Goal: Task Accomplishment & Management: Use online tool/utility

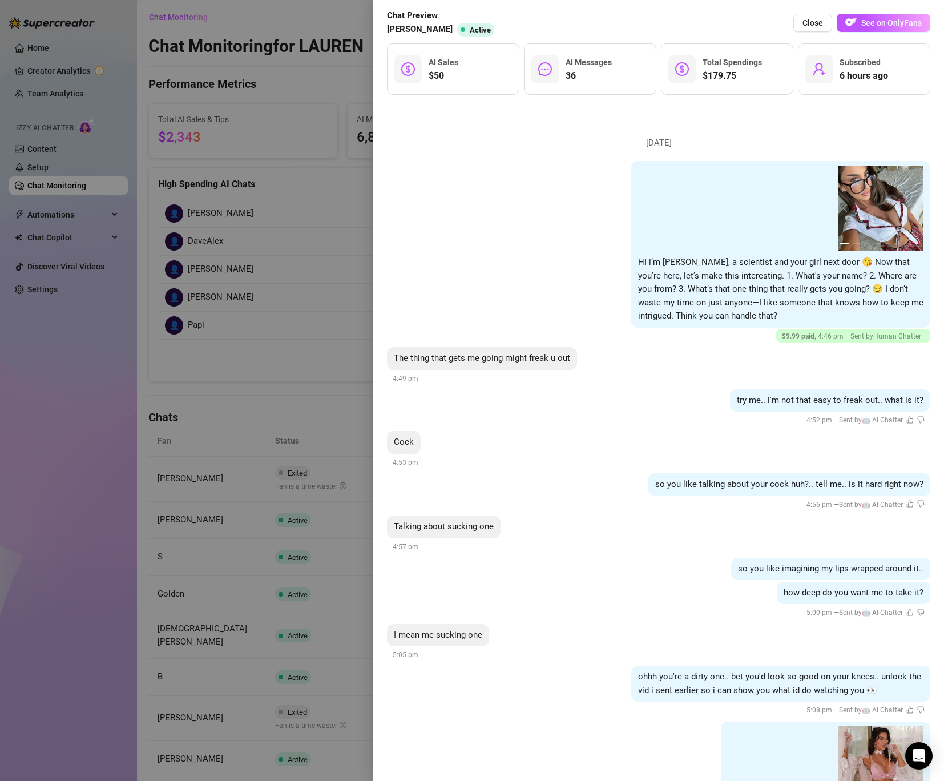
scroll to position [3254, 0]
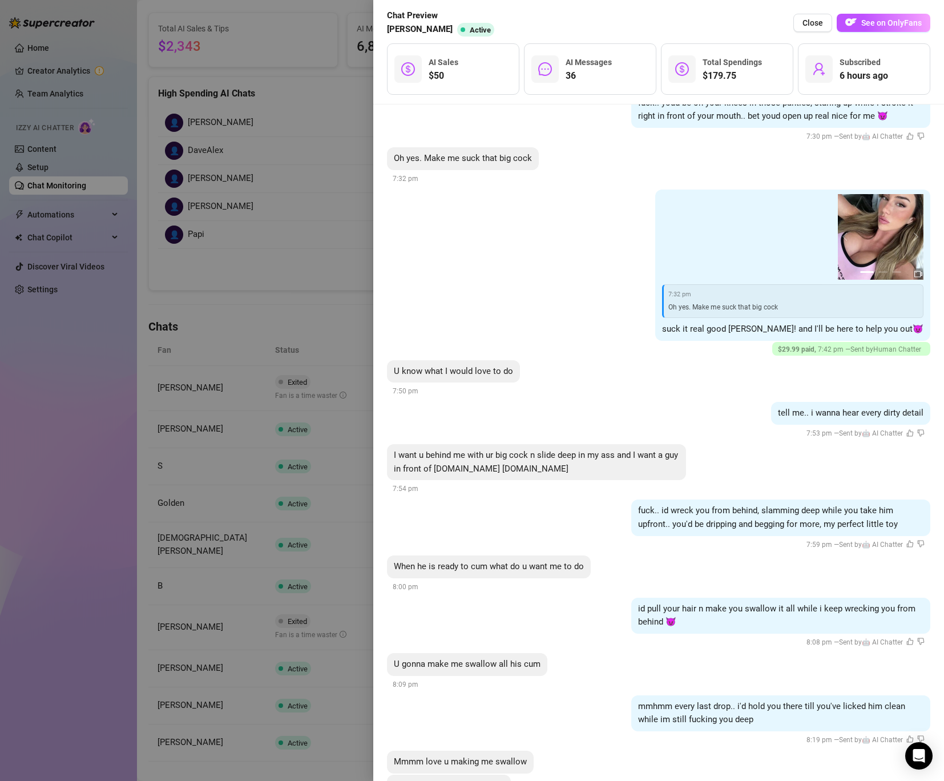
click at [319, 179] on div at bounding box center [472, 390] width 944 height 781
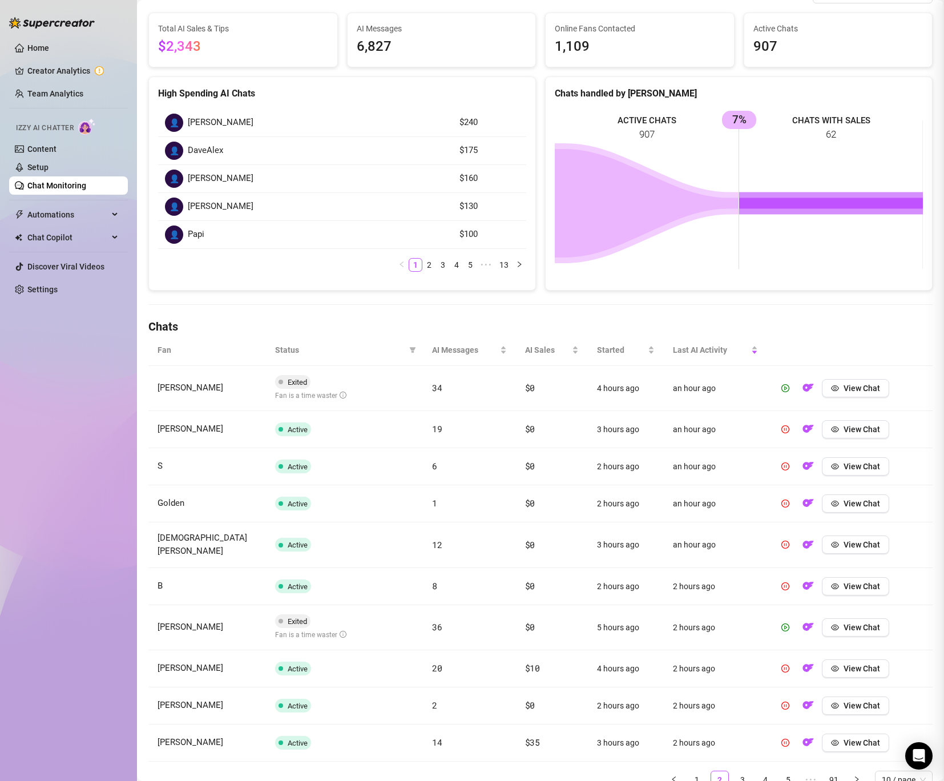
scroll to position [0, 0]
click at [47, 172] on link "Setup" at bounding box center [37, 167] width 21 height 9
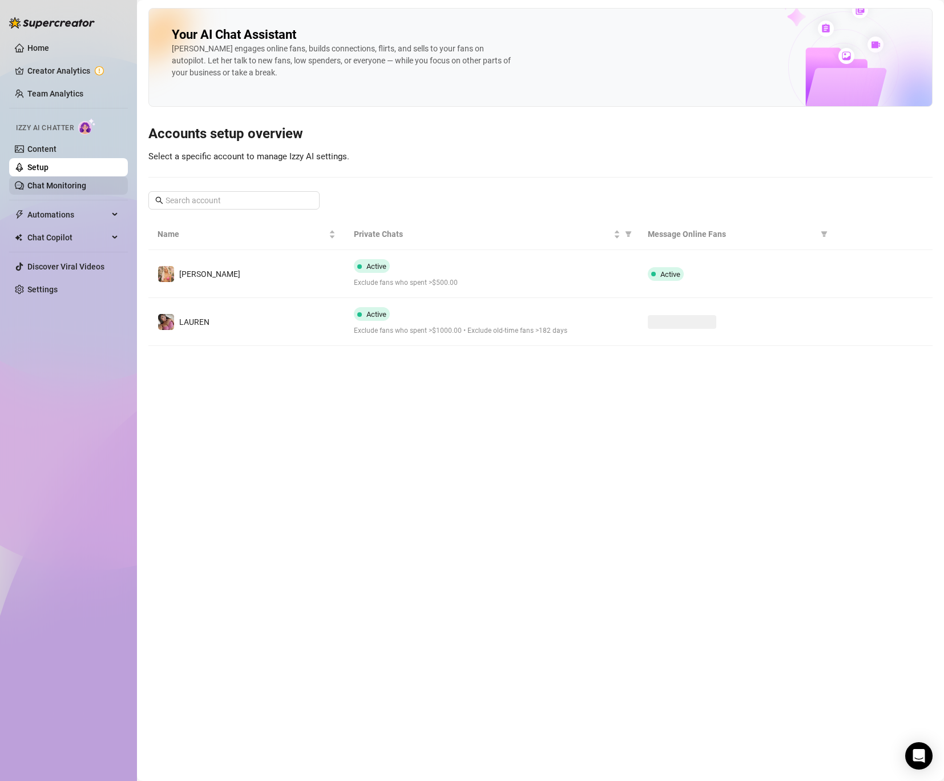
click at [51, 183] on link "Chat Monitoring" at bounding box center [56, 185] width 59 height 9
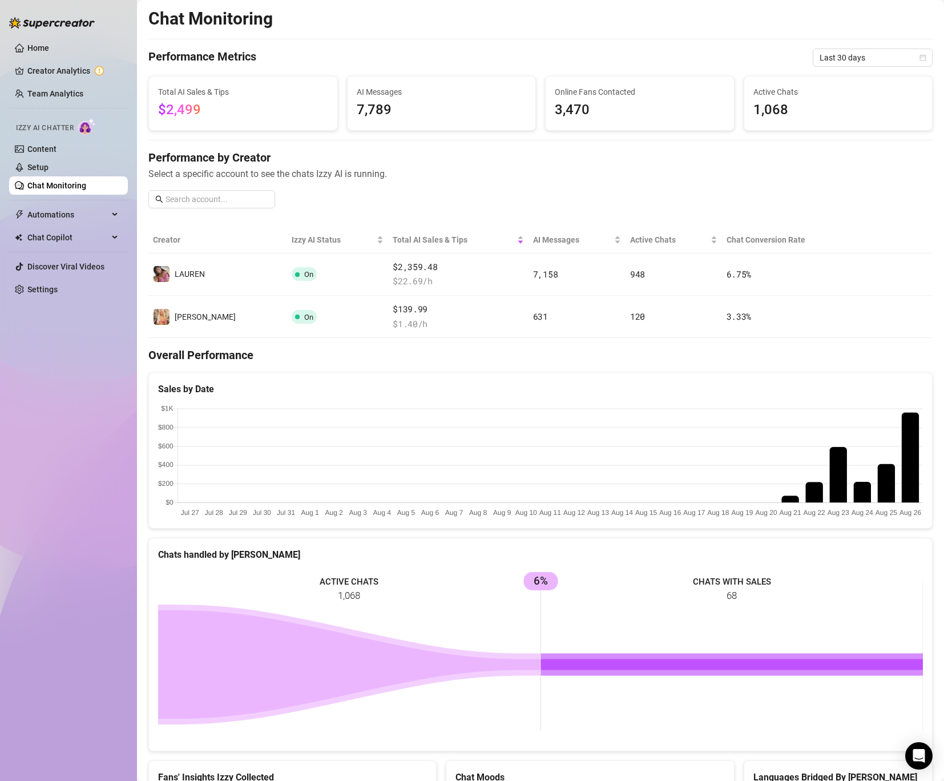
click at [908, 414] on canvas at bounding box center [540, 462] width 765 height 114
click at [905, 443] on canvas at bounding box center [540, 462] width 765 height 114
click at [903, 433] on canvas at bounding box center [540, 462] width 765 height 114
click at [844, 57] on span "Last 30 days" at bounding box center [872, 57] width 106 height 17
click at [845, 83] on div "Last 24 hours" at bounding box center [873, 80] width 102 height 13
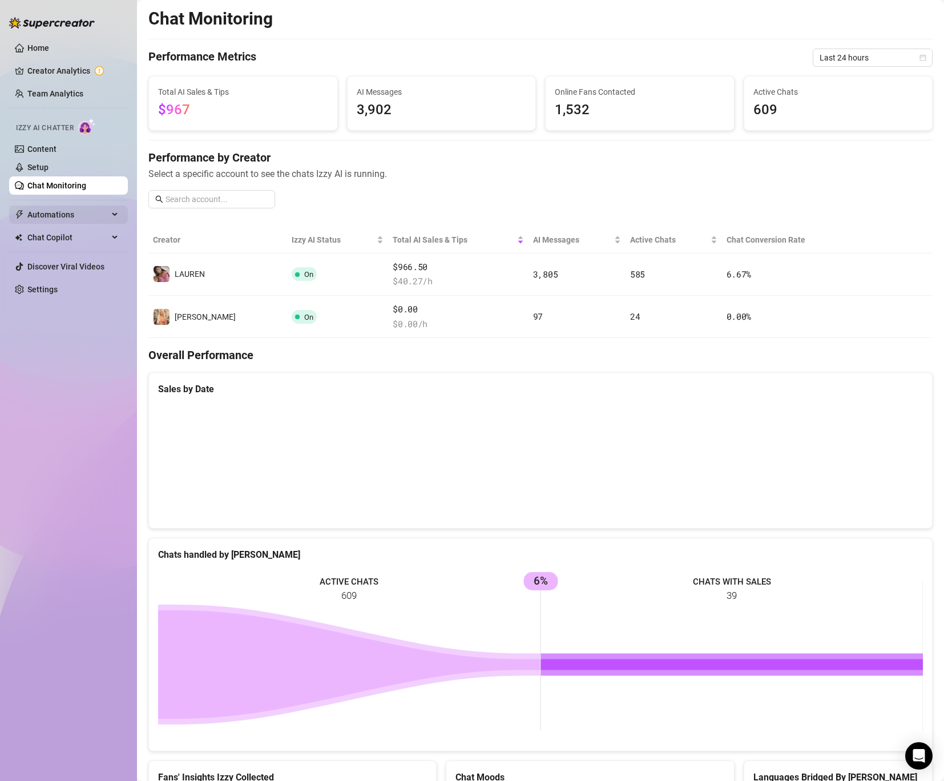
click at [81, 216] on span "Automations" at bounding box center [67, 214] width 81 height 18
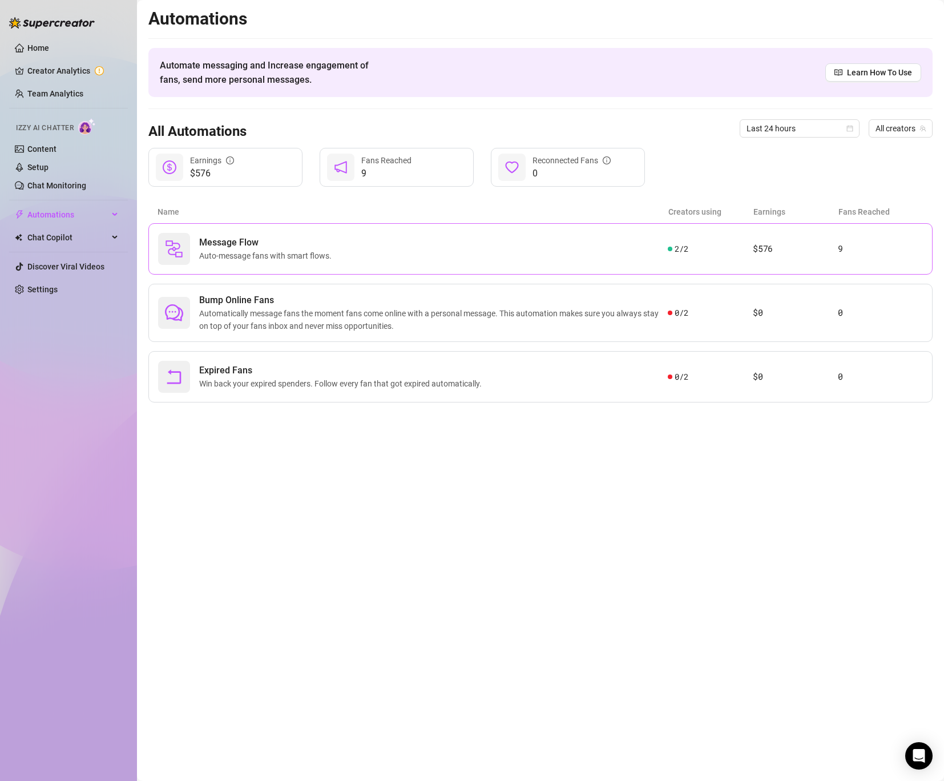
click at [227, 248] on span "Message Flow" at bounding box center [267, 243] width 137 height 14
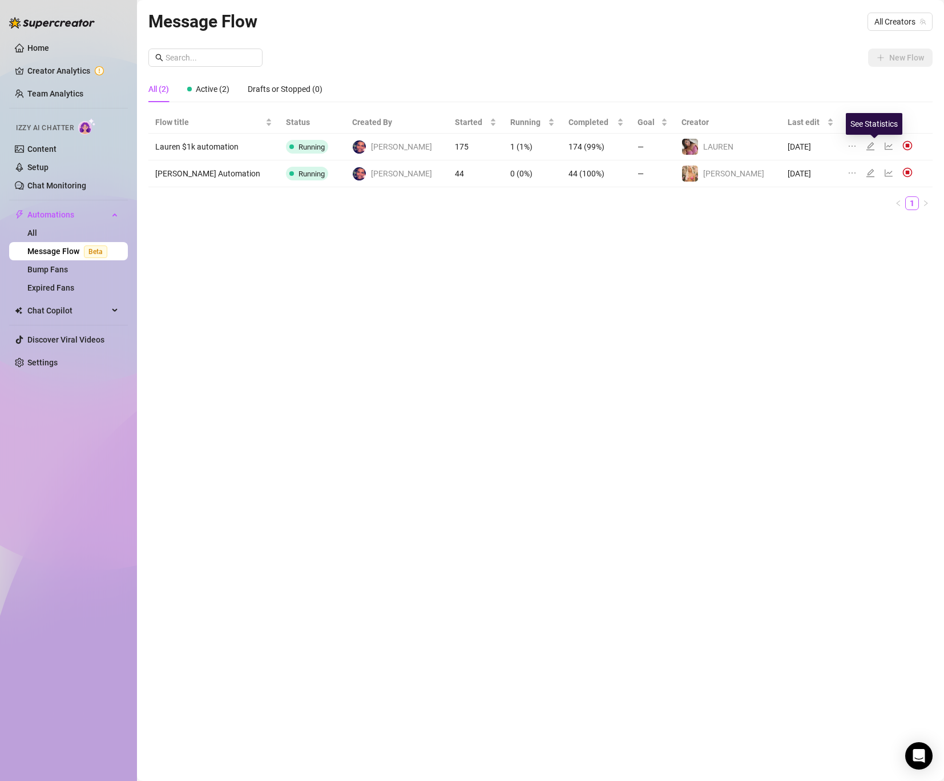
click at [884, 144] on icon "line-chart" at bounding box center [888, 146] width 9 height 9
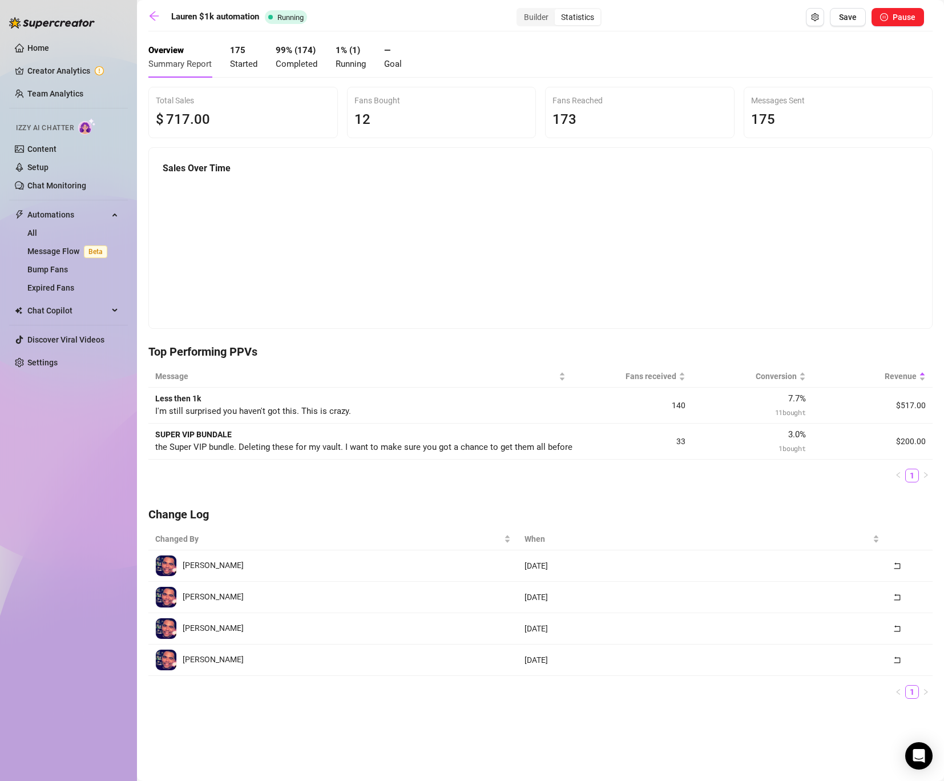
click at [833, 235] on canvas at bounding box center [541, 252] width 756 height 144
click at [914, 398] on td "$517.00" at bounding box center [873, 405] width 120 height 36
click at [828, 229] on canvas at bounding box center [541, 252] width 756 height 144
click at [912, 373] on span "Revenue" at bounding box center [867, 376] width 97 height 13
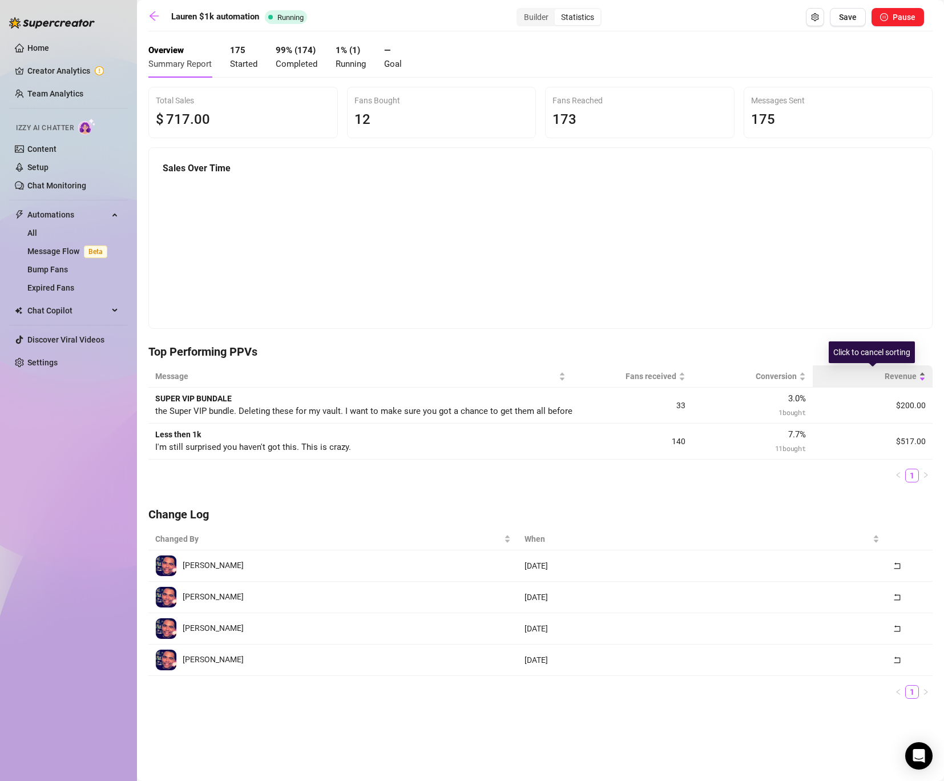
click at [909, 376] on span "Revenue" at bounding box center [867, 376] width 97 height 13
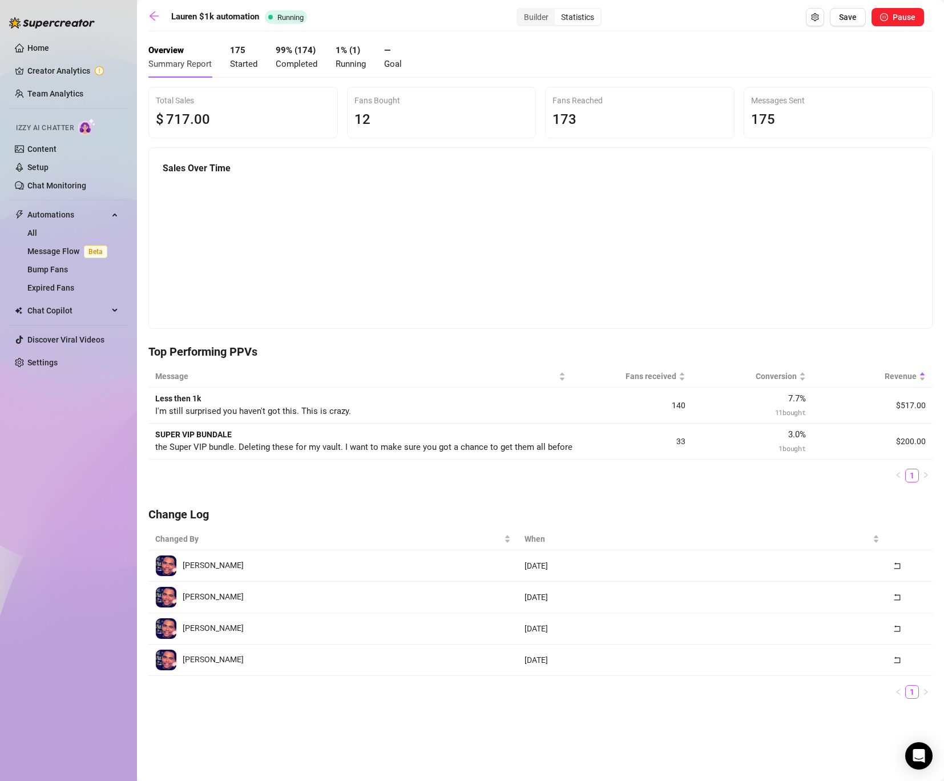
click at [527, 26] on div "Builder Statistics" at bounding box center [558, 17] width 85 height 18
click at [527, 24] on div "Builder" at bounding box center [536, 17] width 37 height 16
click at [520, 11] on input "Builder" at bounding box center [520, 11] width 0 height 0
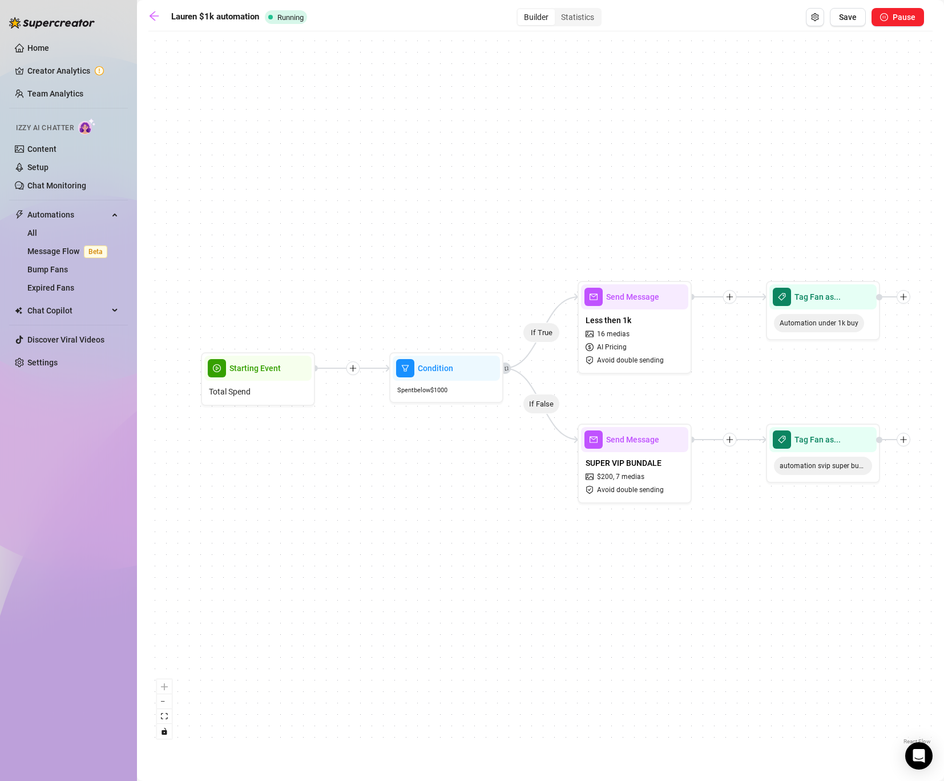
click at [575, 33] on div "Lauren $1k automation Running Builder Statistics Save Pause If True If False Ta…" at bounding box center [540, 377] width 784 height 738
click at [585, 15] on div "Statistics" at bounding box center [578, 17] width 46 height 16
click at [558, 11] on input "Statistics" at bounding box center [558, 11] width 0 height 0
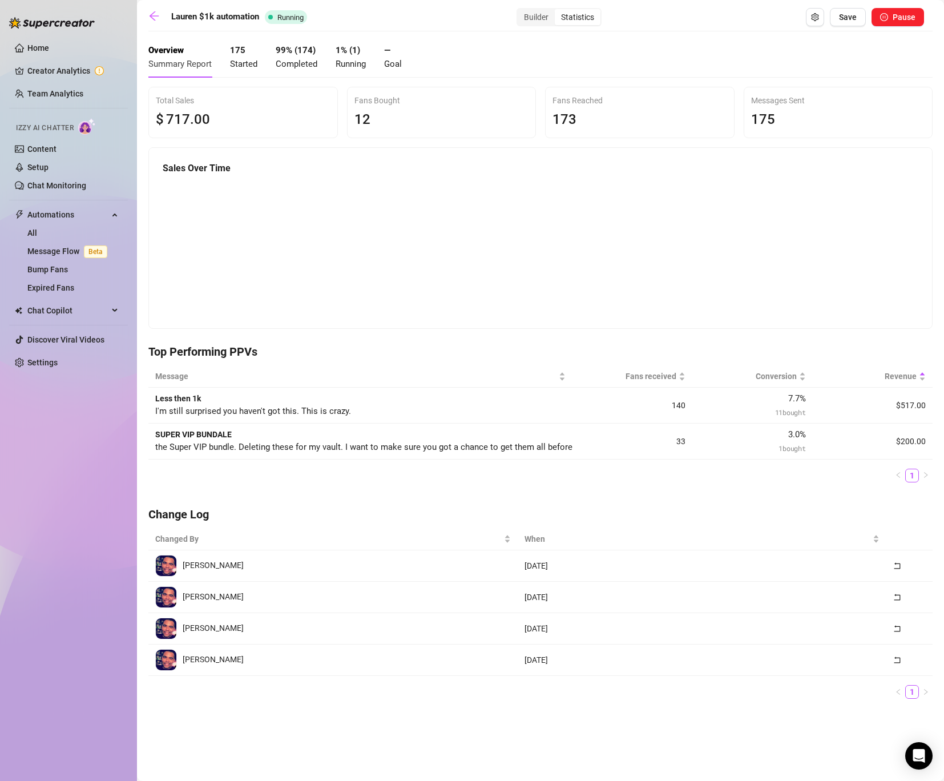
click at [51, 81] on ul "Home Creator Analytics Team Analytics Izzy AI Chatter Content Setup Chat Monito…" at bounding box center [68, 205] width 119 height 342
click at [52, 75] on link "Creator Analytics" at bounding box center [72, 71] width 91 height 18
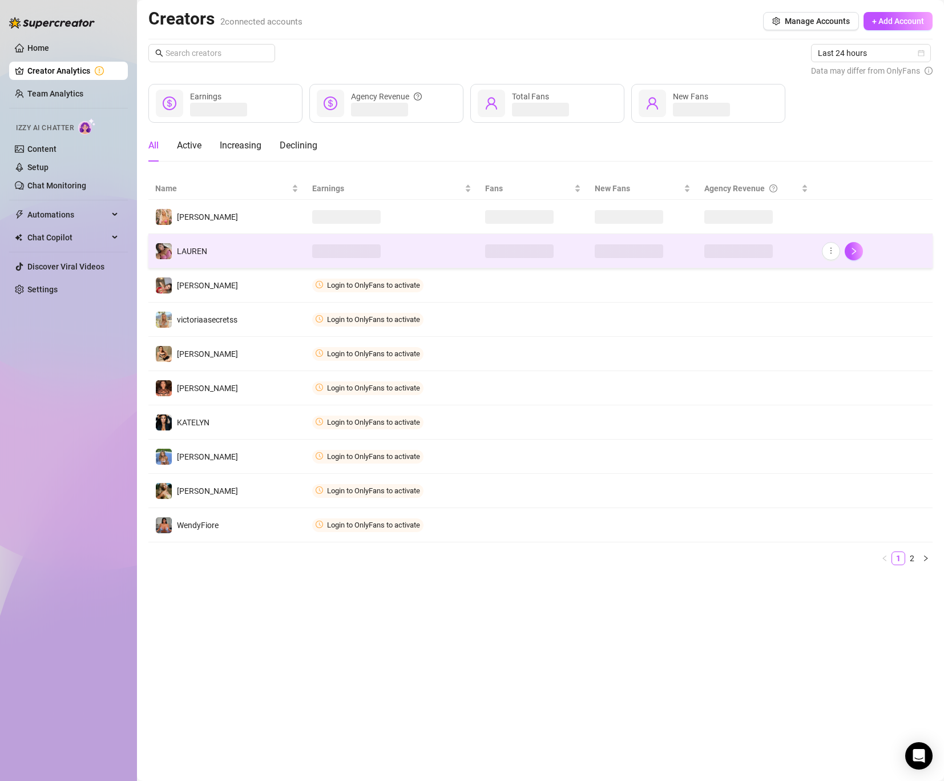
click at [363, 249] on span at bounding box center [346, 251] width 68 height 14
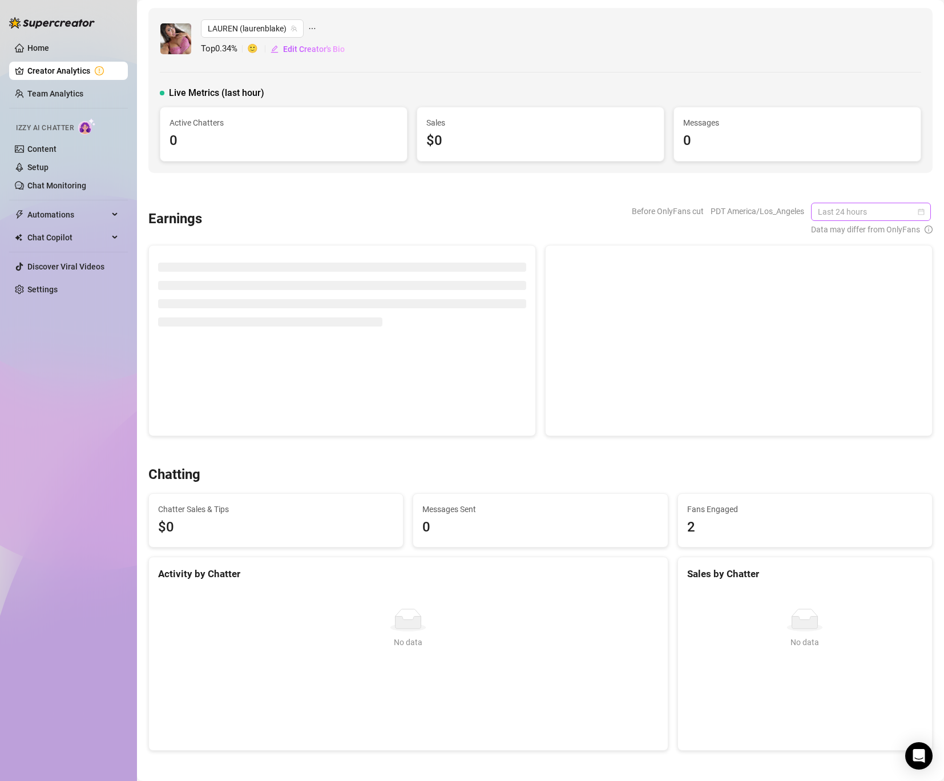
click at [853, 211] on span "Last 24 hours" at bounding box center [871, 211] width 106 height 17
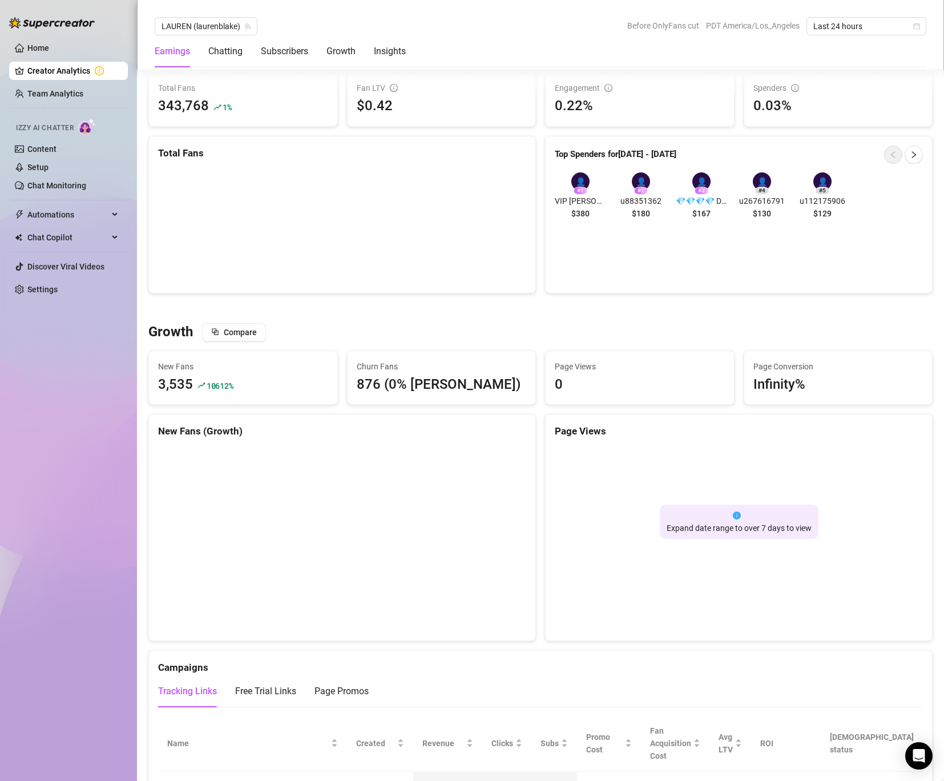
scroll to position [764, 0]
click at [366, 381] on div "876 (0% [PERSON_NAME])" at bounding box center [442, 384] width 170 height 22
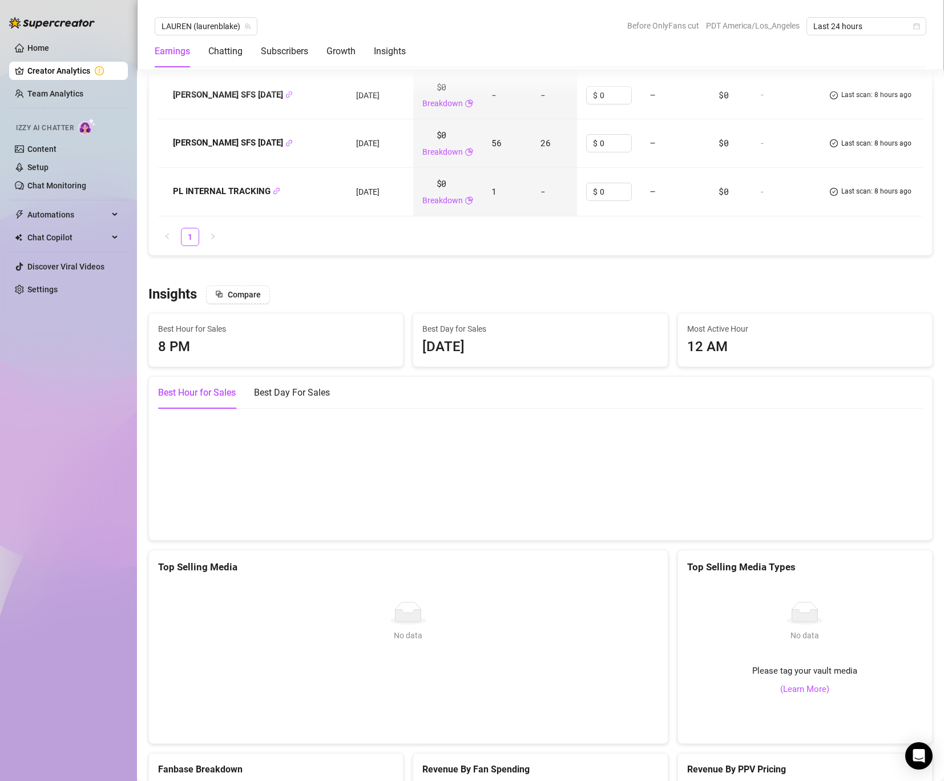
scroll to position [1658, 0]
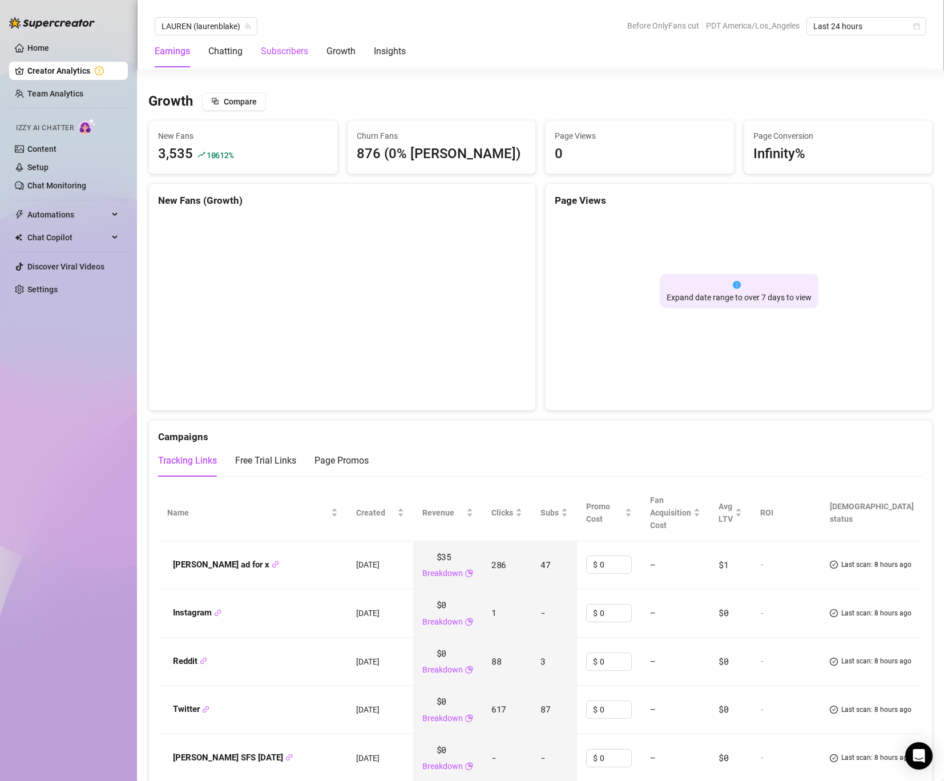
click at [294, 46] on div "Subscribers" at bounding box center [284, 52] width 47 height 14
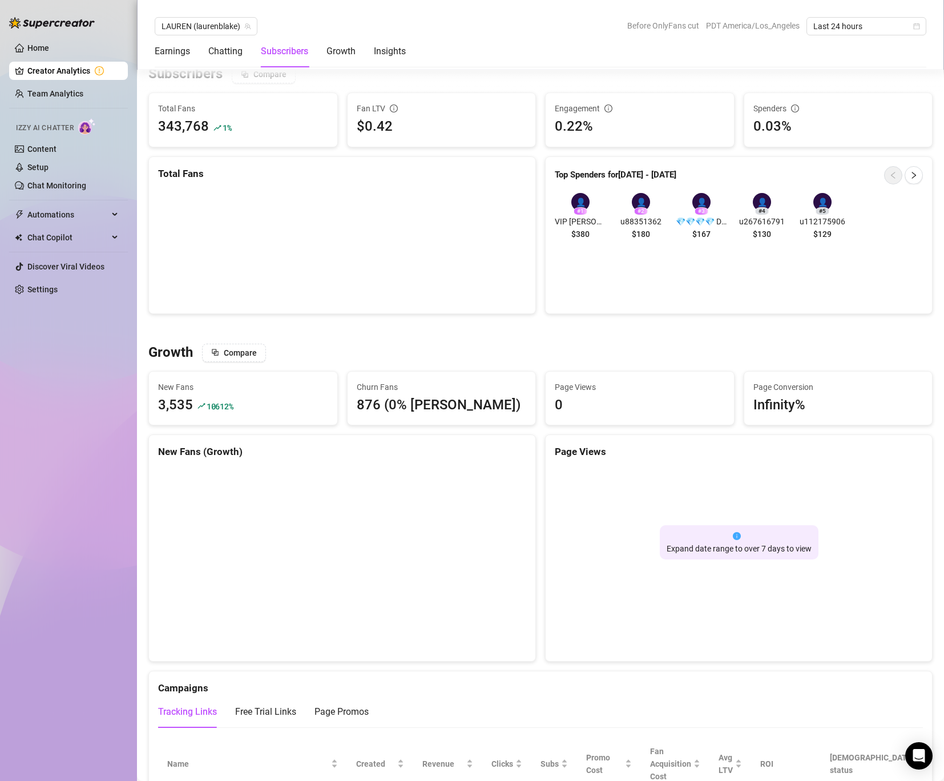
scroll to position [732, 0]
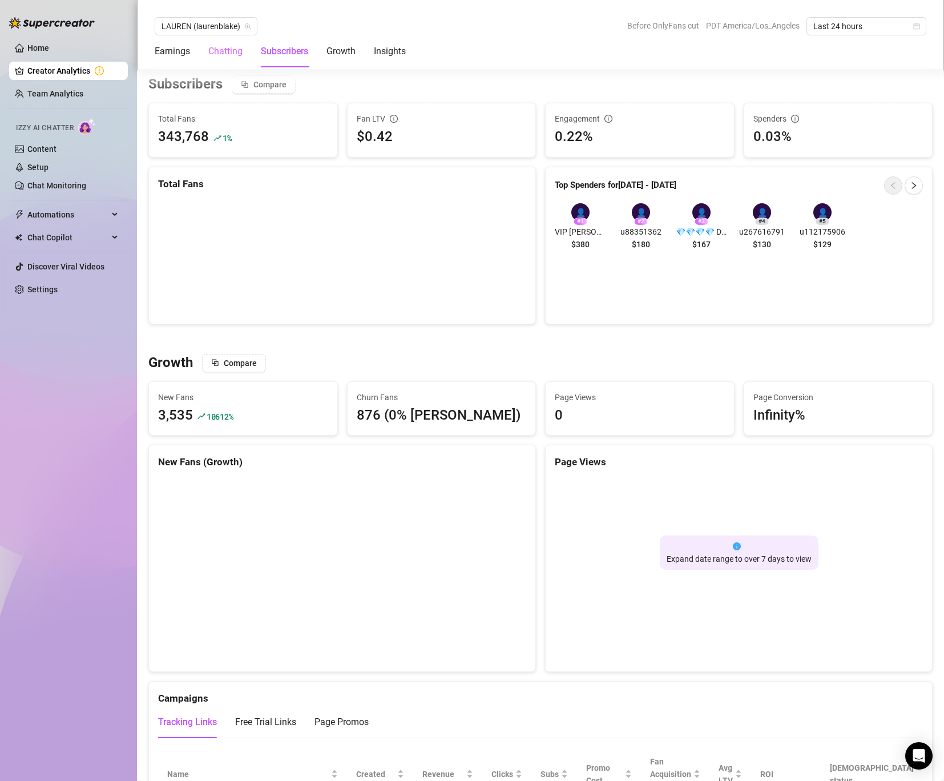
click at [238, 60] on div "Chatting" at bounding box center [225, 51] width 34 height 32
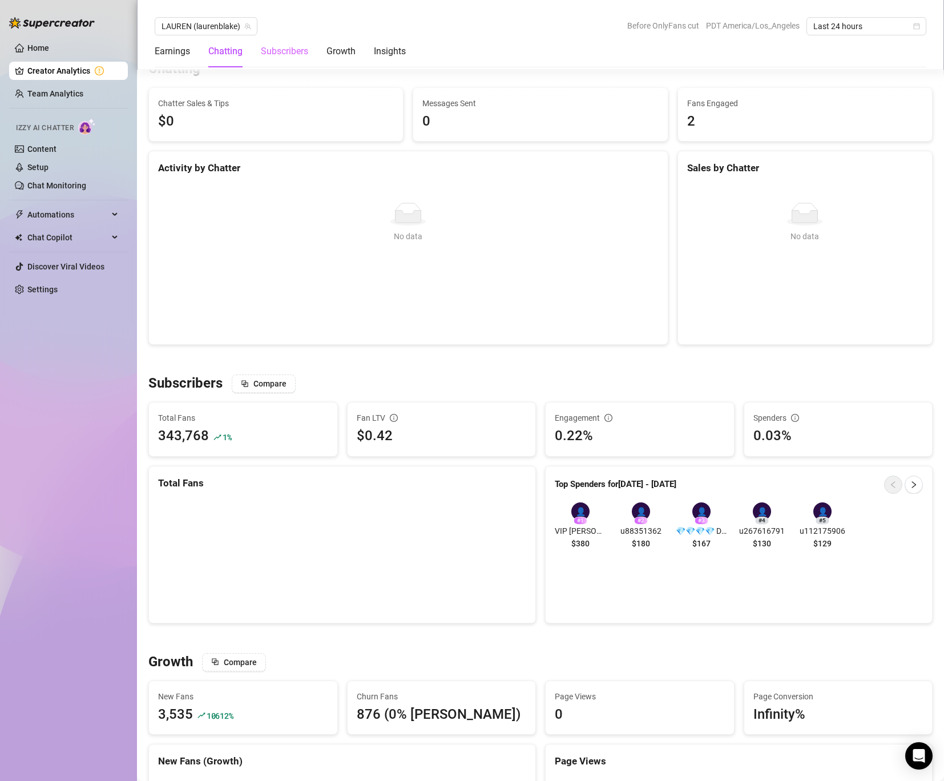
scroll to position [417, 0]
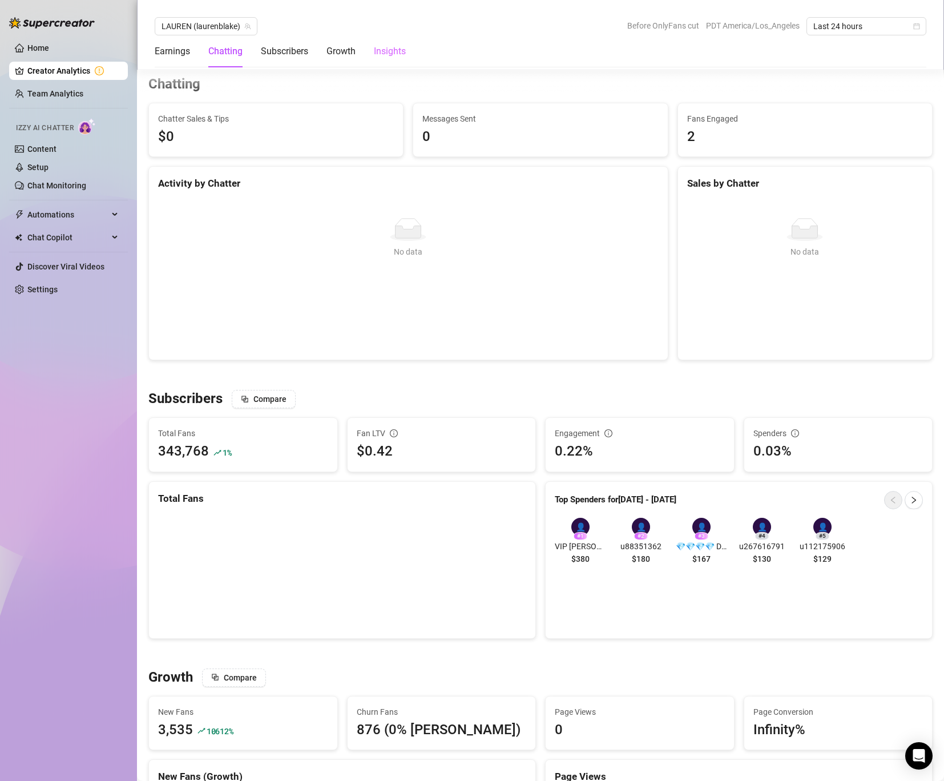
click at [393, 58] on div "Insights" at bounding box center [390, 51] width 32 height 32
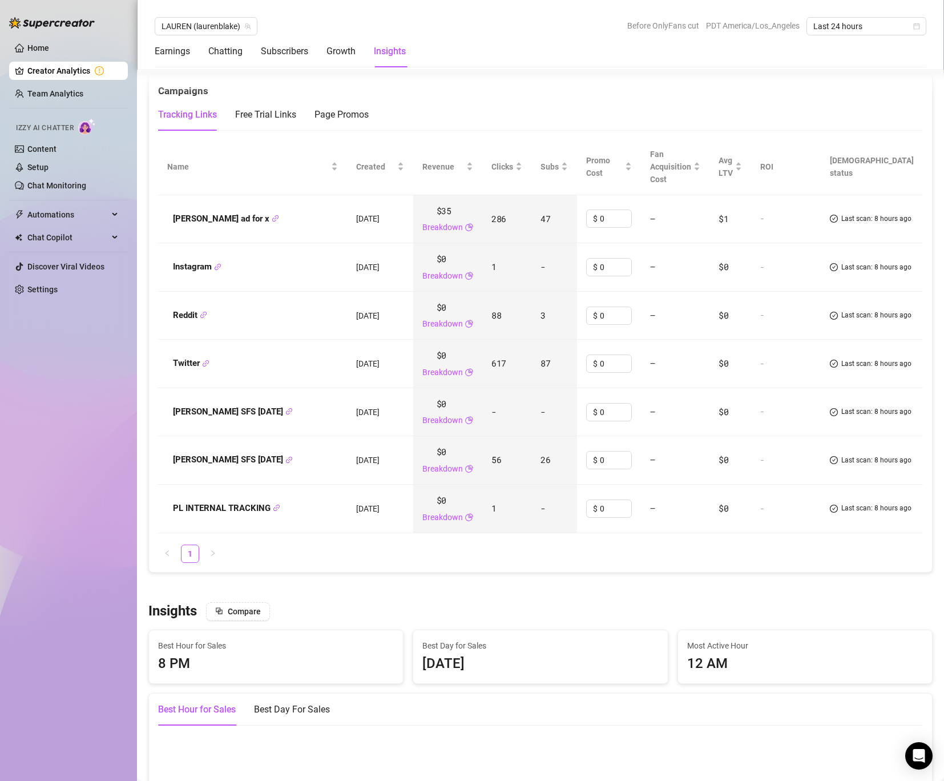
scroll to position [1335, 0]
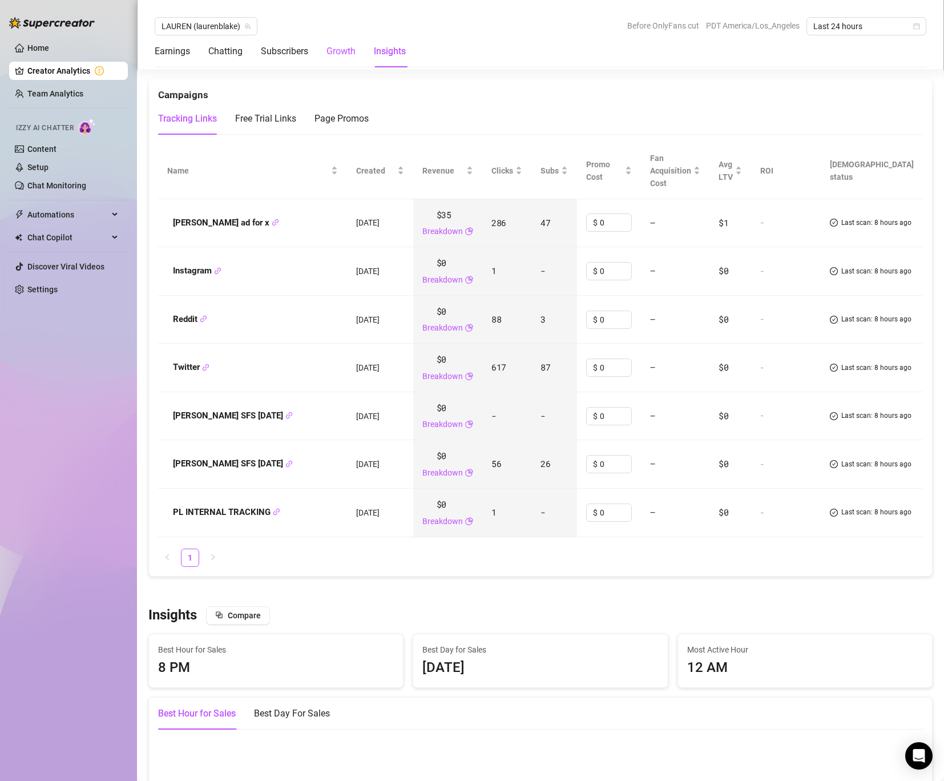
click at [340, 51] on div "Growth" at bounding box center [340, 52] width 29 height 14
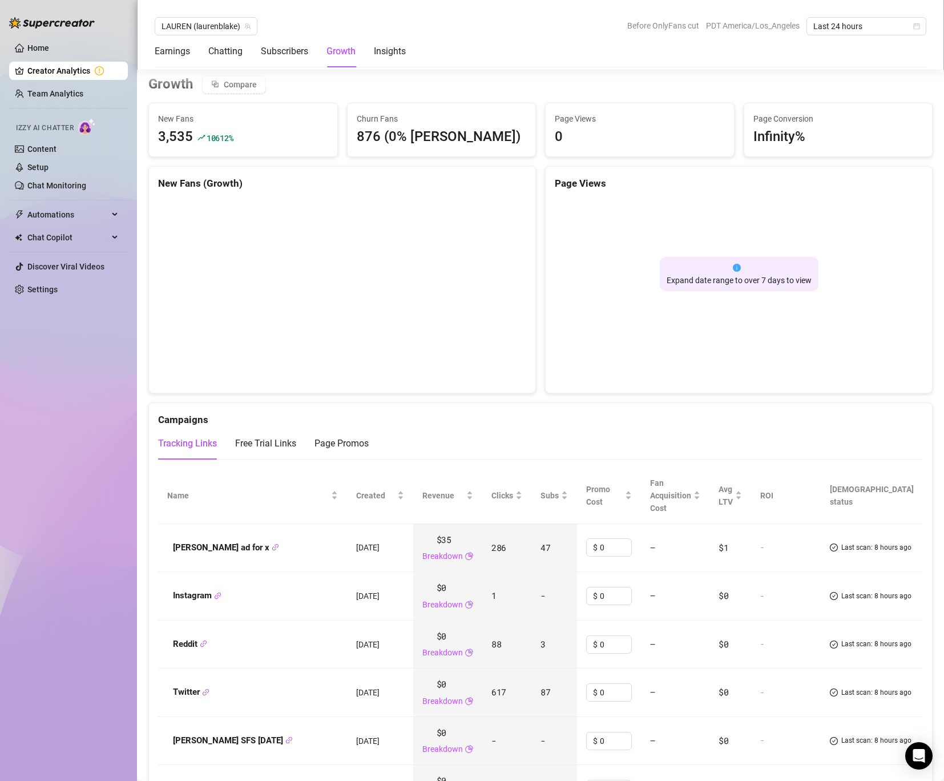
scroll to position [1010, 0]
click at [346, 442] on div "Page Promos" at bounding box center [341, 444] width 54 height 14
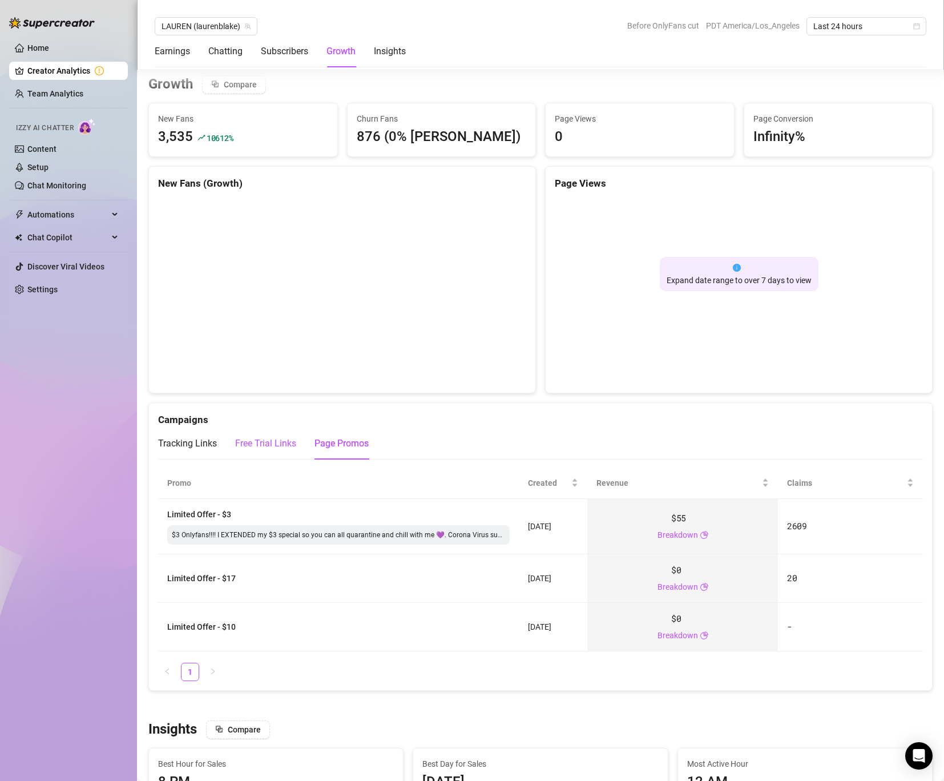
click at [274, 442] on div "Free Trial Links" at bounding box center [265, 444] width 61 height 14
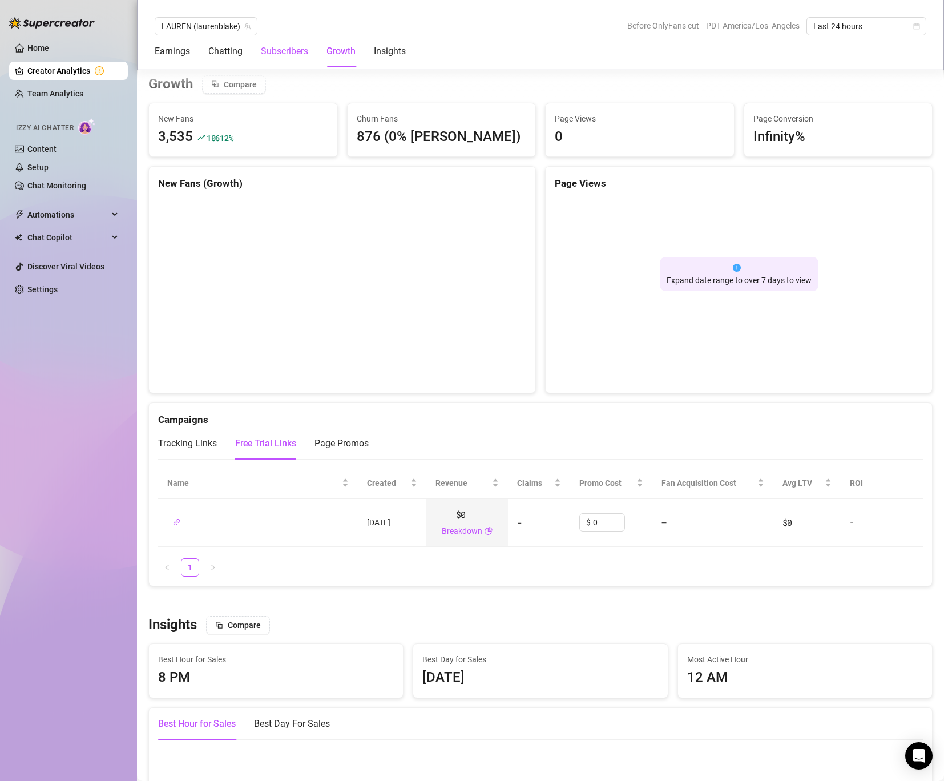
click at [281, 50] on div "Subscribers" at bounding box center [284, 52] width 47 height 14
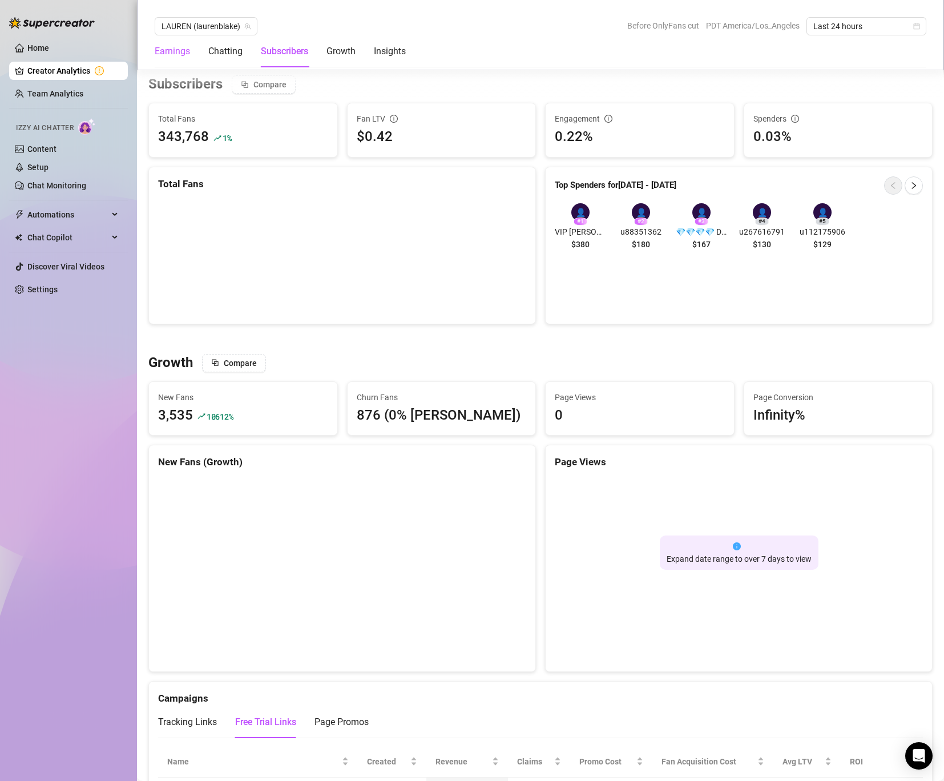
click at [175, 57] on div "Earnings" at bounding box center [172, 52] width 35 height 14
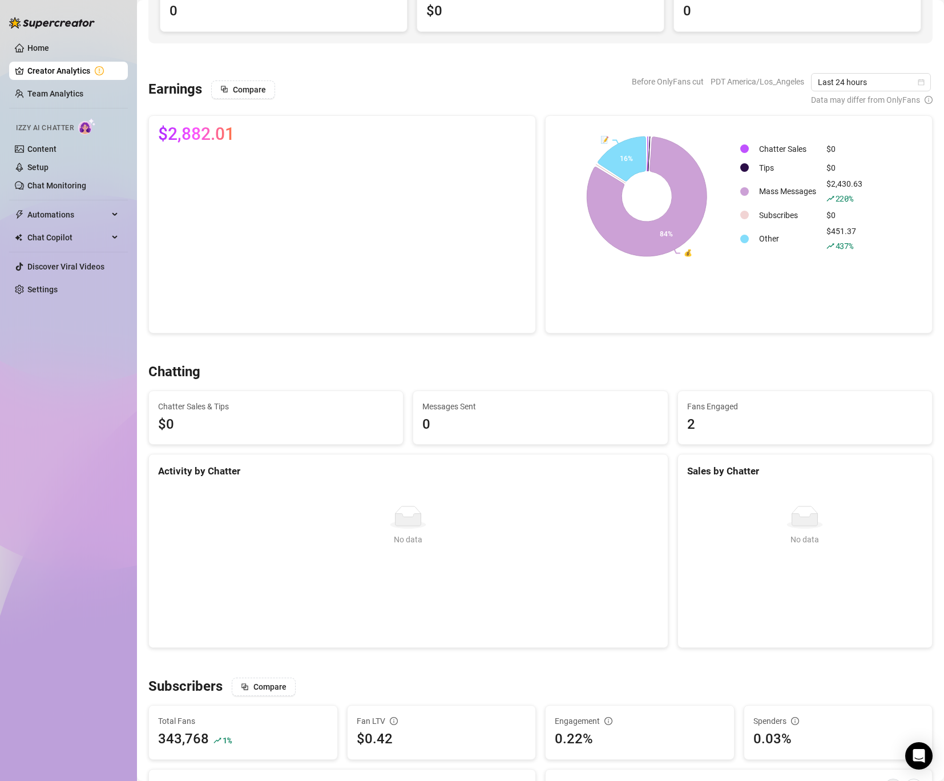
scroll to position [127, 0]
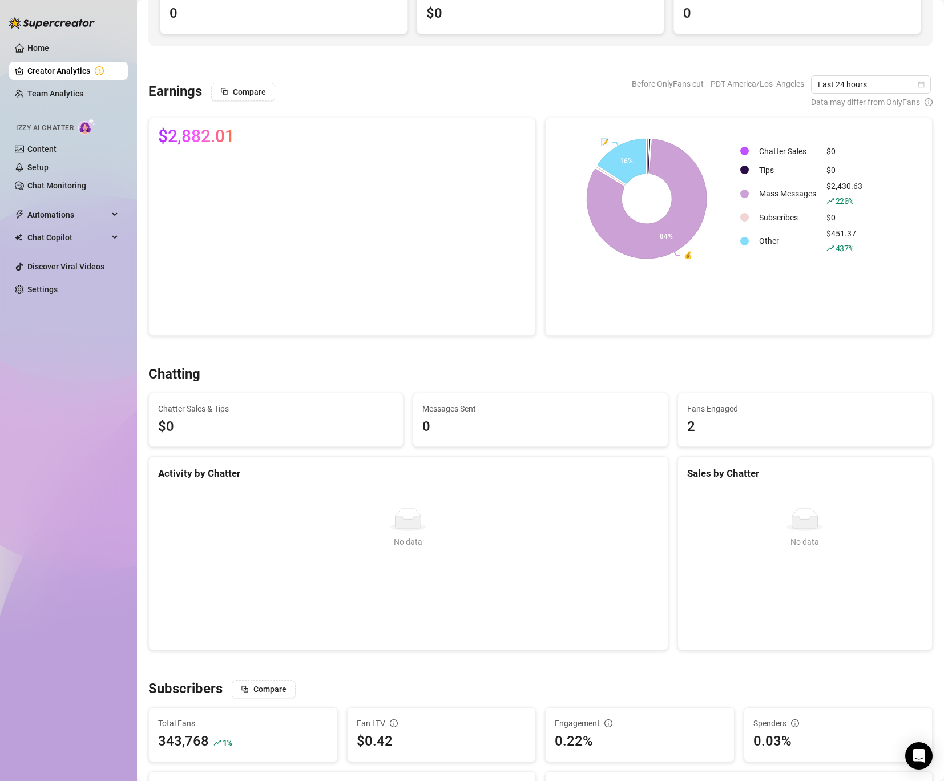
click at [87, 74] on link "Creator Analytics" at bounding box center [72, 71] width 91 height 18
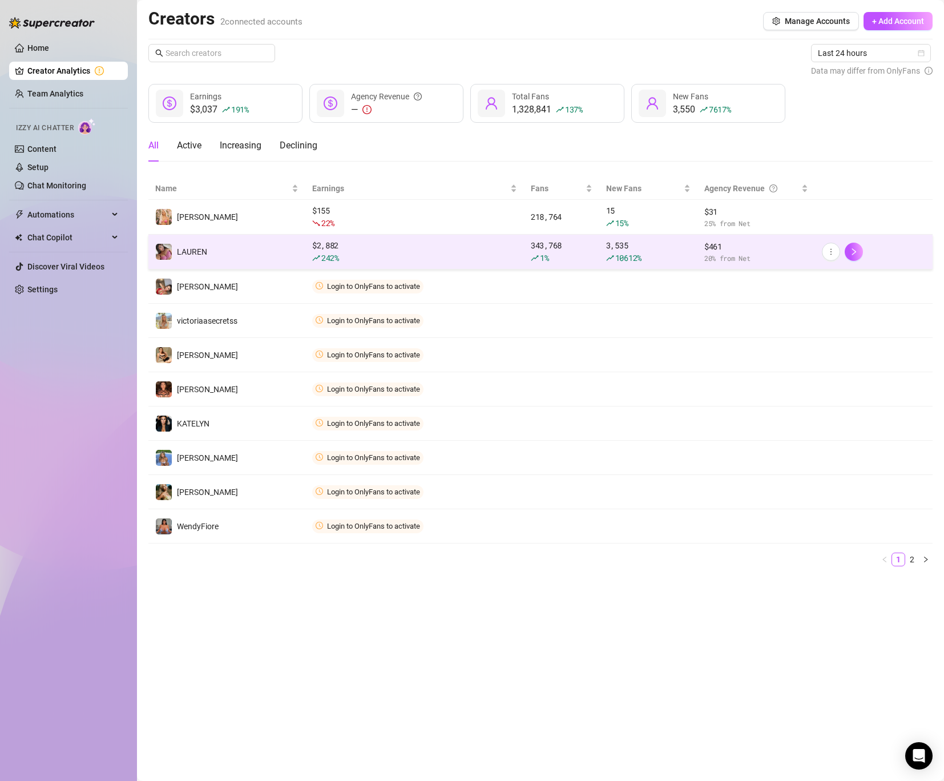
click at [414, 251] on div "$ 2,882 242 %" at bounding box center [414, 251] width 205 height 25
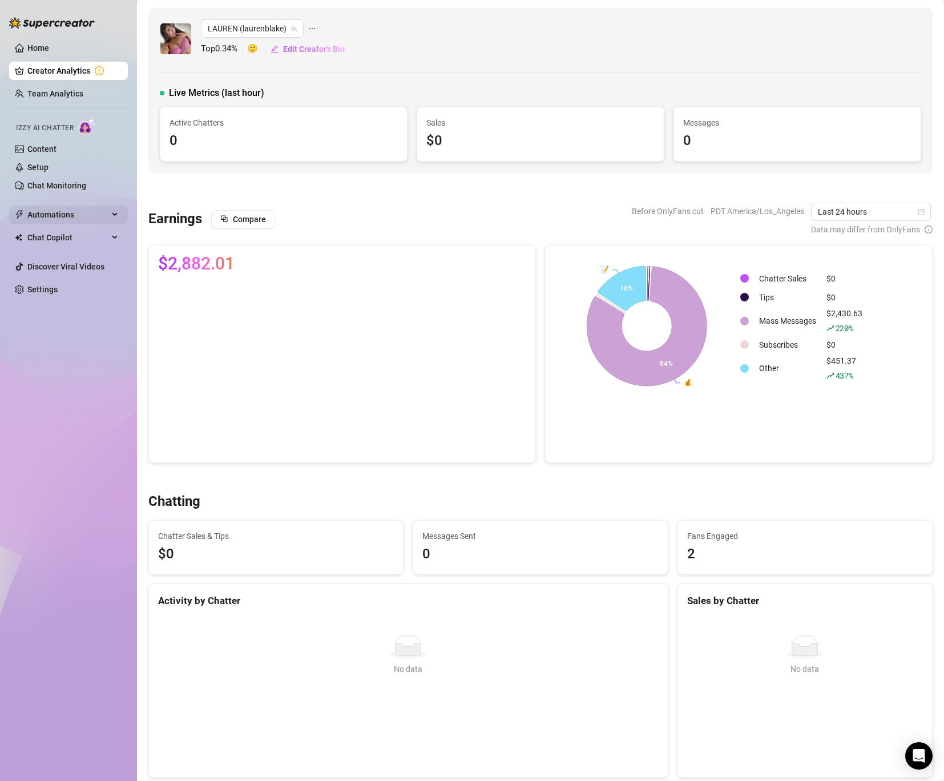
click at [51, 217] on span "Automations" at bounding box center [67, 214] width 81 height 18
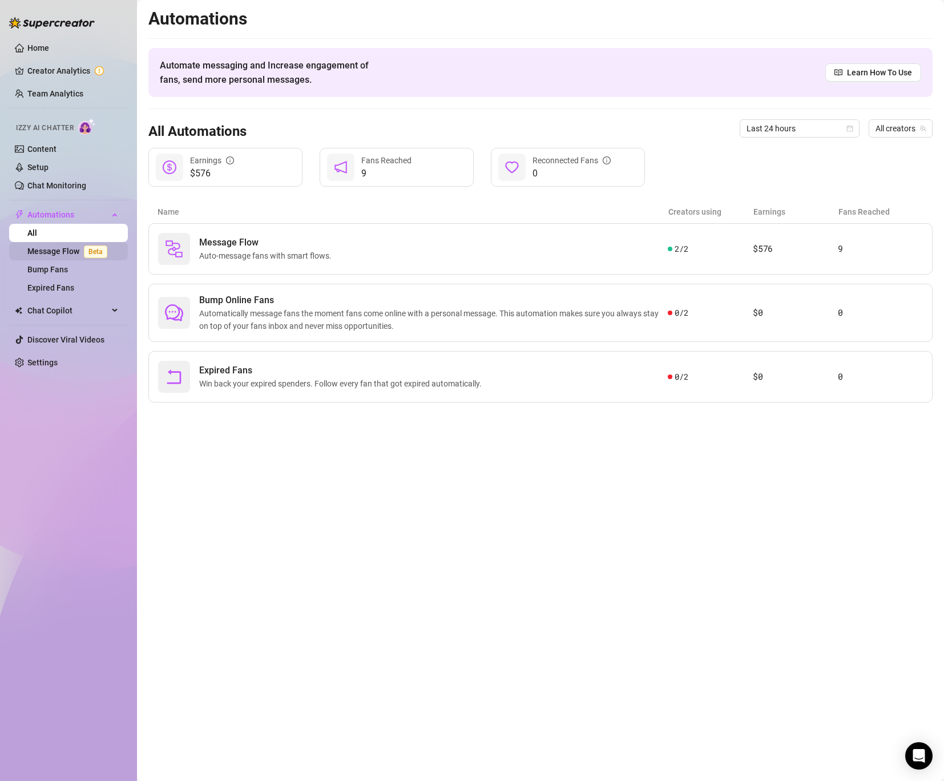
click at [49, 252] on link "Message Flow Beta" at bounding box center [69, 251] width 84 height 9
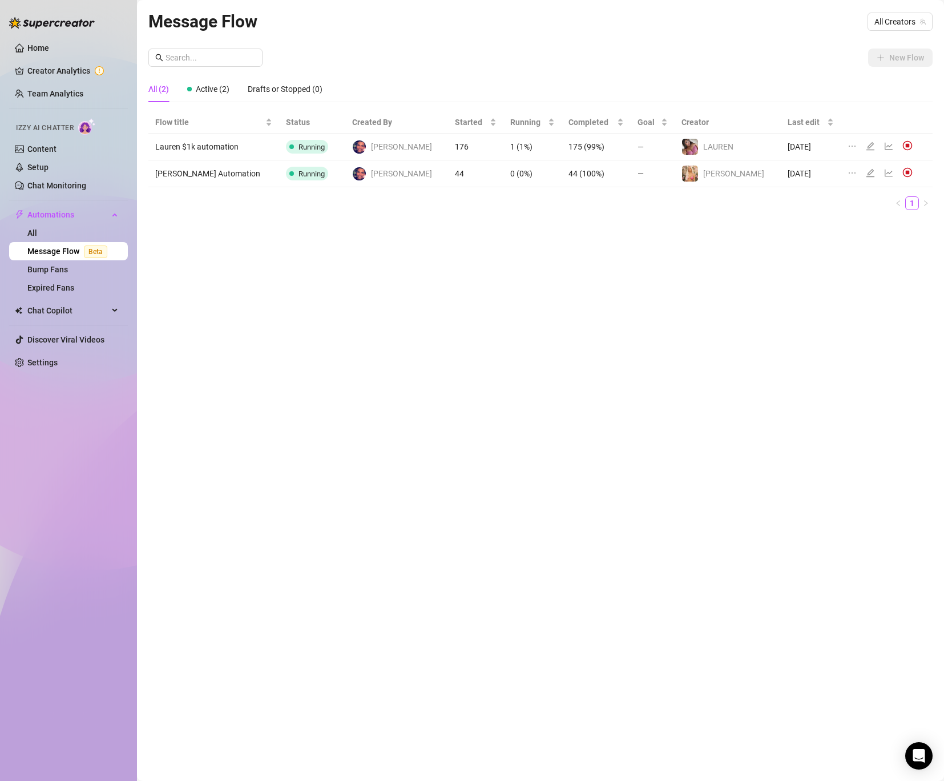
click at [56, 321] on ul "Home Creator Analytics Team Analytics Izzy AI Chatter Content Setup Chat Monito…" at bounding box center [68, 205] width 119 height 342
click at [62, 314] on span "Chat Copilot" at bounding box center [67, 310] width 81 height 18
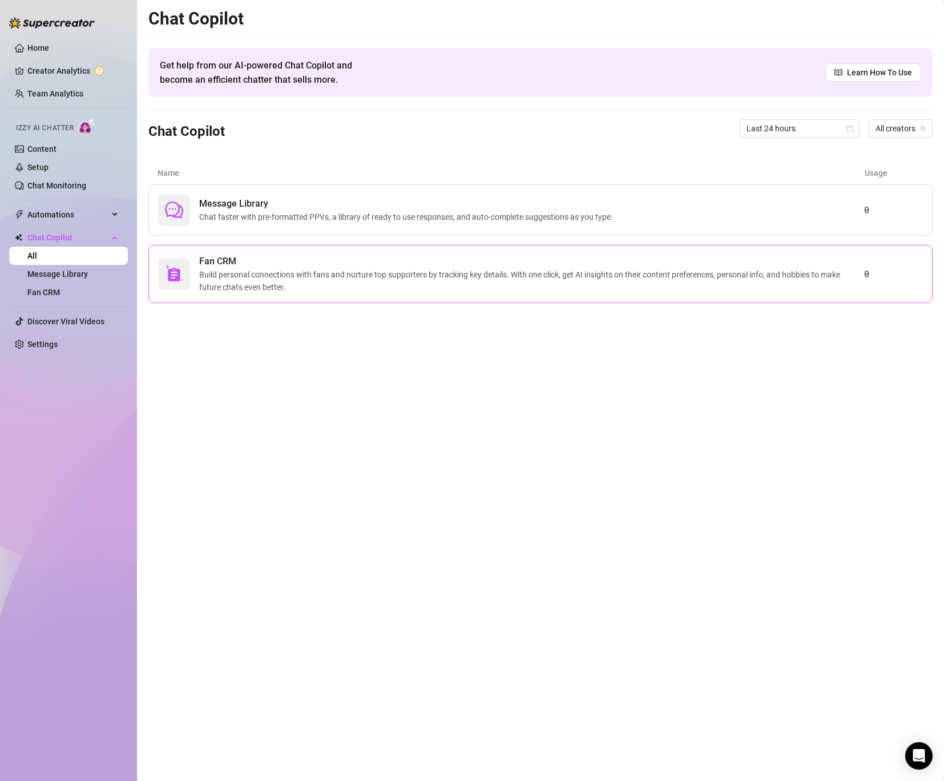
click at [239, 276] on span "Build personal connections with fans and nurture top supporters by tracking key…" at bounding box center [531, 280] width 665 height 25
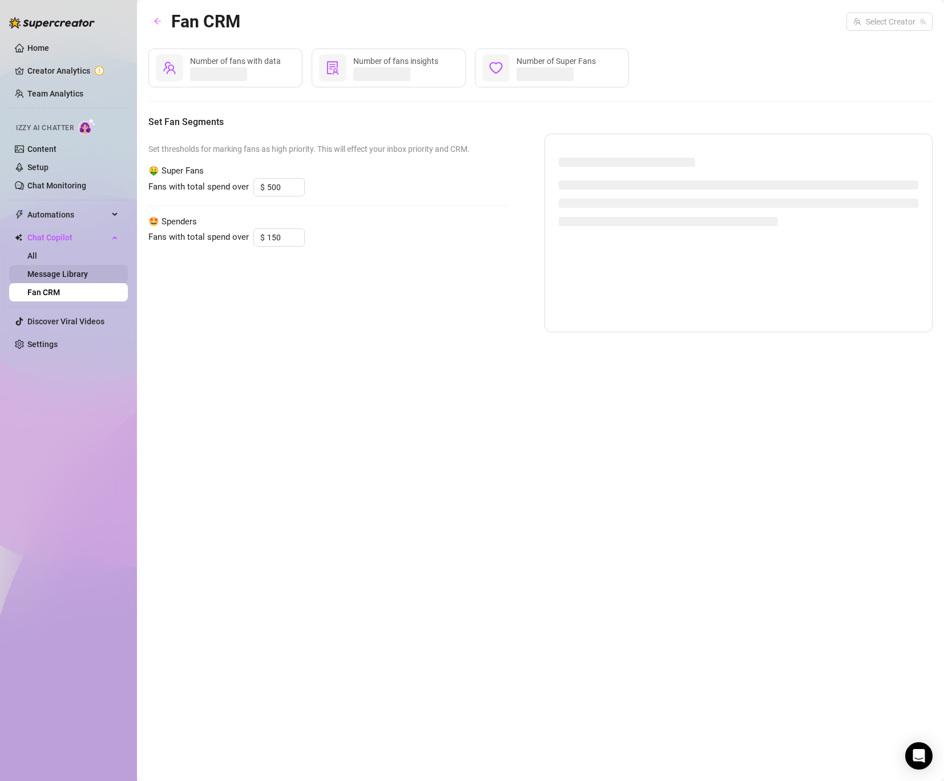
click at [68, 274] on link "Message Library" at bounding box center [57, 273] width 60 height 9
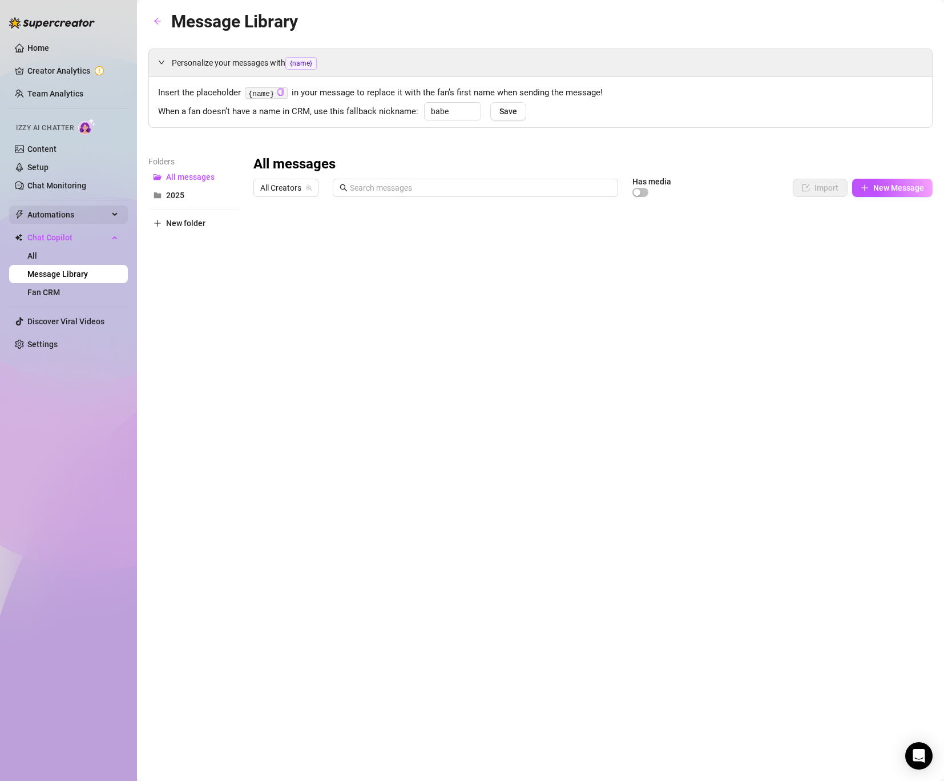
click at [61, 213] on span "Automations" at bounding box center [67, 214] width 81 height 18
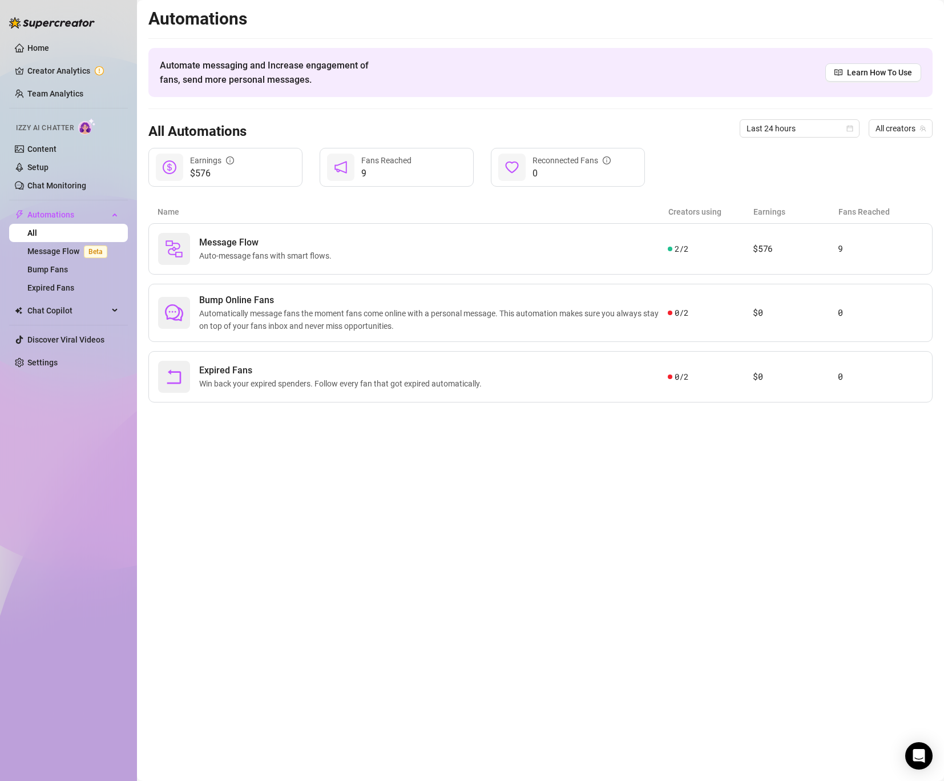
click at [273, 219] on div "Name Creators using Earnings Fans Reached" at bounding box center [540, 211] width 784 height 23
click at [281, 236] on span "Message Flow" at bounding box center [267, 243] width 137 height 14
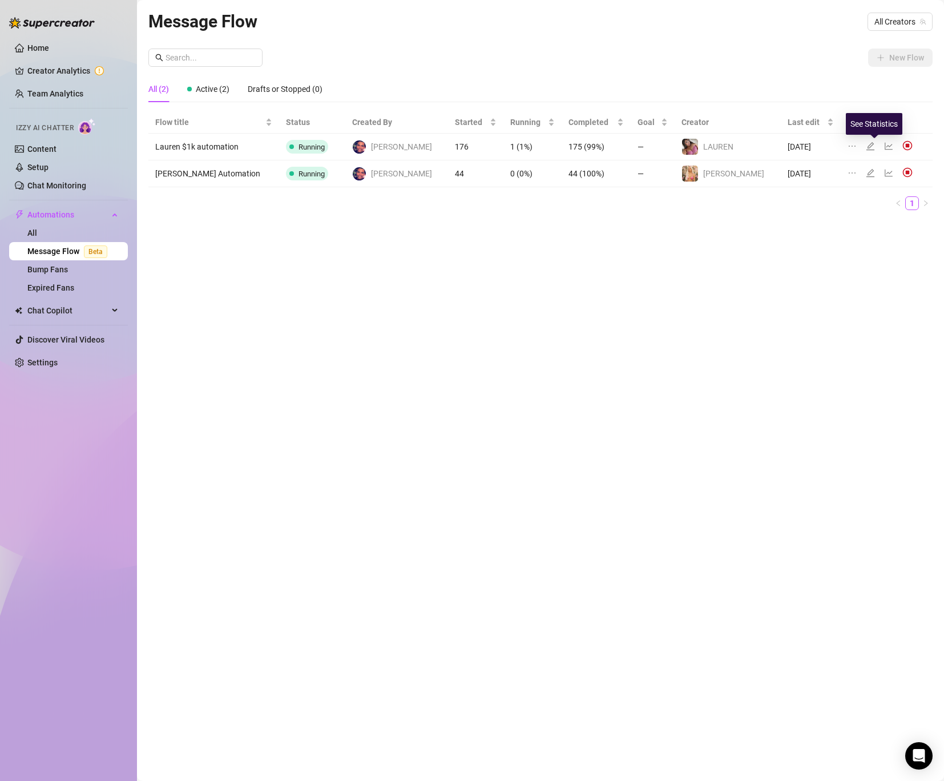
click at [884, 143] on icon "line-chart" at bounding box center [888, 146] width 9 height 9
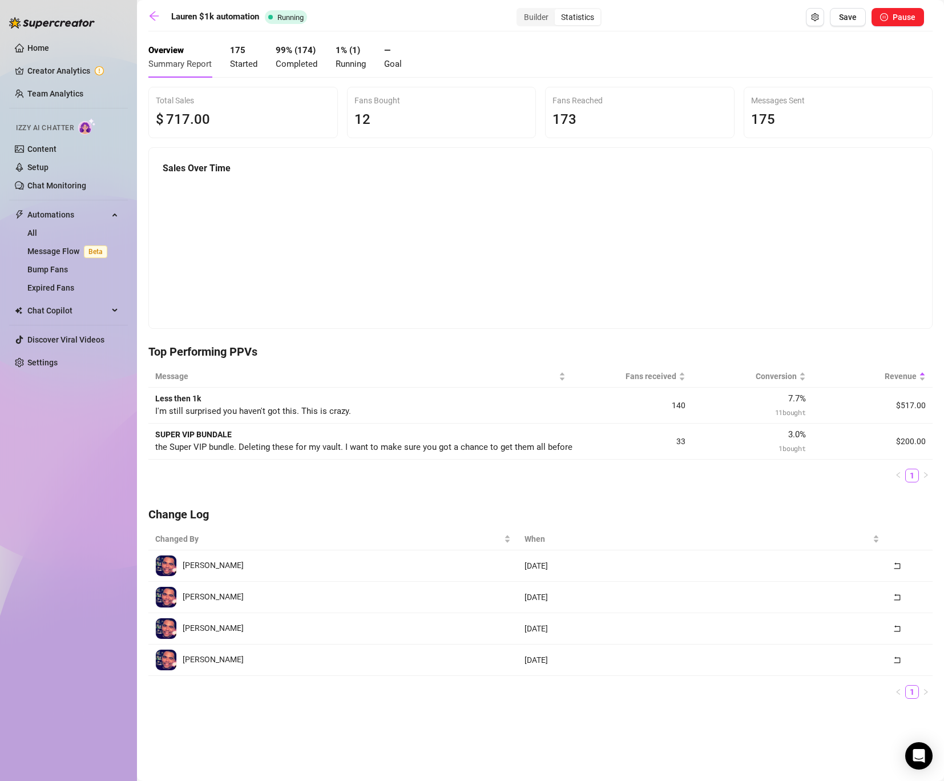
click at [524, 5] on main "Lauren $1k automation Running Builder Statistics Save Pause Overview Summary Re…" at bounding box center [540, 390] width 807 height 781
click at [527, 13] on div "Builder" at bounding box center [536, 17] width 37 height 16
click at [520, 11] on input "Builder" at bounding box center [520, 11] width 0 height 0
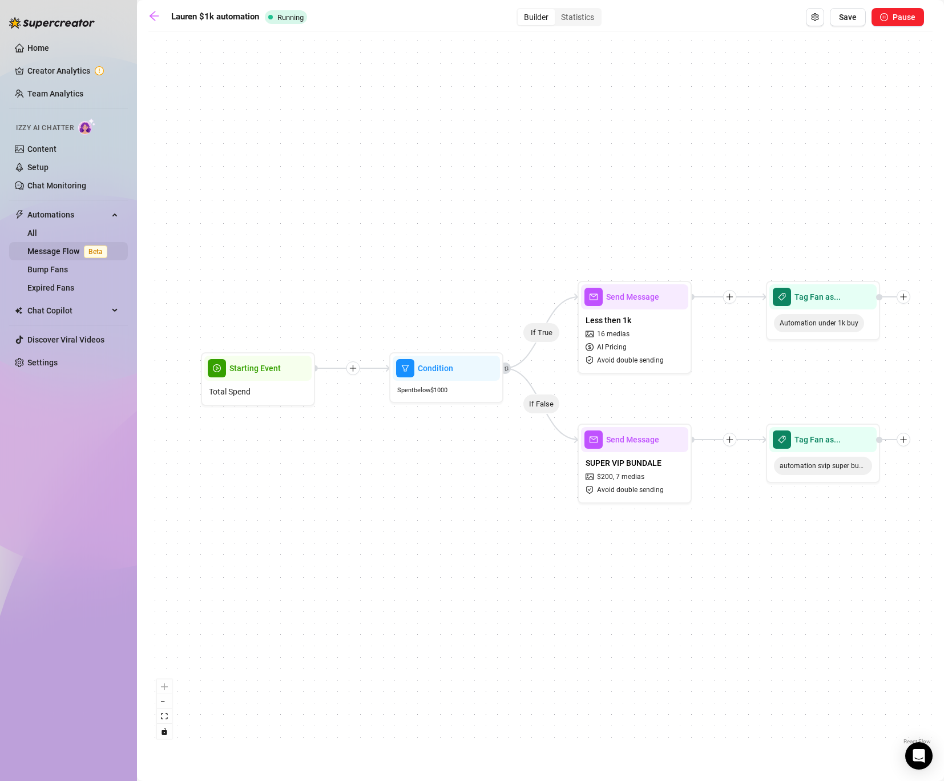
click at [56, 248] on link "Message Flow Beta" at bounding box center [69, 251] width 84 height 9
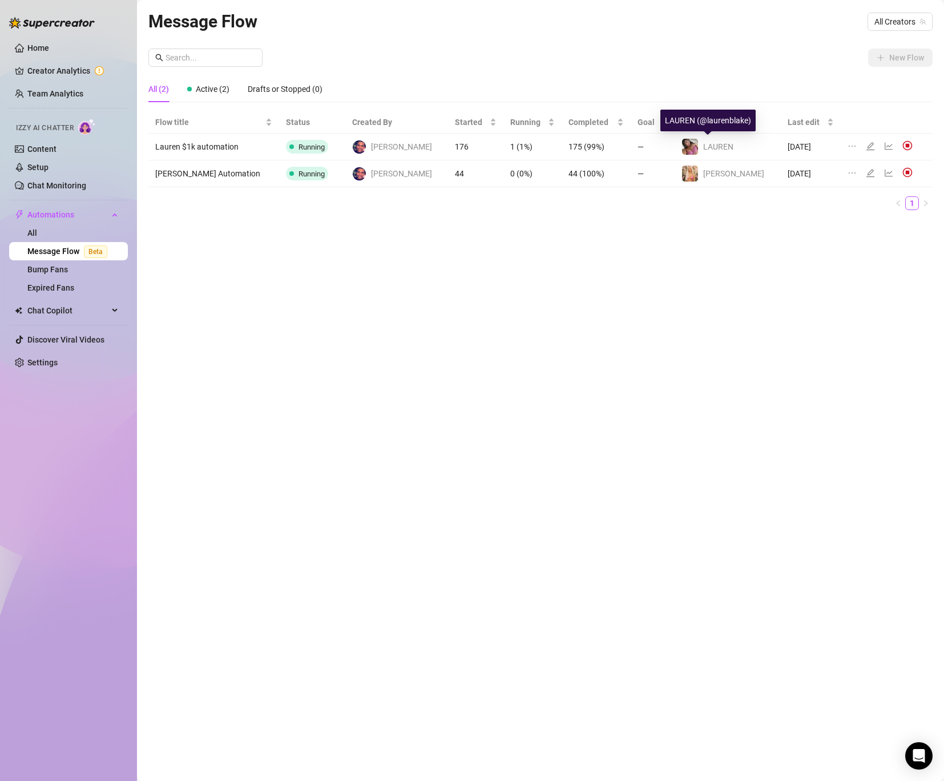
click at [712, 144] on span "️‍LAUREN" at bounding box center [718, 146] width 30 height 9
click at [847, 148] on icon "ellipsis" at bounding box center [851, 146] width 9 height 9
click at [675, 143] on td "️‍LAUREN" at bounding box center [727, 147] width 106 height 27
click at [710, 144] on span "️‍LAUREN" at bounding box center [718, 146] width 30 height 9
click at [914, 20] on span "All Creators" at bounding box center [899, 21] width 51 height 17
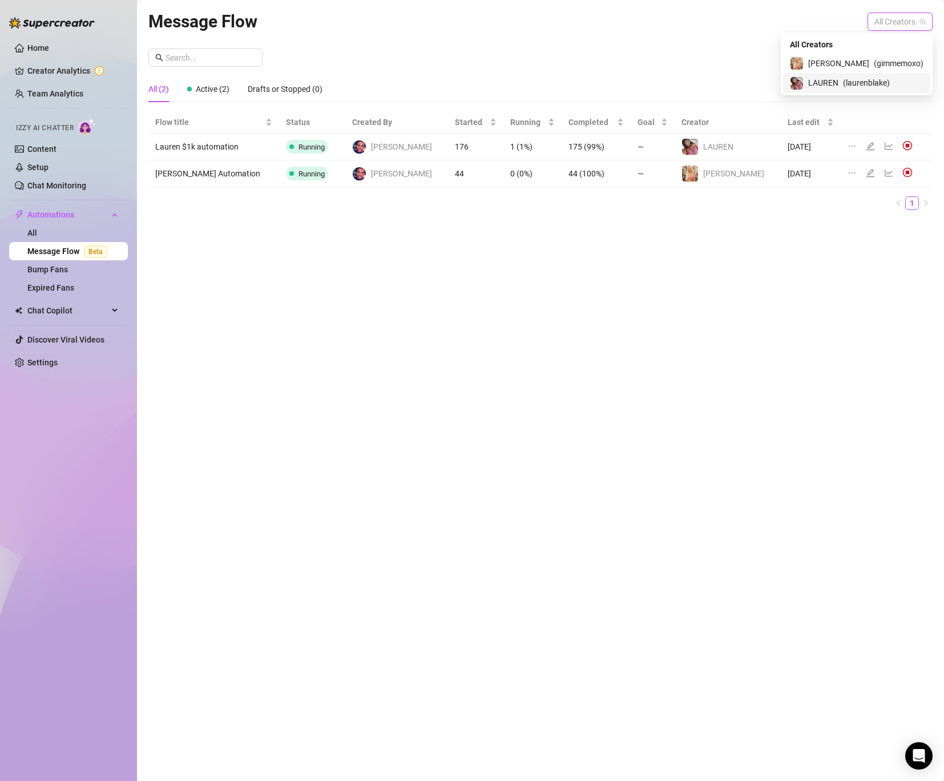
click at [838, 84] on span "️‍LAUREN" at bounding box center [823, 82] width 30 height 13
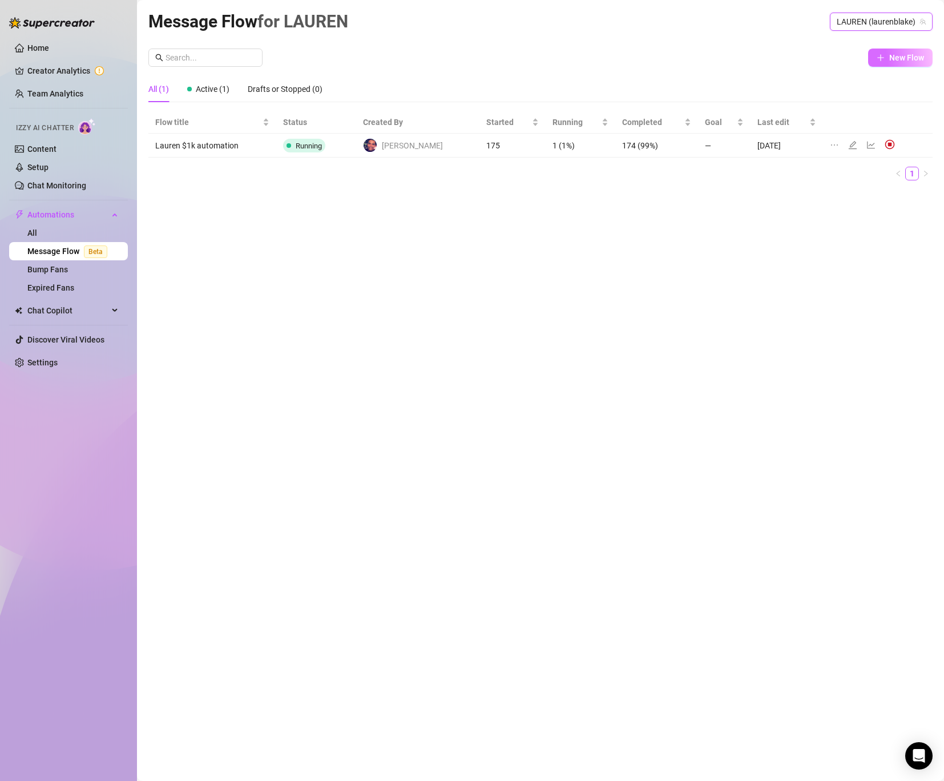
click at [895, 57] on span "New Flow" at bounding box center [906, 57] width 35 height 9
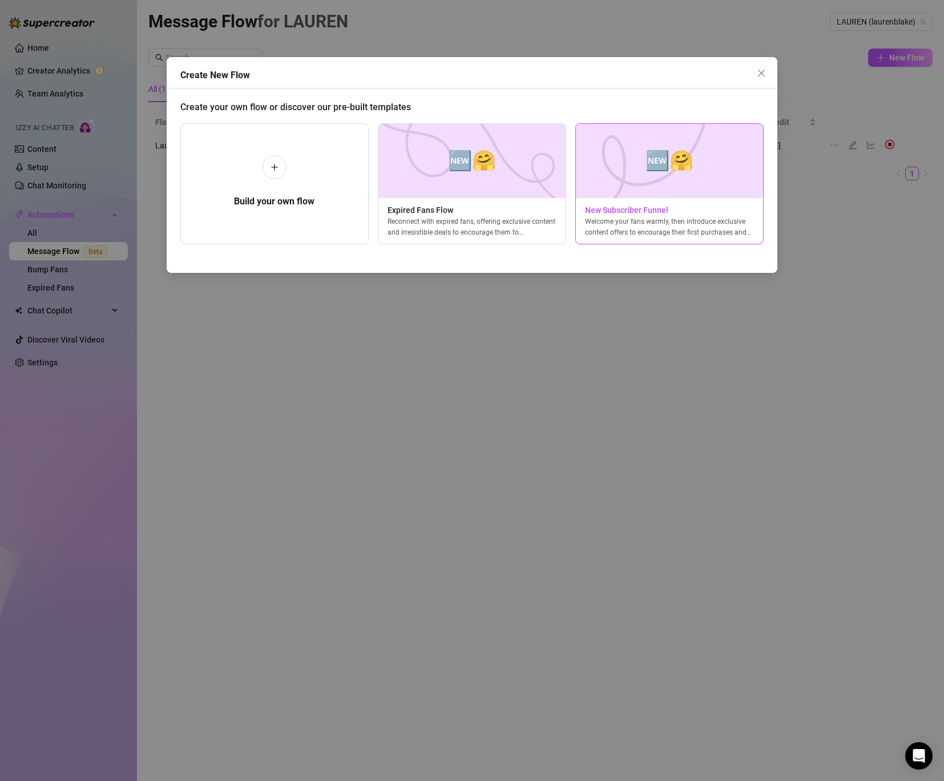
click at [608, 202] on div "🆕🤗 New Subscriber Funnel Welcome your fans warmly, then introduce exclusive con…" at bounding box center [669, 183] width 188 height 121
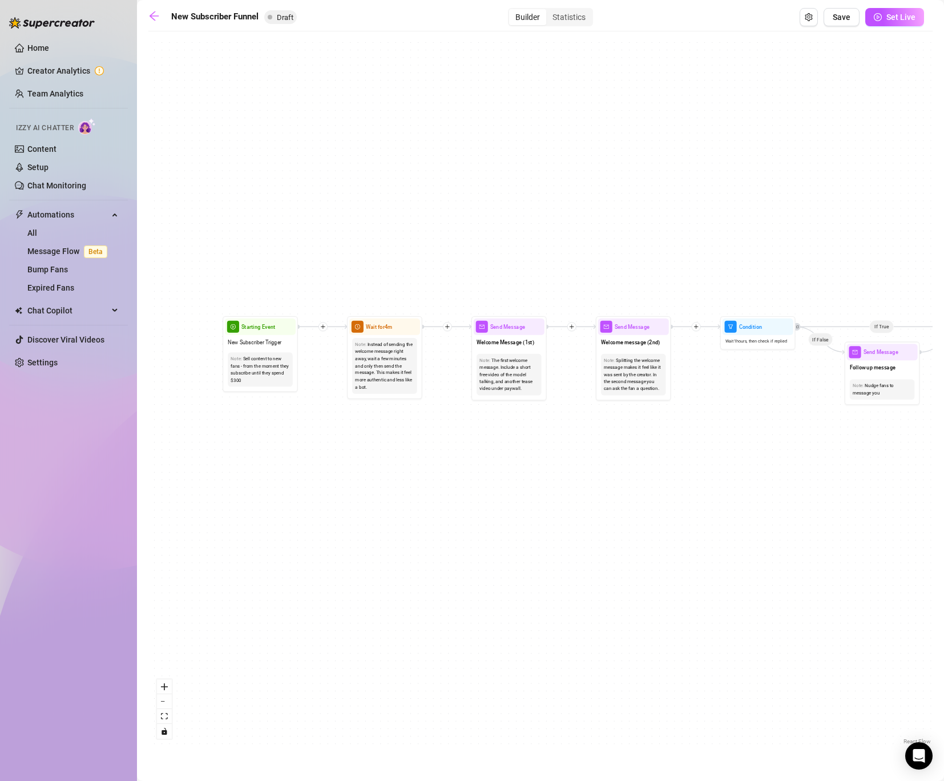
drag, startPoint x: 230, startPoint y: 382, endPoint x: 627, endPoint y: 243, distance: 420.3
click at [627, 243] on div "If True If True If True If False If False If False If True If False Merge Merge…" at bounding box center [540, 392] width 784 height 710
click at [386, 335] on div "Note: Instead of sending the welcome message right away, wait a few minutes and…" at bounding box center [384, 366] width 71 height 62
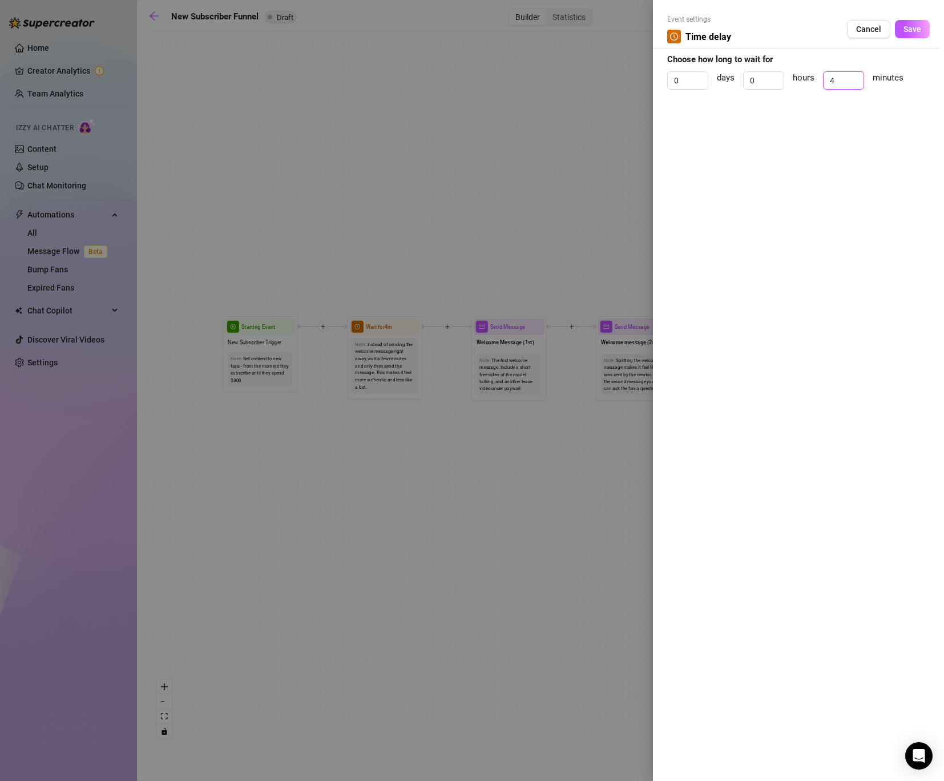
drag, startPoint x: 848, startPoint y: 83, endPoint x: 620, endPoint y: 33, distance: 233.2
click at [620, 33] on div "Event settings Time delay Cancel Save Choose how long to wait for 0 days 0 hour…" at bounding box center [472, 390] width 944 height 781
type input "2"
click at [916, 30] on span "Save" at bounding box center [912, 29] width 18 height 9
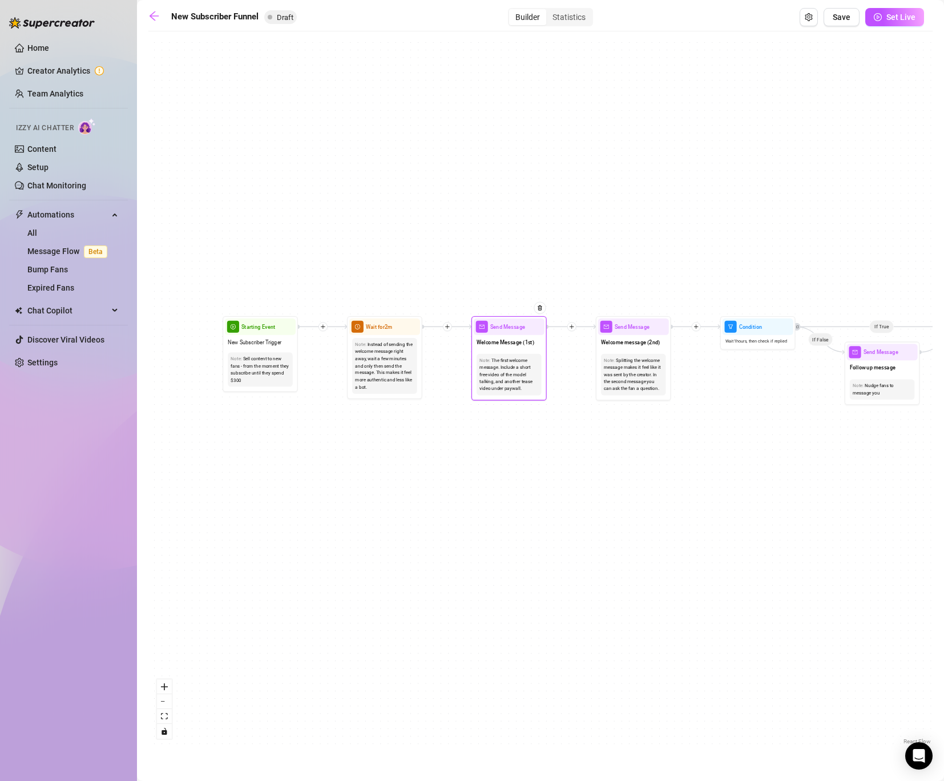
click at [494, 391] on div "The first welcome message. Include a short free video of the model talking, and…" at bounding box center [508, 374] width 59 height 35
click at [500, 336] on div "Welcome Message (1st)" at bounding box center [509, 343] width 71 height 16
type textarea "First part of the welcome message"
click at [500, 336] on div at bounding box center [472, 390] width 944 height 781
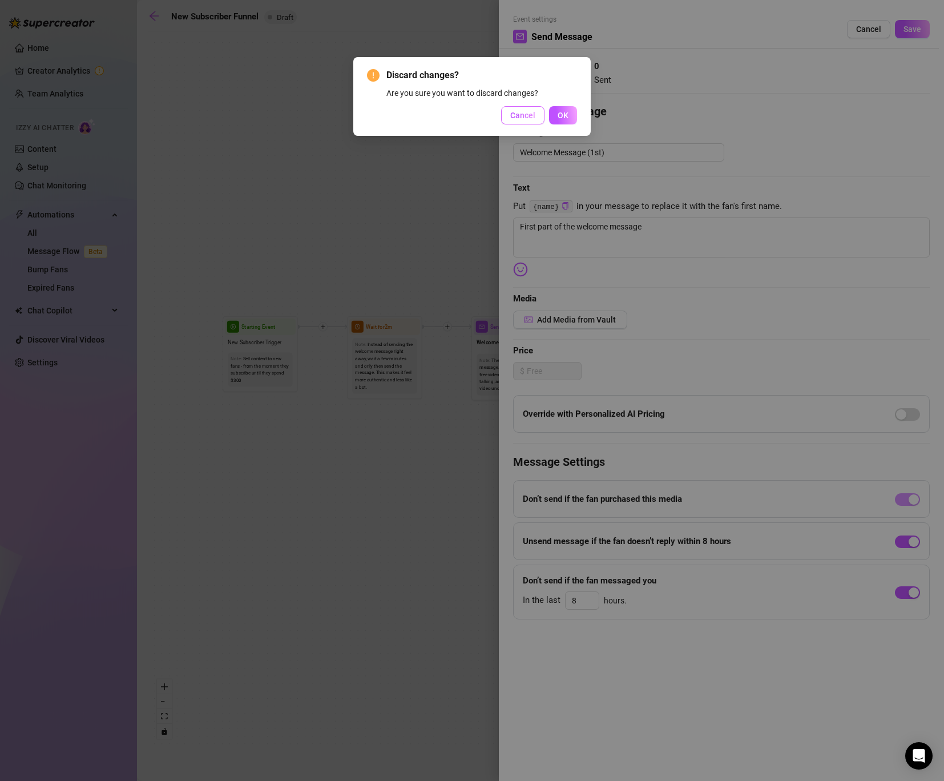
click at [526, 118] on span "Cancel" at bounding box center [522, 115] width 25 height 9
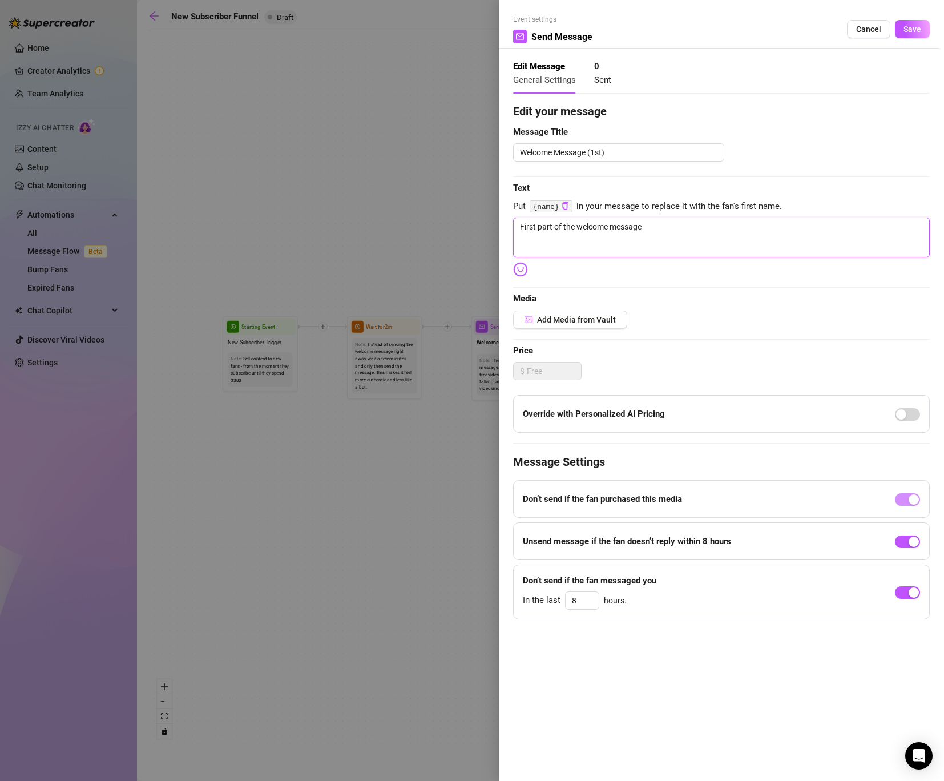
drag, startPoint x: 680, startPoint y: 224, endPoint x: 468, endPoint y: 242, distance: 212.5
click at [471, 242] on div "Event settings Send Message Cancel Save Edit Message General Settings 0 Sent Ed…" at bounding box center [472, 390] width 944 height 781
drag, startPoint x: 664, startPoint y: 226, endPoint x: 386, endPoint y: 231, distance: 277.9
click at [386, 231] on div "Event settings Send Message Cancel Save Edit Message General Settings 0 Sent Ed…" at bounding box center [472, 390] width 944 height 781
type textarea "I"
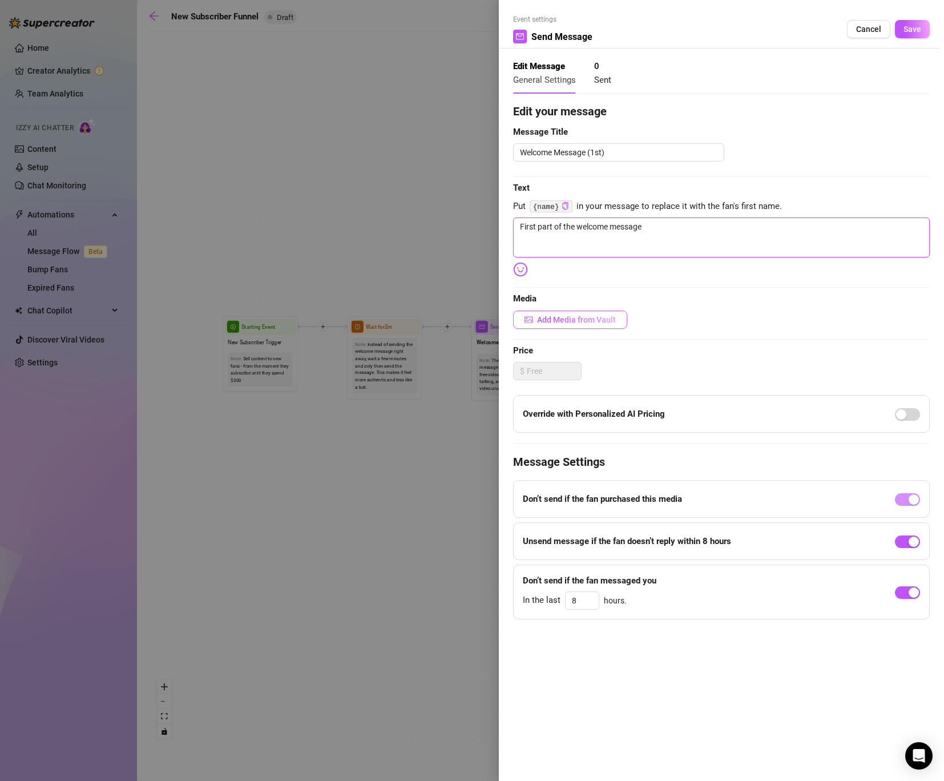
type textarea "I"
type textarea "I'"
type textarea "I'm"
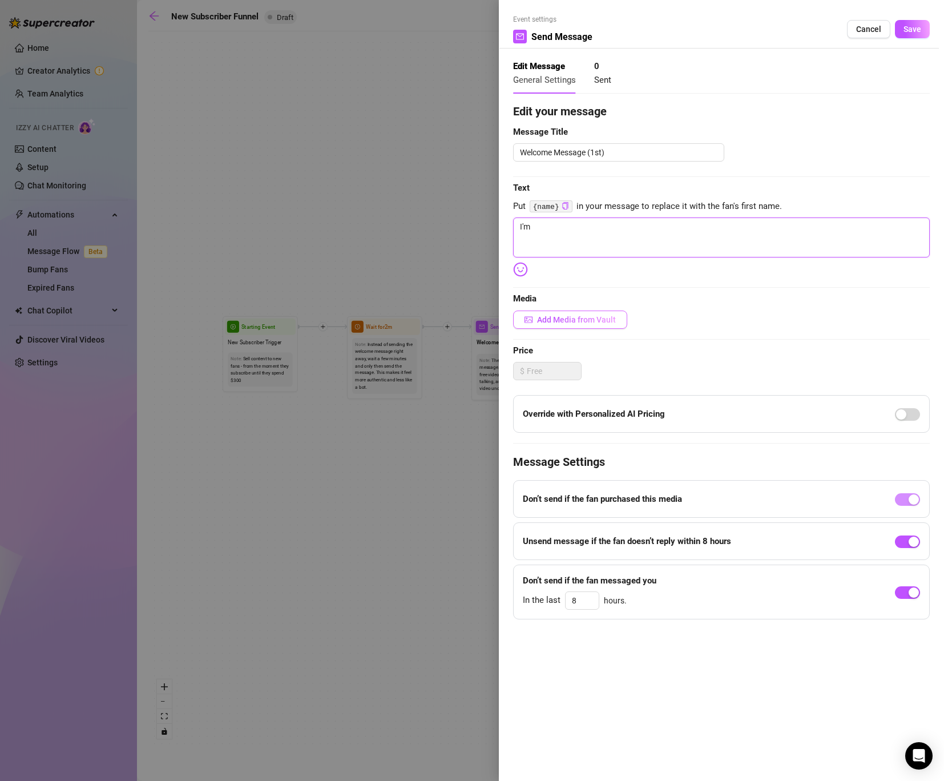
type textarea "I'm"
type textarea "I'm l"
type textarea "I'm la"
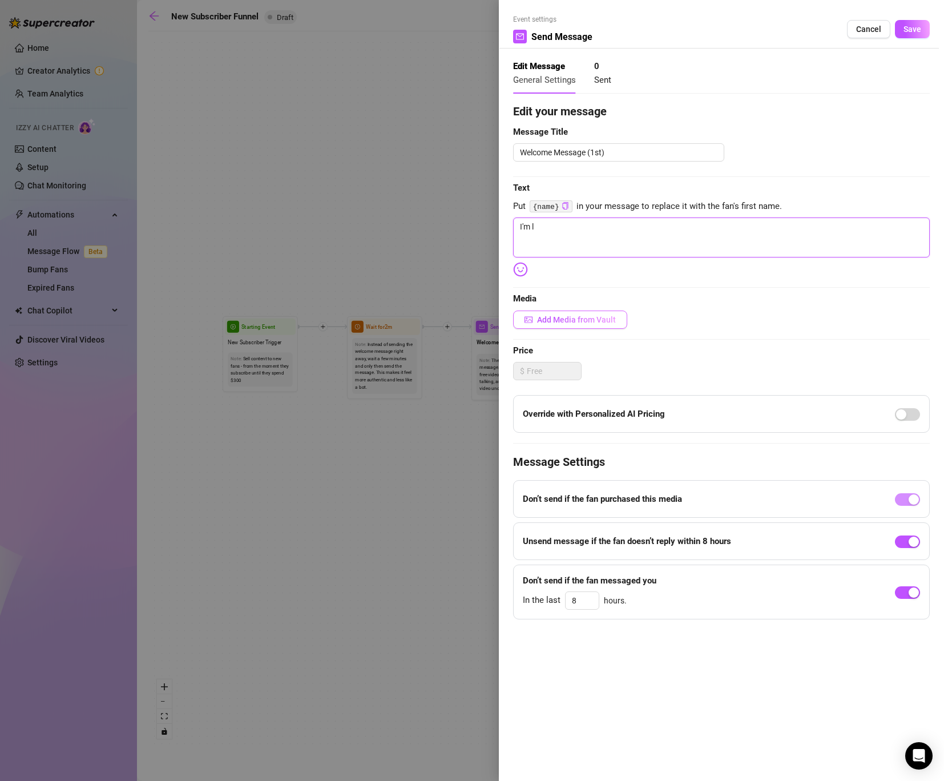
type textarea "I'm la"
type textarea "I'm [PERSON_NAME]"
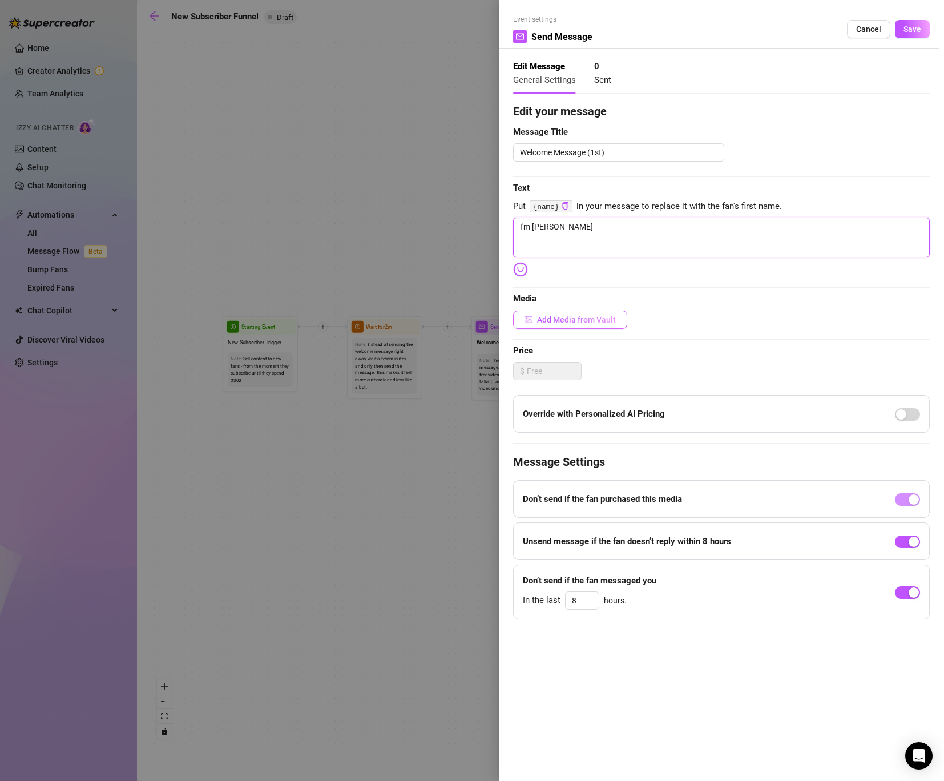
type textarea "I'm [PERSON_NAME]"
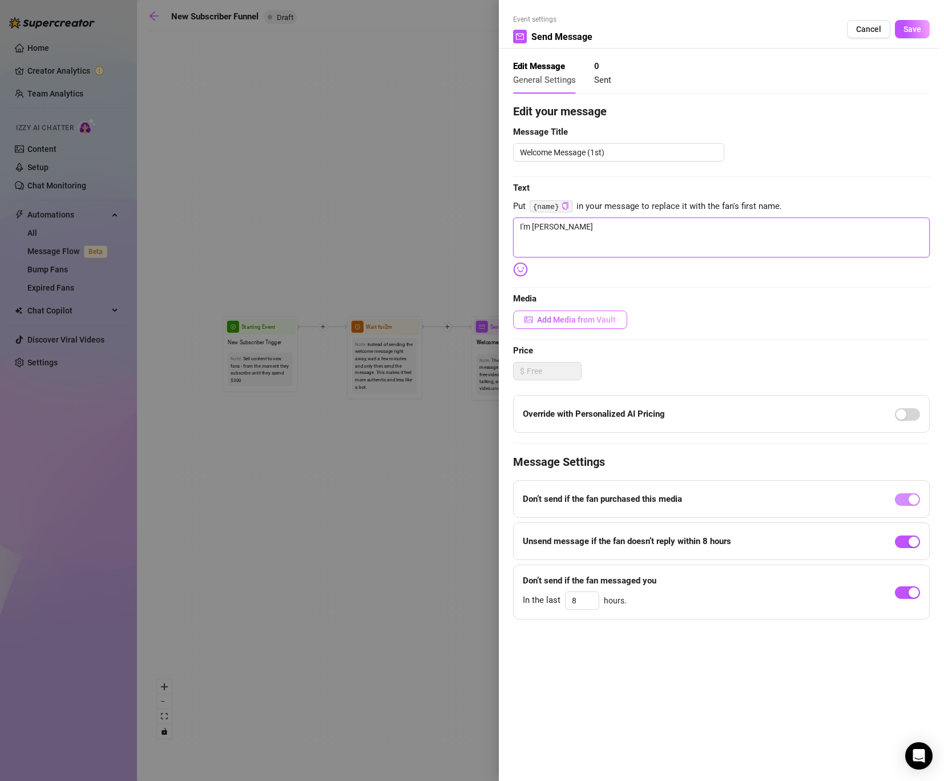
type textarea "I'm [PERSON_NAME]"
type textarea "I'm laur"
type textarea "I'm laure"
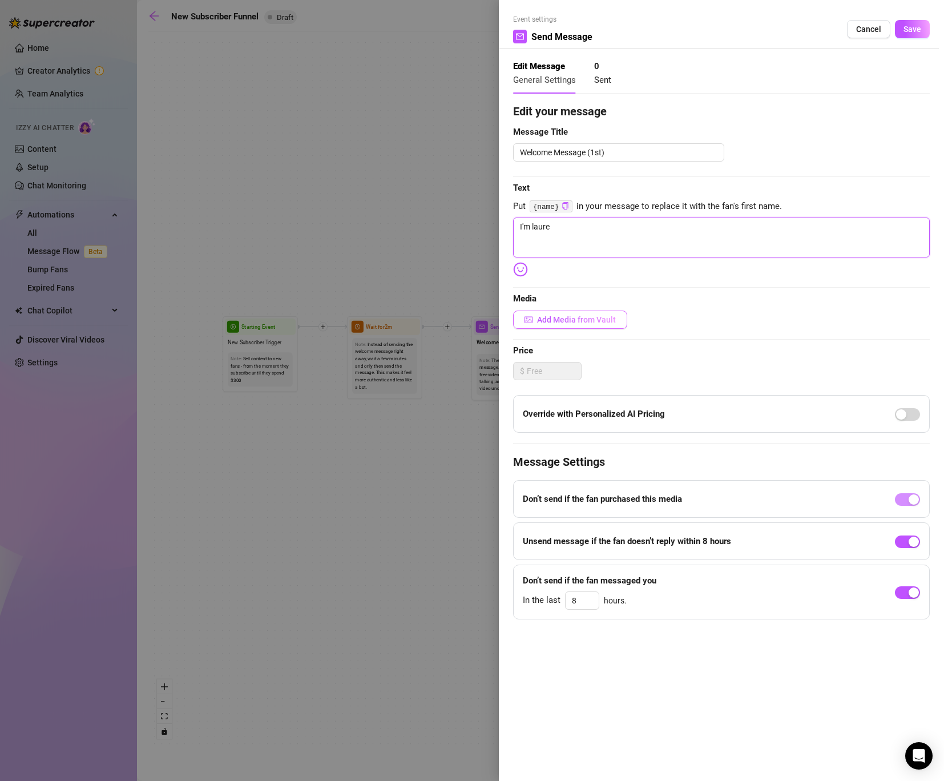
type textarea "I'm lauren"
drag, startPoint x: 562, startPoint y: 229, endPoint x: 532, endPoint y: 229, distance: 29.7
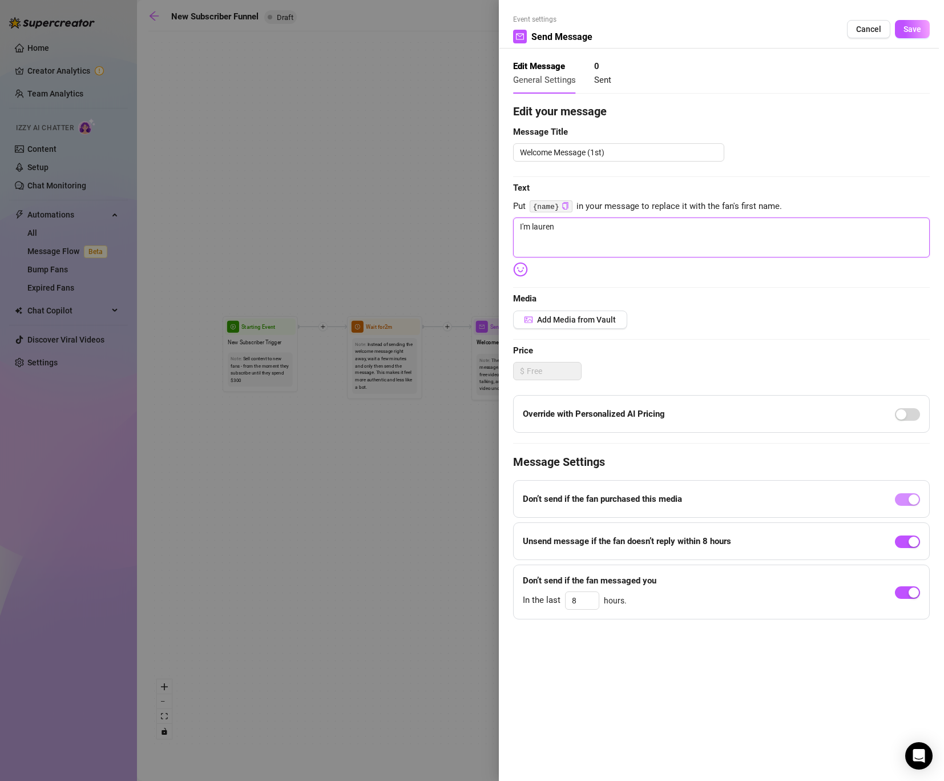
click at [532, 229] on textarea "I'm lauren" at bounding box center [721, 237] width 417 height 40
type textarea "I'm"
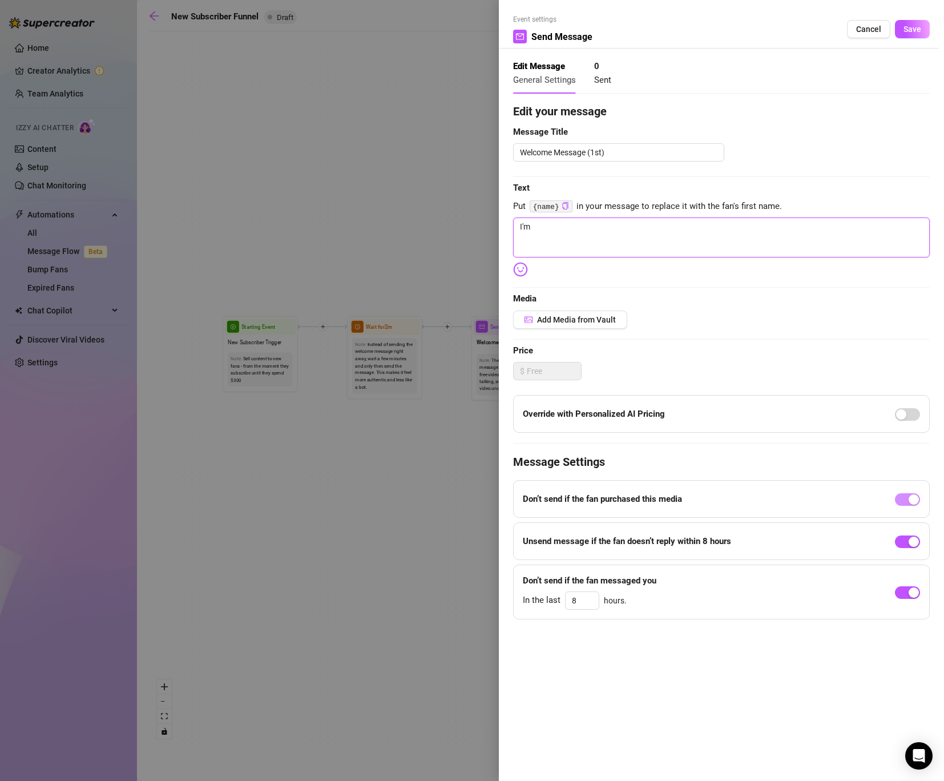
type textarea "I'"
type textarea "I"
type textarea "Write your message here"
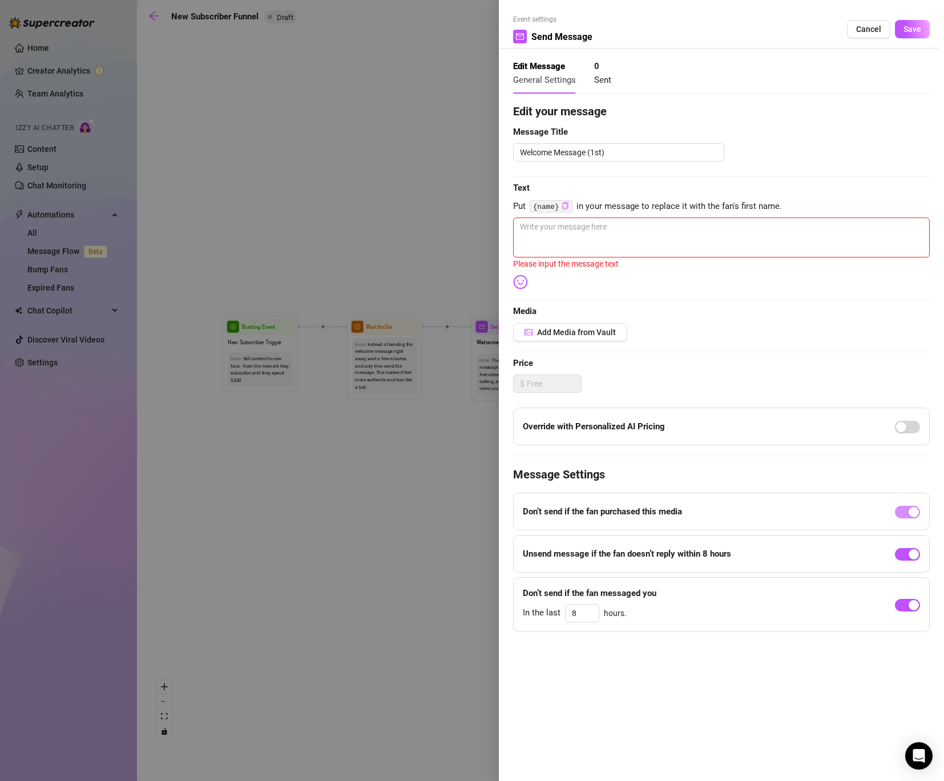
click at [568, 203] on icon "copy" at bounding box center [565, 205] width 6 height 7
click at [557, 247] on textarea at bounding box center [721, 237] width 417 height 40
click at [555, 244] on textarea at bounding box center [721, 237] width 417 height 40
paste textarea "{name}"
type textarea "{name}"
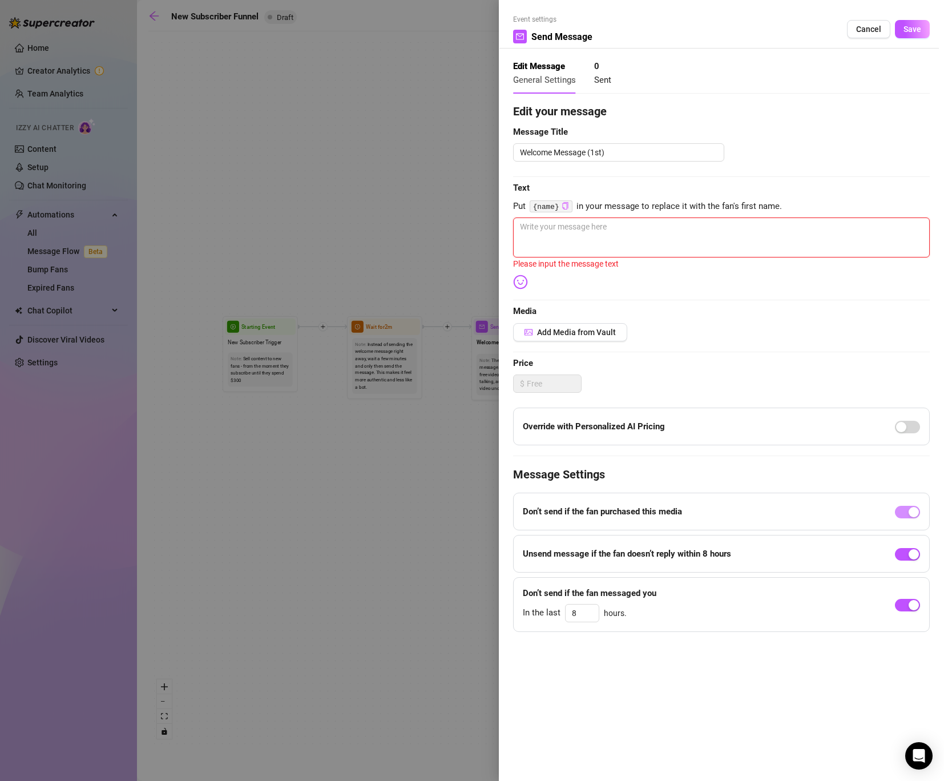
type textarea "{name}"
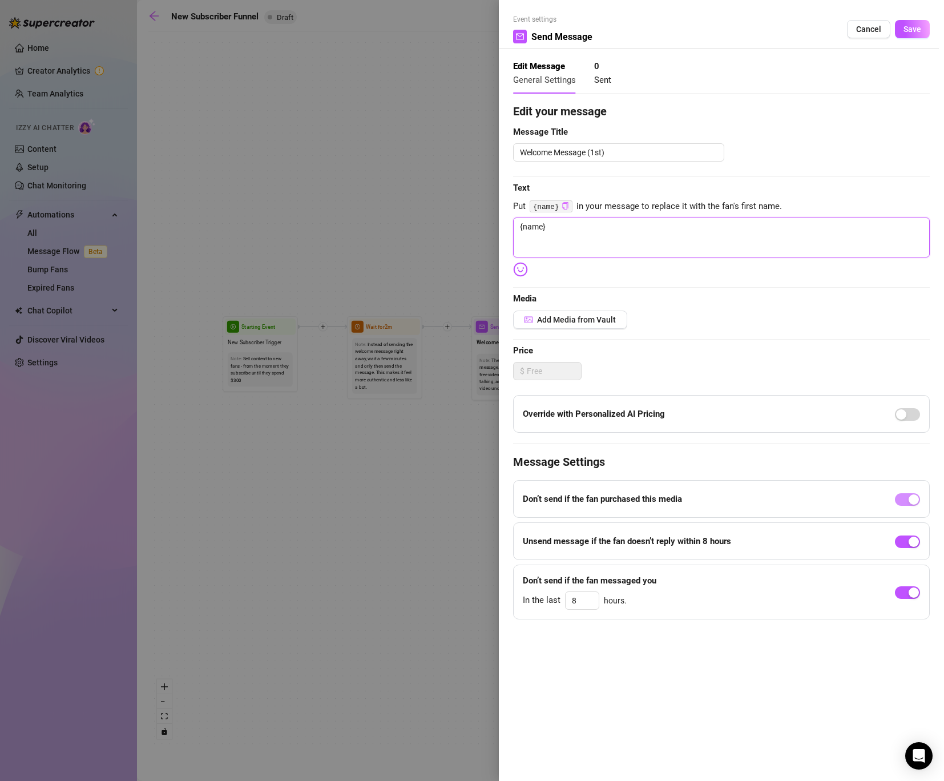
type textarea "{name}"
type textarea "{name} I"
type textarea "{name} I'"
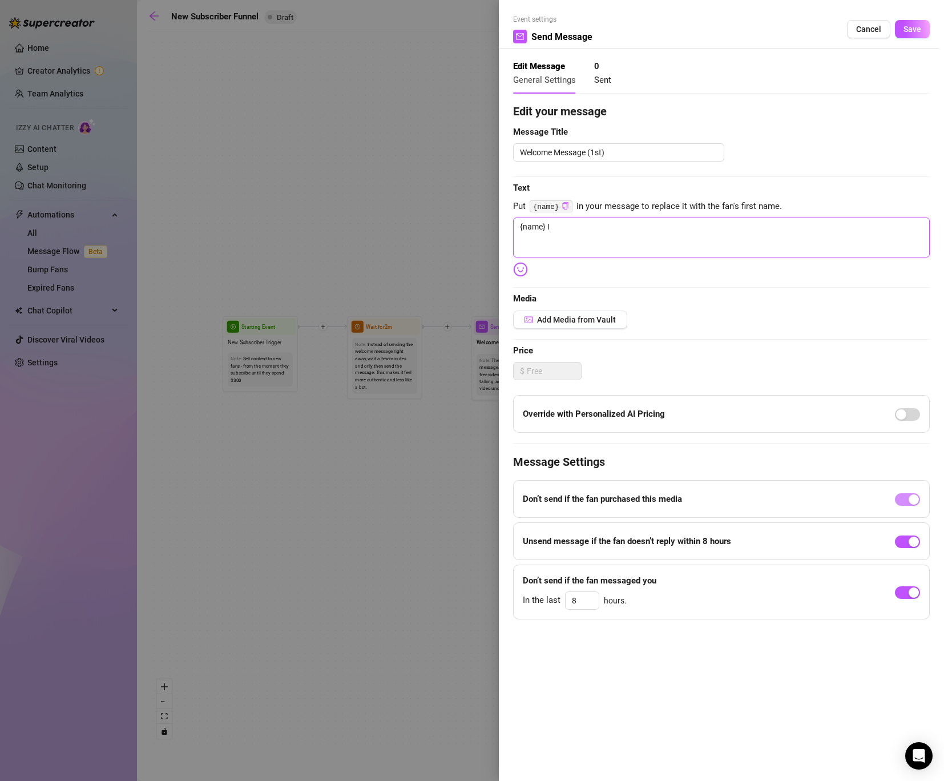
type textarea "{name} I'"
type textarea "{name} I'm"
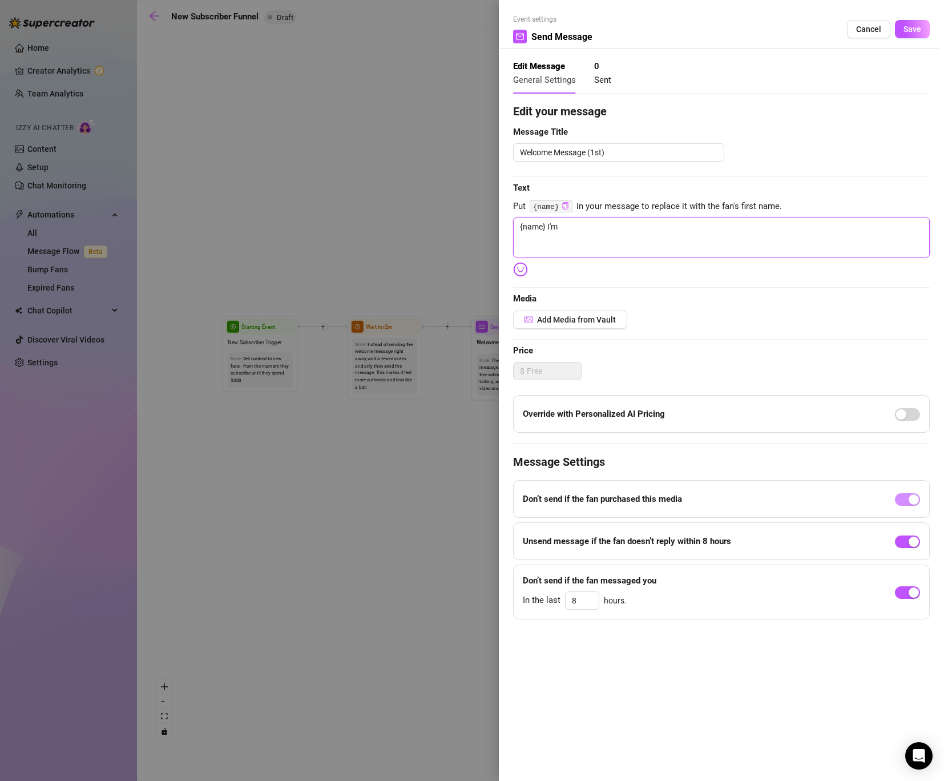
type textarea "{name} I'm L"
type textarea "{name} I'm La"
type textarea "{name} I'm [PERSON_NAME]"
type textarea "{name} I'm Laur"
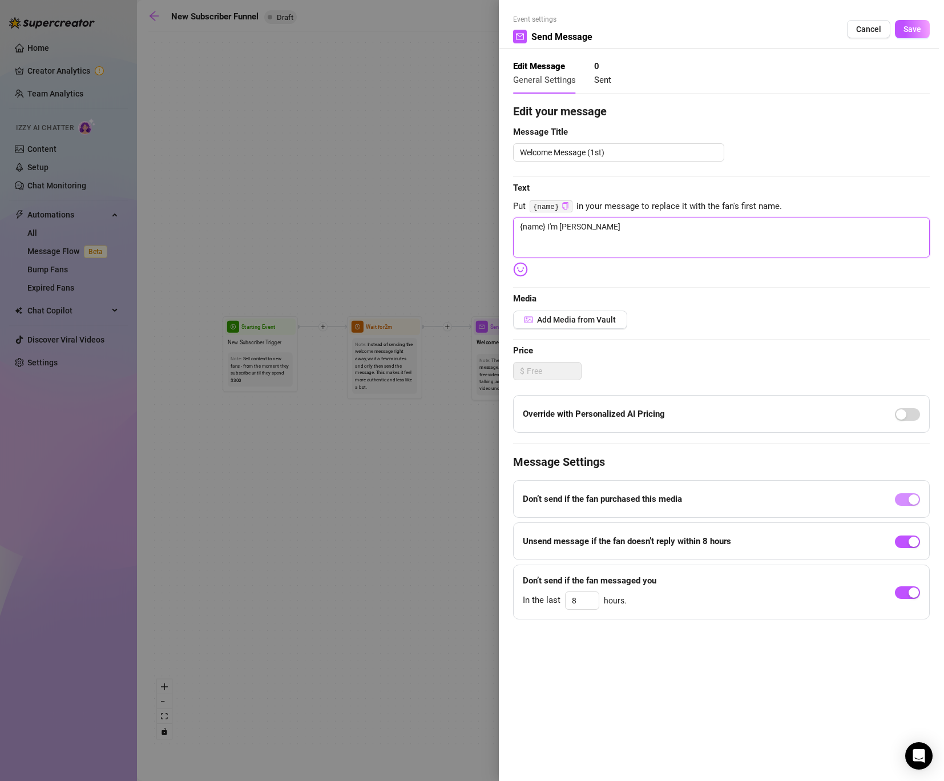
type textarea "{name} I'm Laur"
type textarea "{name} I'm Laure"
type textarea "{name} I'm [PERSON_NAME]"
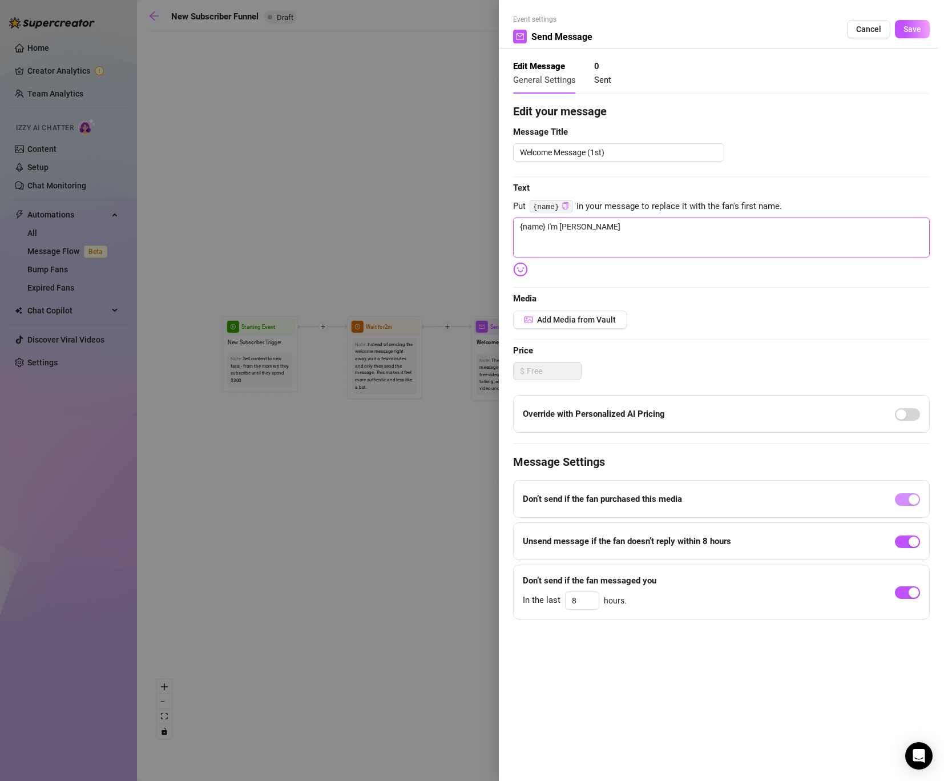
type textarea "{name} I'm [PERSON_NAME]"
type textarea "{name} I'm Lauren an"
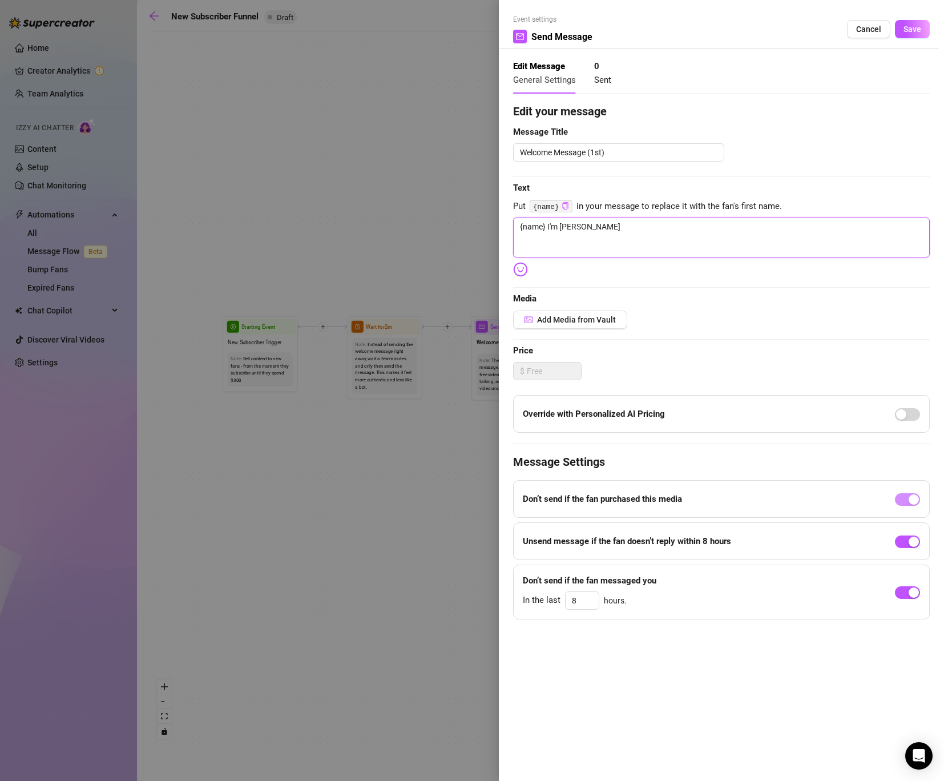
type textarea "{name} I'm Lauren an"
type textarea "{name} I'm [PERSON_NAME] and"
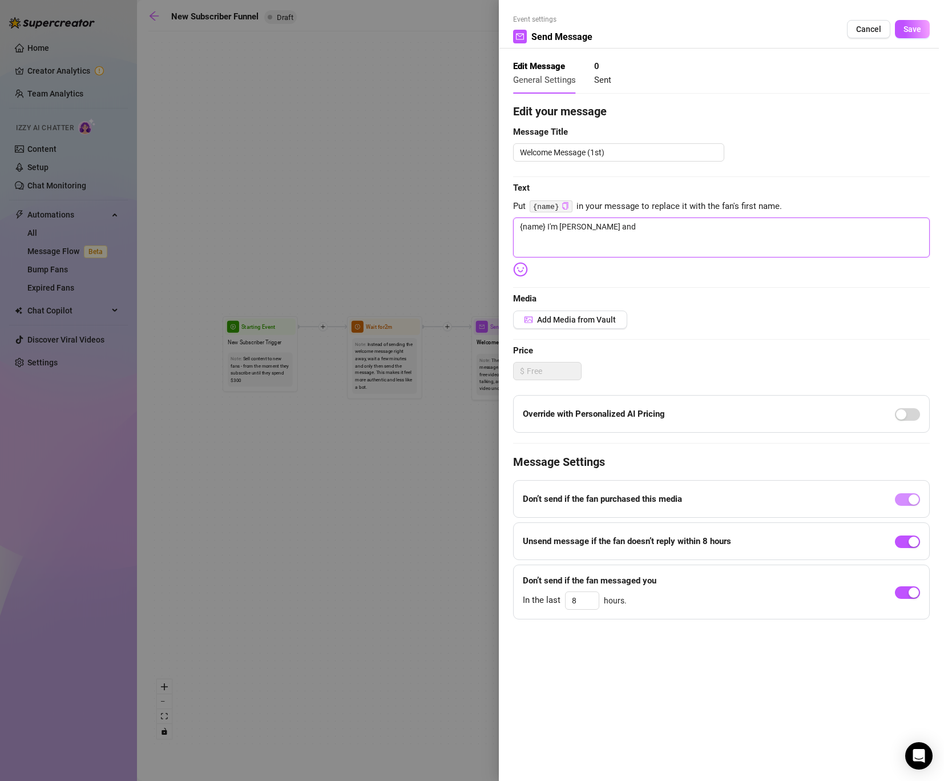
type textarea "{name} I'm [PERSON_NAME] and w"
type textarea "{name} I'm Lauren and we"
type textarea "{name} I'm [PERSON_NAME] and wel"
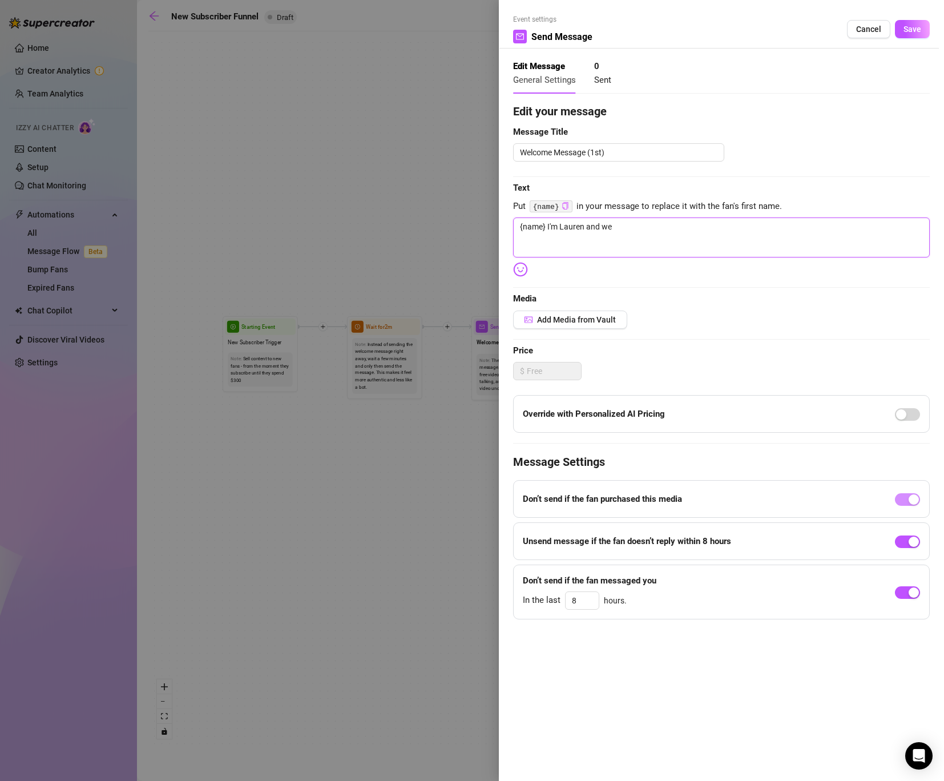
type textarea "{name} I'm [PERSON_NAME] and wel"
type textarea "{name} I'm [PERSON_NAME] and [PERSON_NAME]"
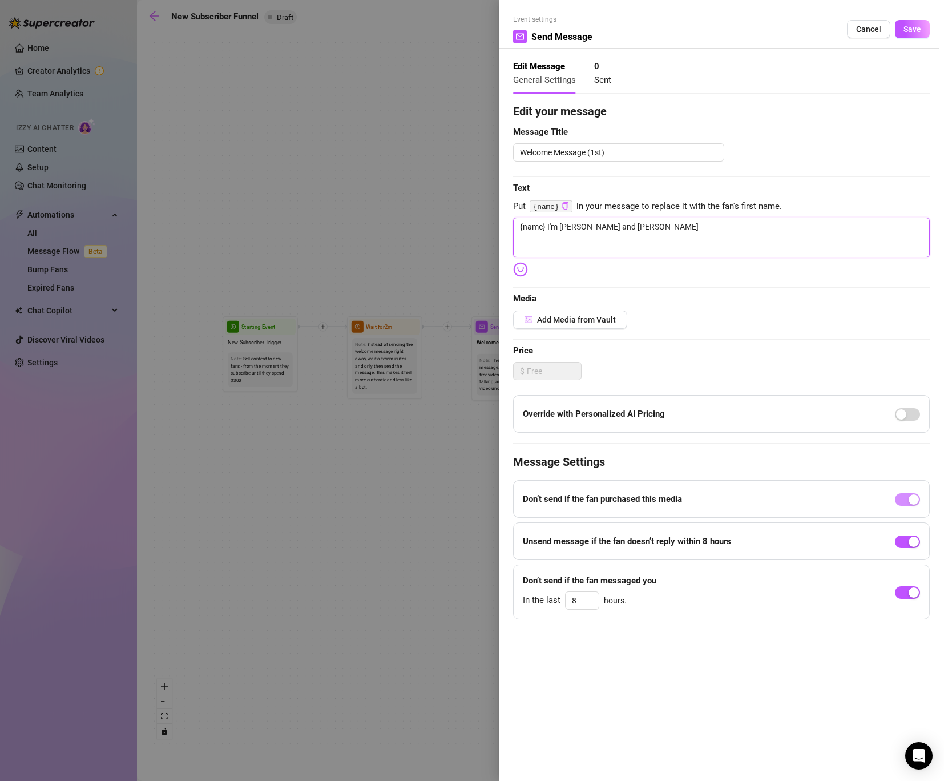
type textarea "{name} I'm [PERSON_NAME] and [PERSON_NAME]"
type textarea "{name} I'm [PERSON_NAME] and welcome"
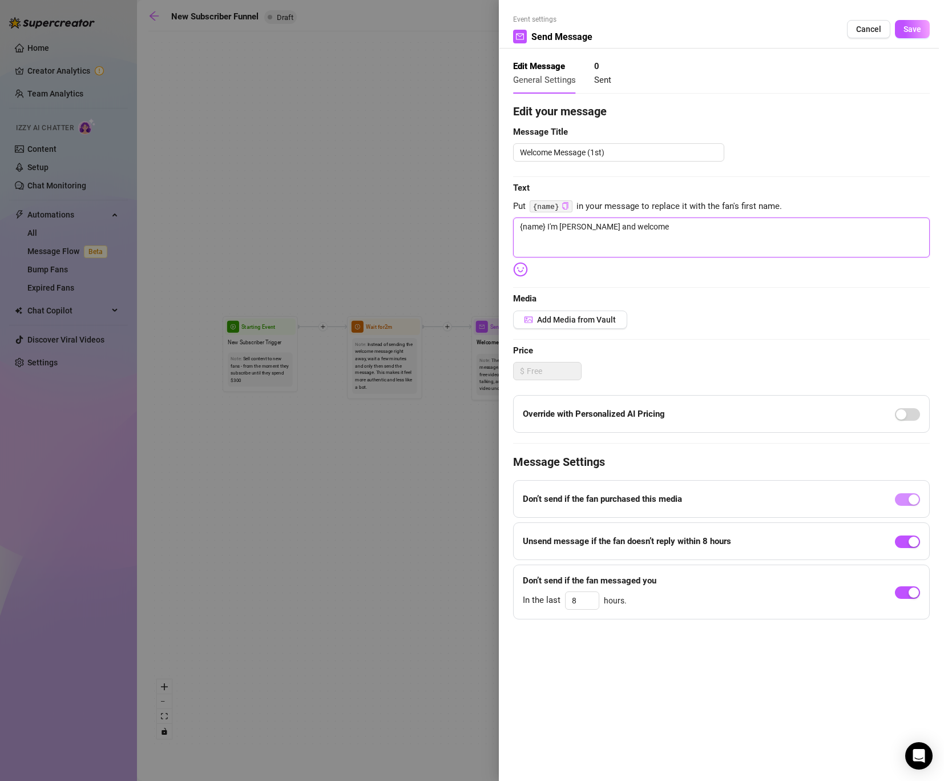
type textarea "{name} I'm [PERSON_NAME] and welcome"
type textarea "{name} I'm [PERSON_NAME] and welcome t"
type textarea "{name} I'm [PERSON_NAME] and welcome to"
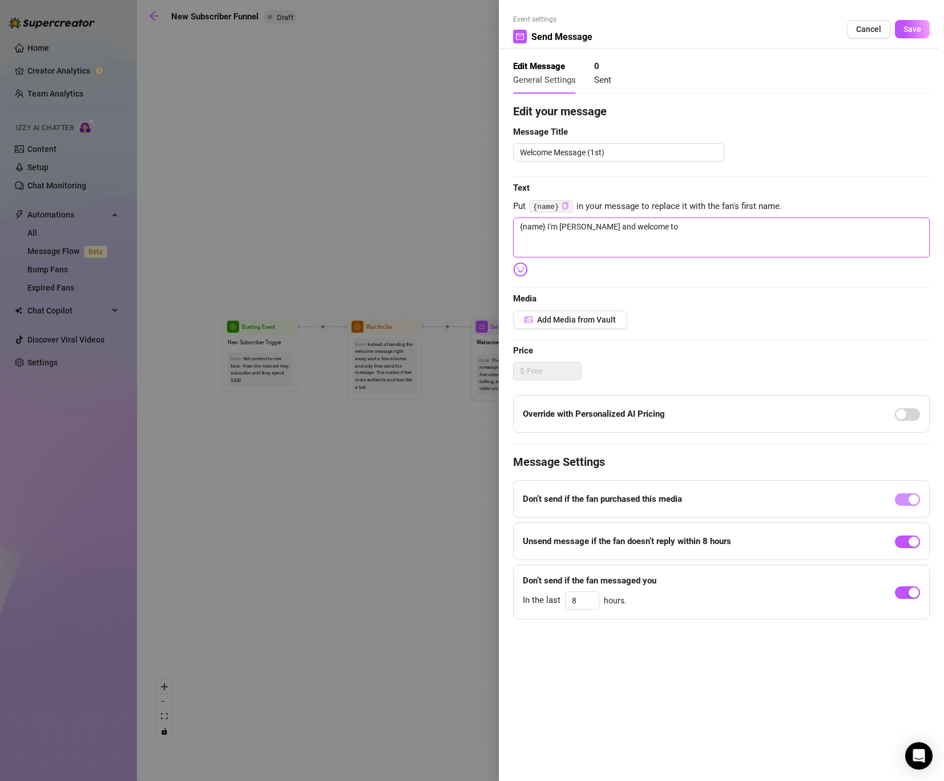
type textarea "{name} I'm [PERSON_NAME] and welcome top"
type textarea "{name} I'm [PERSON_NAME] and welcome top m"
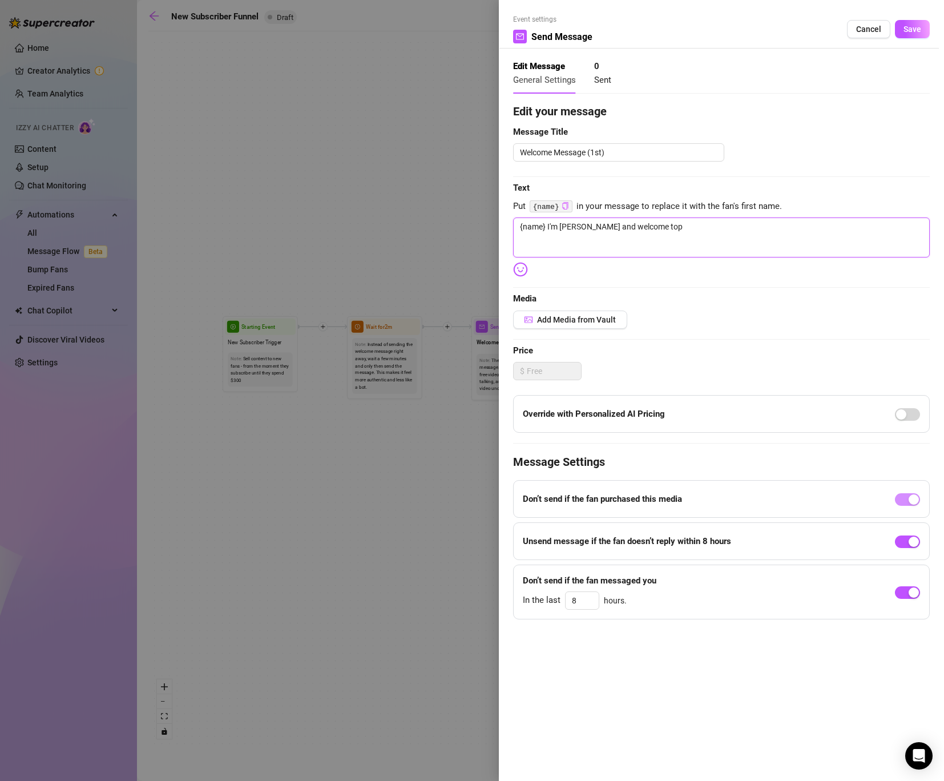
type textarea "{name} I'm [PERSON_NAME] and welcome top m"
type textarea "{name} I'm [PERSON_NAME] and welcome top my"
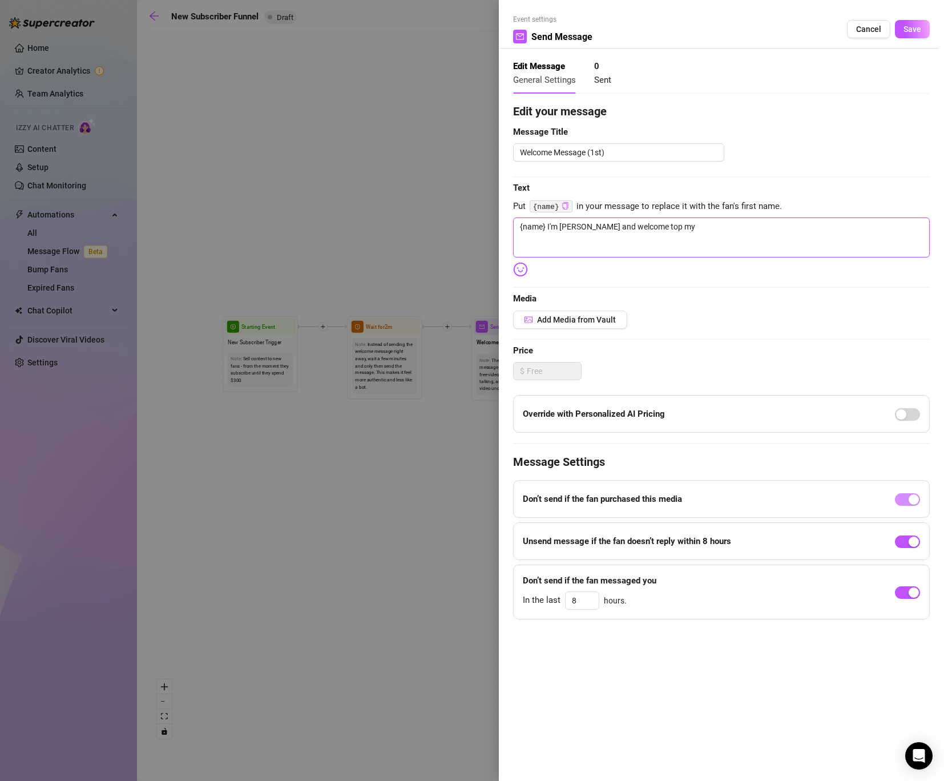
type textarea "{name} I'm [PERSON_NAME] and welcome top my p"
type textarea "{name} I'm [PERSON_NAME] and welcome top my pa"
type textarea "{name} I'm [PERSON_NAME] and welcome top my pag"
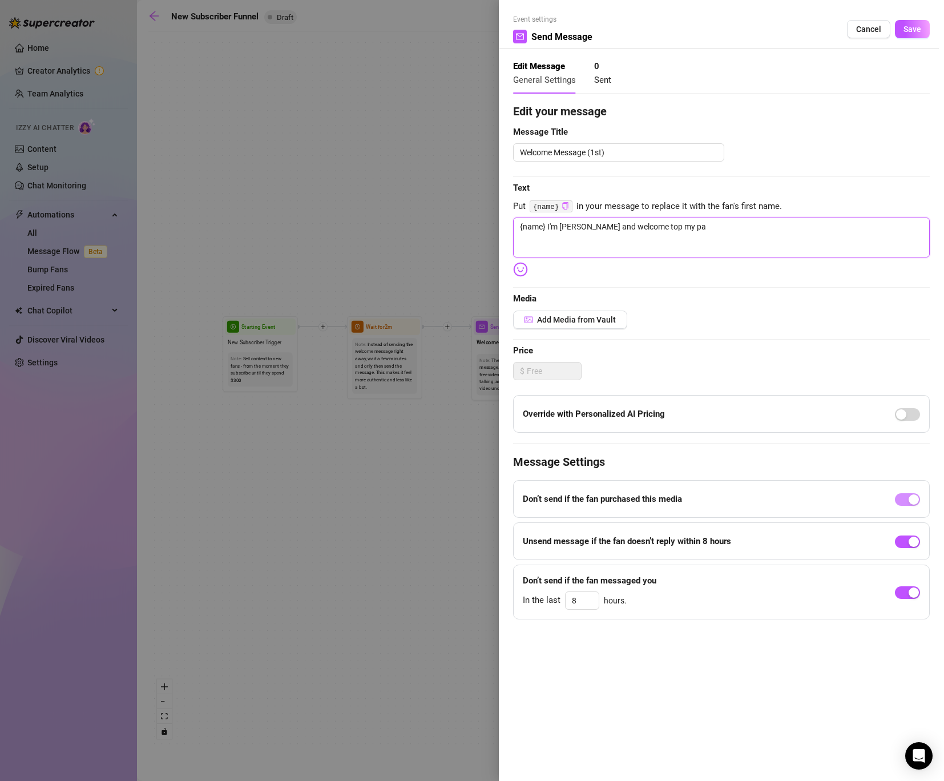
type textarea "{name} I'm [PERSON_NAME] and welcome top my pag"
type textarea "{name} I'm [PERSON_NAME] and welcome top my page"
type textarea "{name} I'm [PERSON_NAME] and welcome top my page."
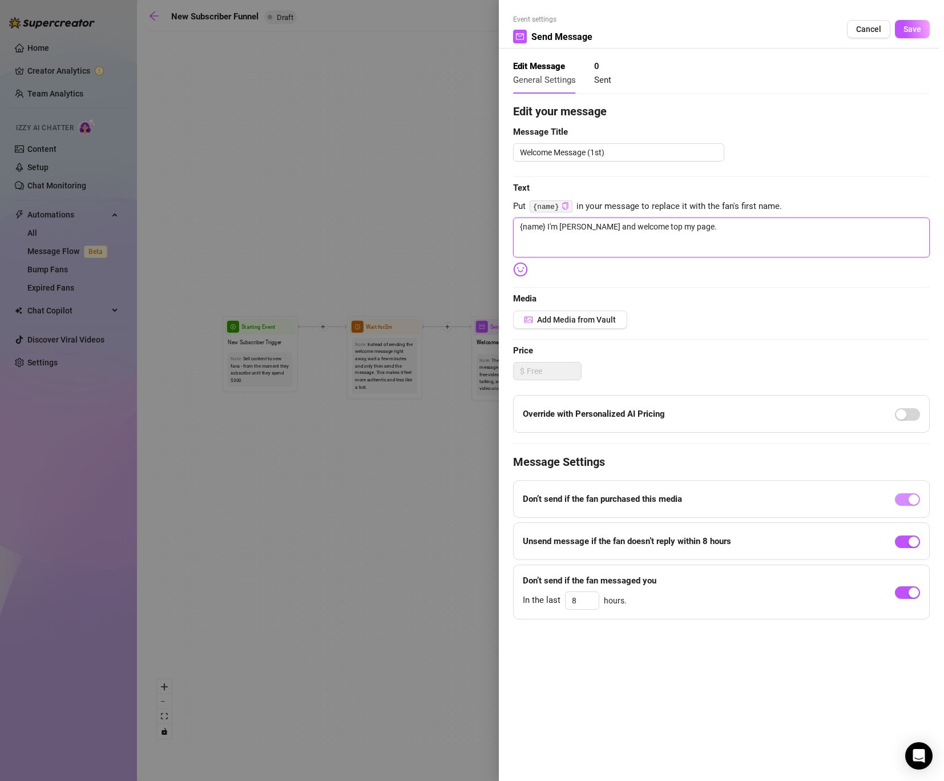
type textarea "{name} I'm [PERSON_NAME] and welcome top my page."
type textarea "{name} I'm [PERSON_NAME] and welcome top my page. I"
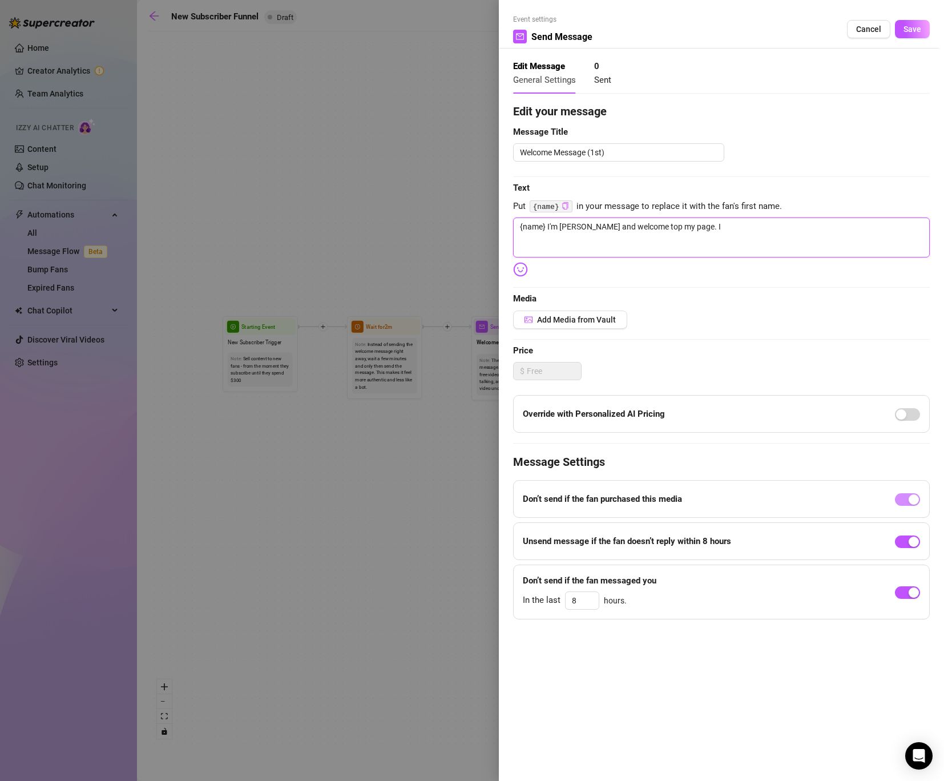
type textarea "{name} I'm [PERSON_NAME] and welcome top my page. I"
type textarea "{name} I'm [PERSON_NAME] and welcome top my page. I t"
type textarea "{name} I'm [PERSON_NAME] and welcome top my page. I tr"
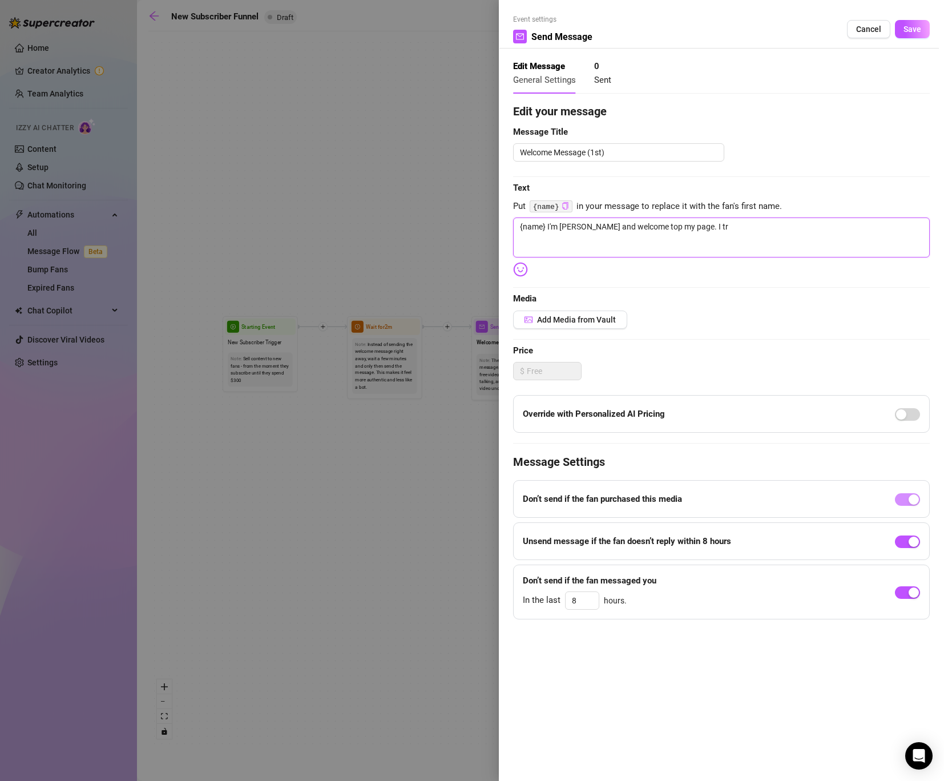
type textarea "{name} I'm [PERSON_NAME] and welcome top my page. I tru"
type textarea "{name} I'm [PERSON_NAME] and welcome top my page. I trul"
type textarea "{name} I'm [PERSON_NAME] and welcome top my page. I truly"
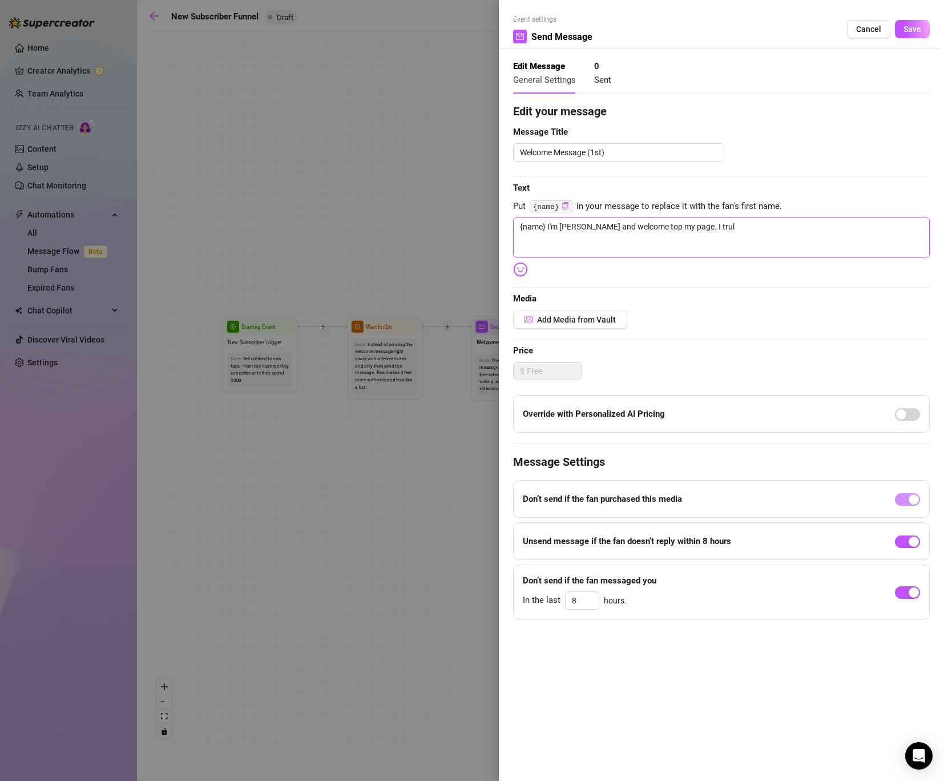
type textarea "{name} I'm [PERSON_NAME] and welcome top my page. I truly"
type textarea "{name} I'm [PERSON_NAME] and welcome top my page. I truly w"
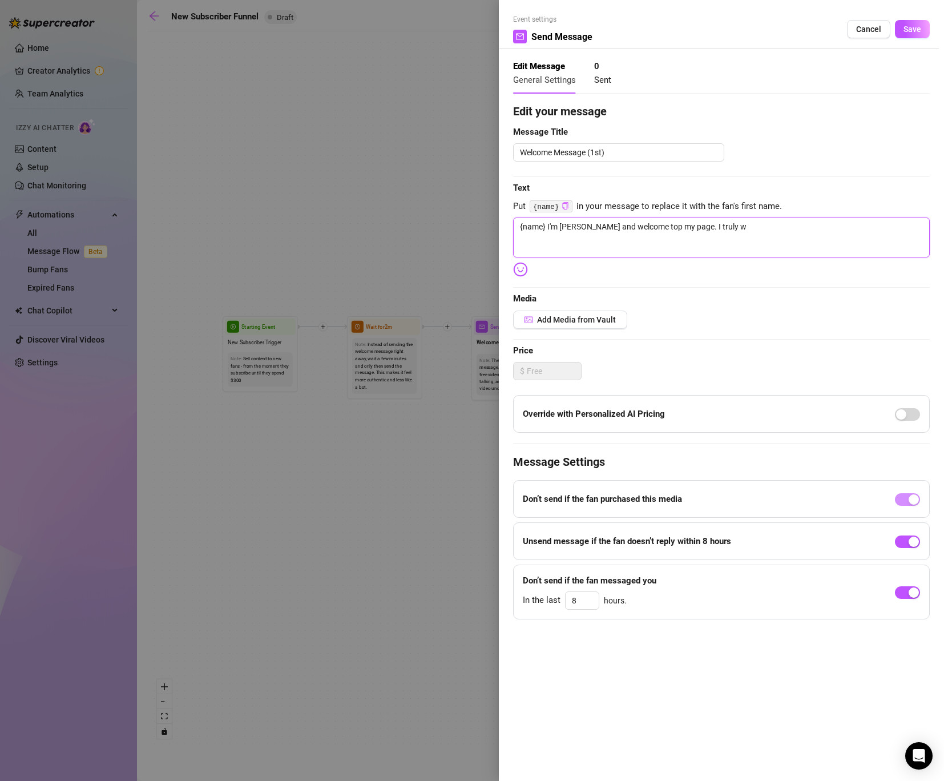
type textarea "{name} I'm [PERSON_NAME] and welcome top my page. I truly wa"
type textarea "{name} I'm [PERSON_NAME] and welcome top my page. I truly wan"
type textarea "{name} I'm [PERSON_NAME] and welcome top my page. I truly want"
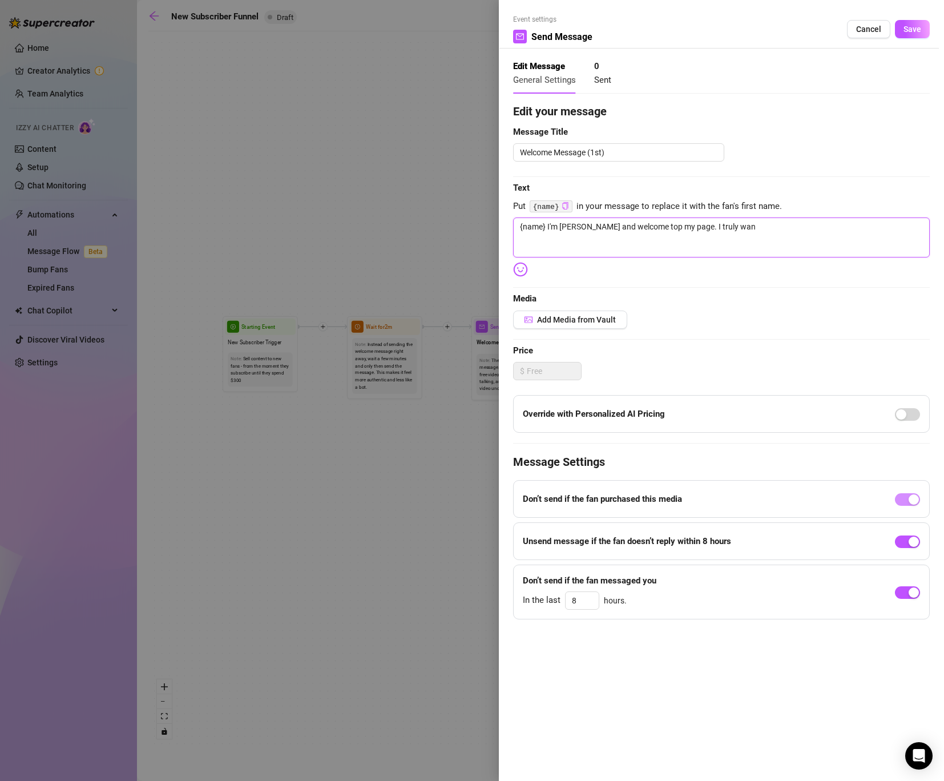
type textarea "{name} I'm [PERSON_NAME] and welcome top my page. I truly want"
type textarea "{name} I'm [PERSON_NAME] and welcome top my page. I truly want t"
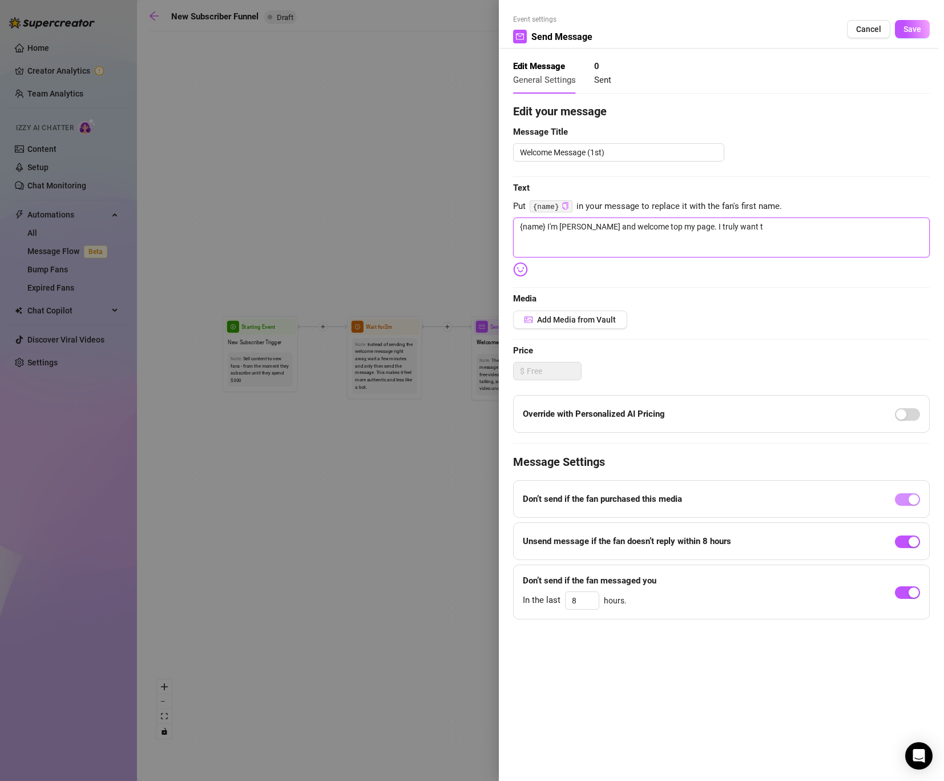
type textarea "{name} I'm [PERSON_NAME] and welcome top my page. I truly want to"
type textarea "{name} I'm [PERSON_NAME] and welcome top my page. I truly want to b"
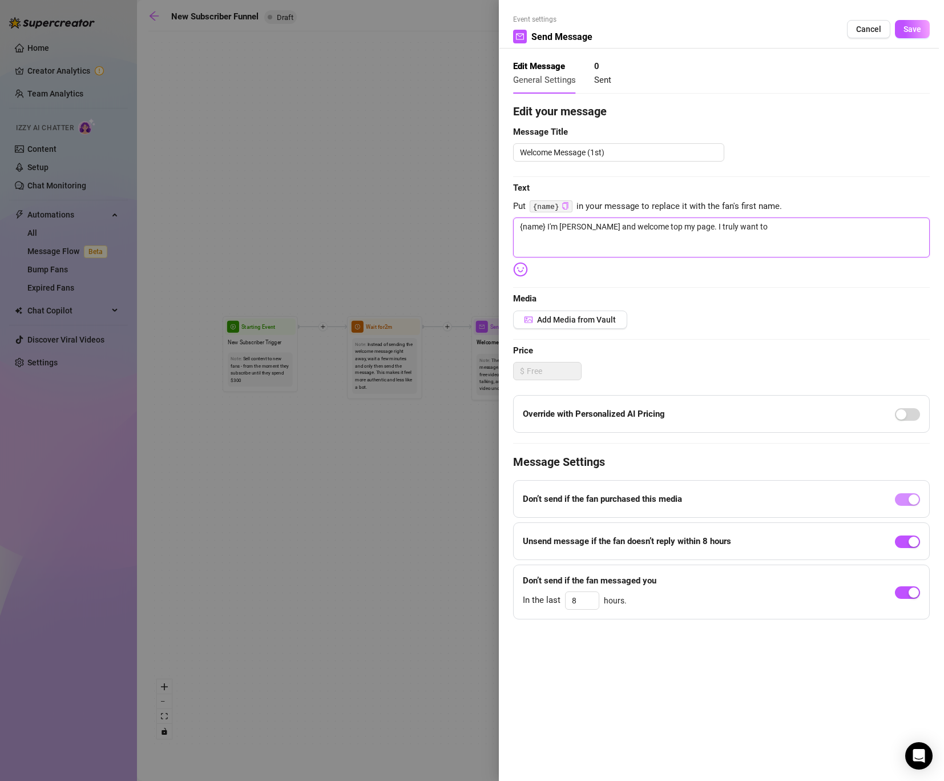
type textarea "{name} I'm [PERSON_NAME] and welcome top my page. I truly want to b"
type textarea "{name} I'm [PERSON_NAME] and welcome top my page. I truly want to bu"
type textarea "{name} I'm [PERSON_NAME] and welcome top my page. I truly want to [PERSON_NAME]"
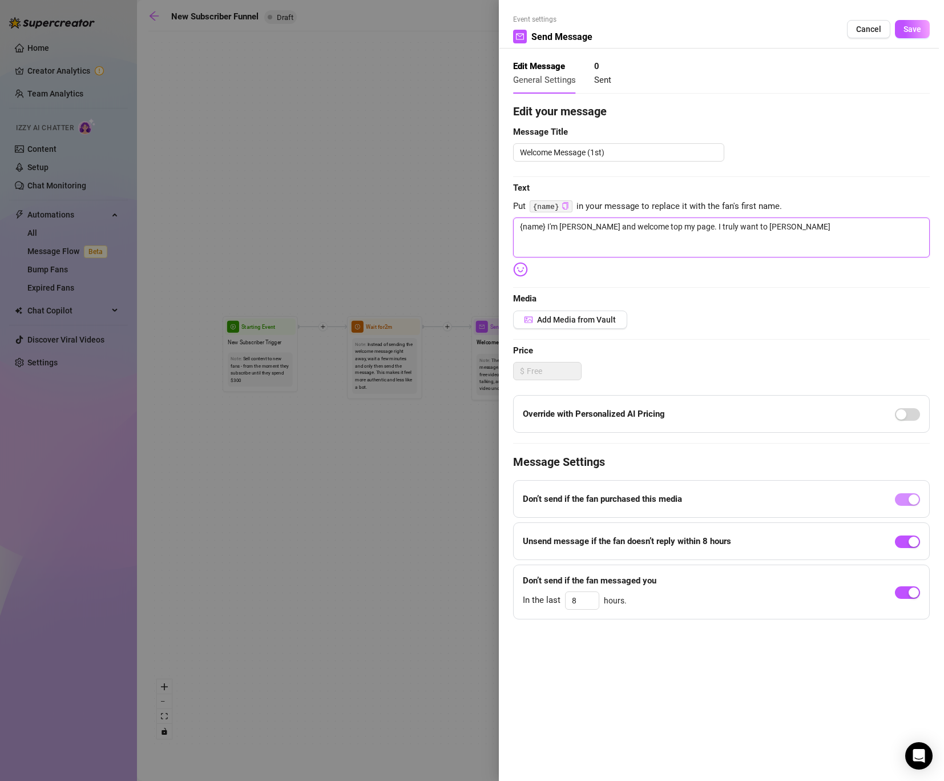
type textarea "{name} I'm [PERSON_NAME] and welcome top my page. I truly want to buil"
type textarea "{name} I'm [PERSON_NAME] and welcome top my page. I truly want to build"
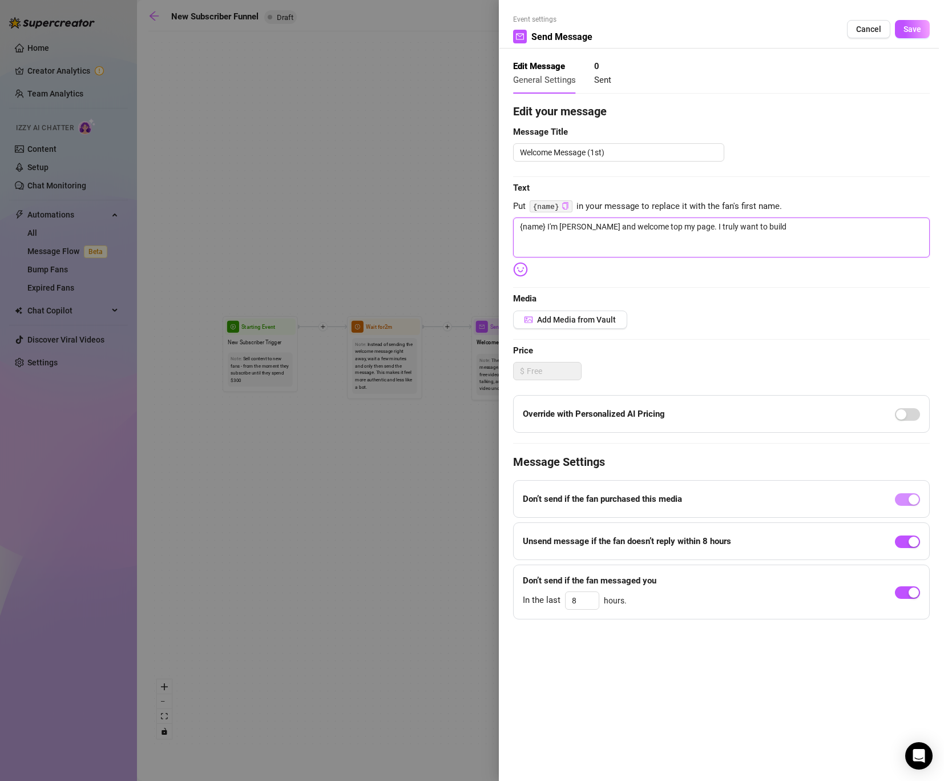
type textarea "{name} I'm [PERSON_NAME] and welcome top my page. I truly want to build"
type textarea "{name} I'm [PERSON_NAME] and welcome top my page. I truly want to build a"
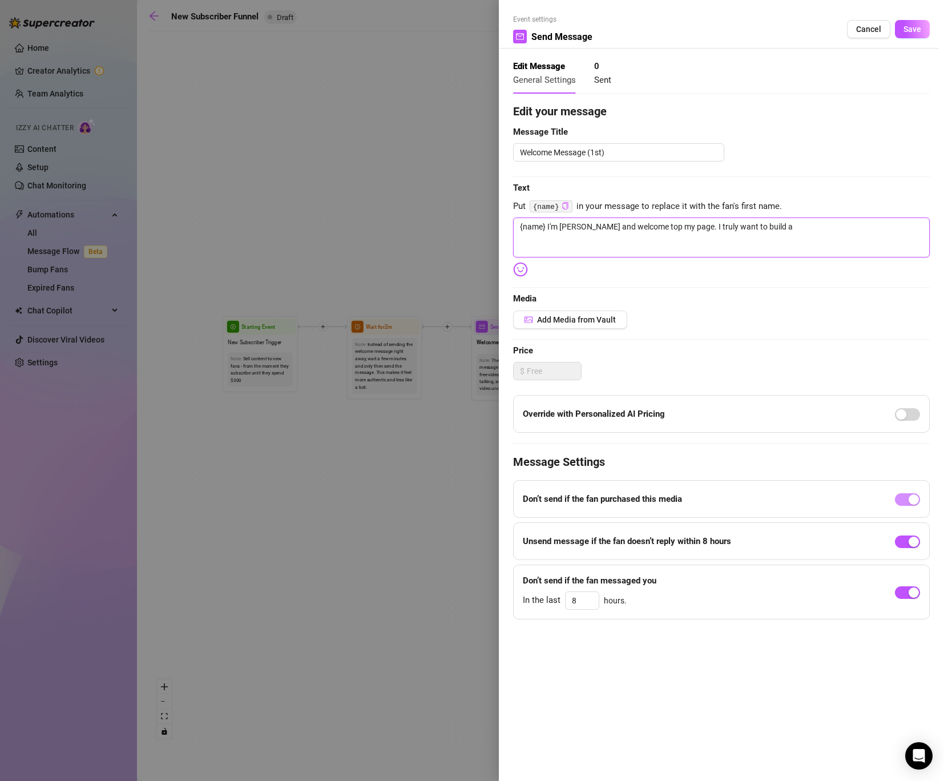
type textarea "{name} I'm [PERSON_NAME] and welcome top my page. I truly want to build a c"
type textarea "{name} I'm [PERSON_NAME] and welcome top my page. I truly want to build a co"
type textarea "{name} I'm [PERSON_NAME] and welcome top my page. I truly want to build a com"
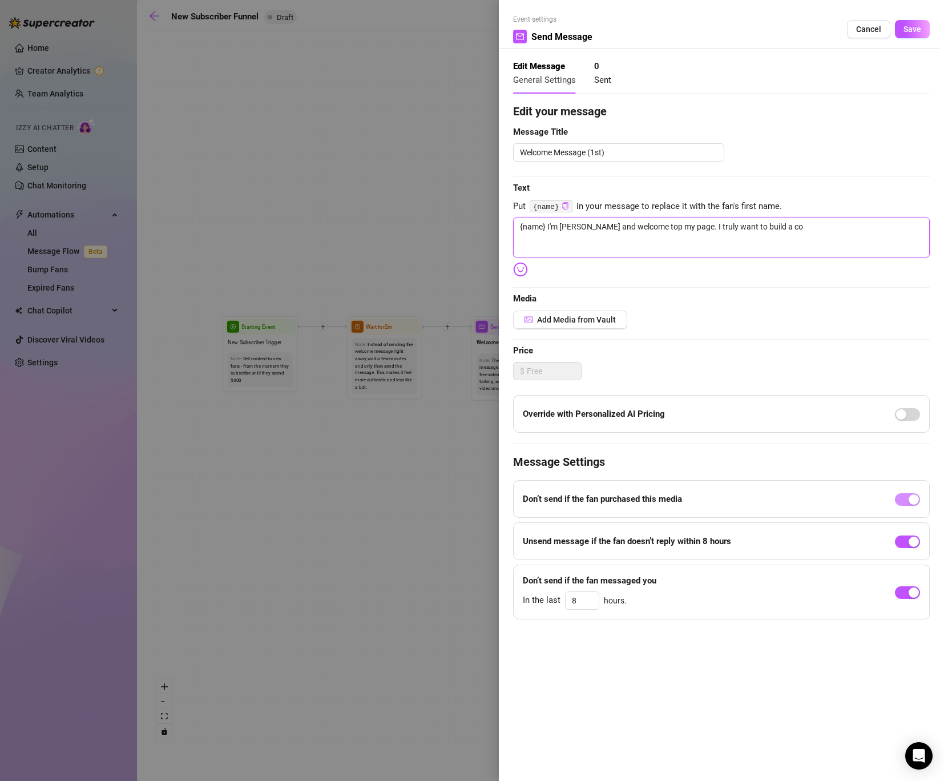
type textarea "{name} I'm [PERSON_NAME] and welcome top my page. I truly want to build a com"
type textarea "{name} I'm [PERSON_NAME] and welcome top my page. I truly want to build a comm"
type textarea "{name} I'm [PERSON_NAME] and welcome top my page. I truly want to build a commu"
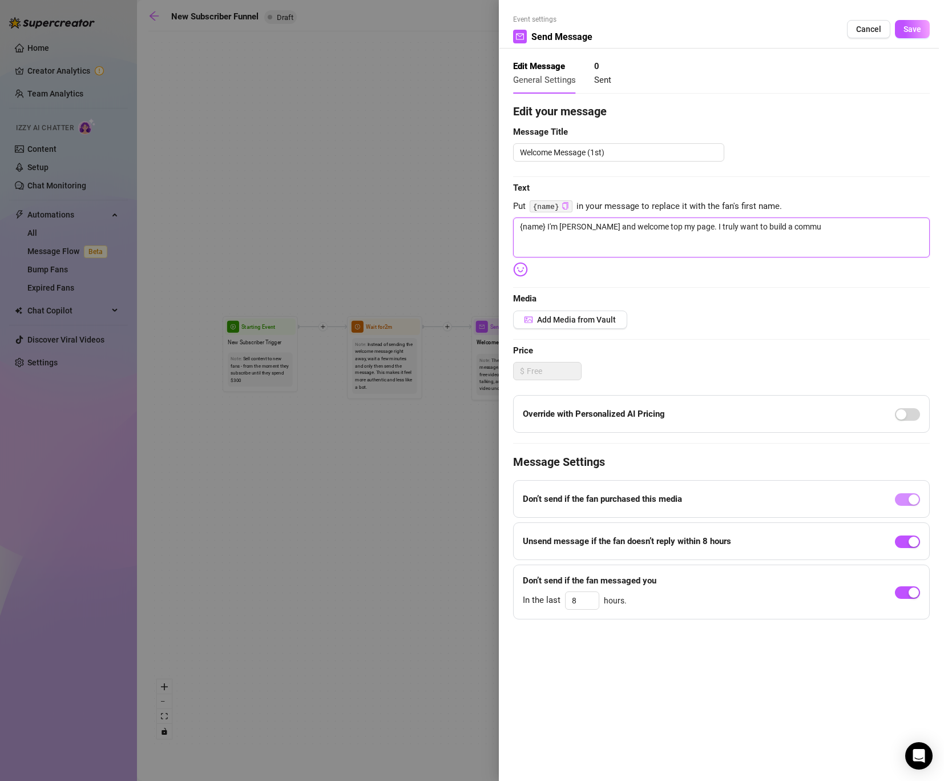
type textarea "{name} I'm [PERSON_NAME] and welcome top my page. I truly want to build a commun"
type textarea "{name} I'm [PERSON_NAME] and welcome top my page. I truly want to build a commu…"
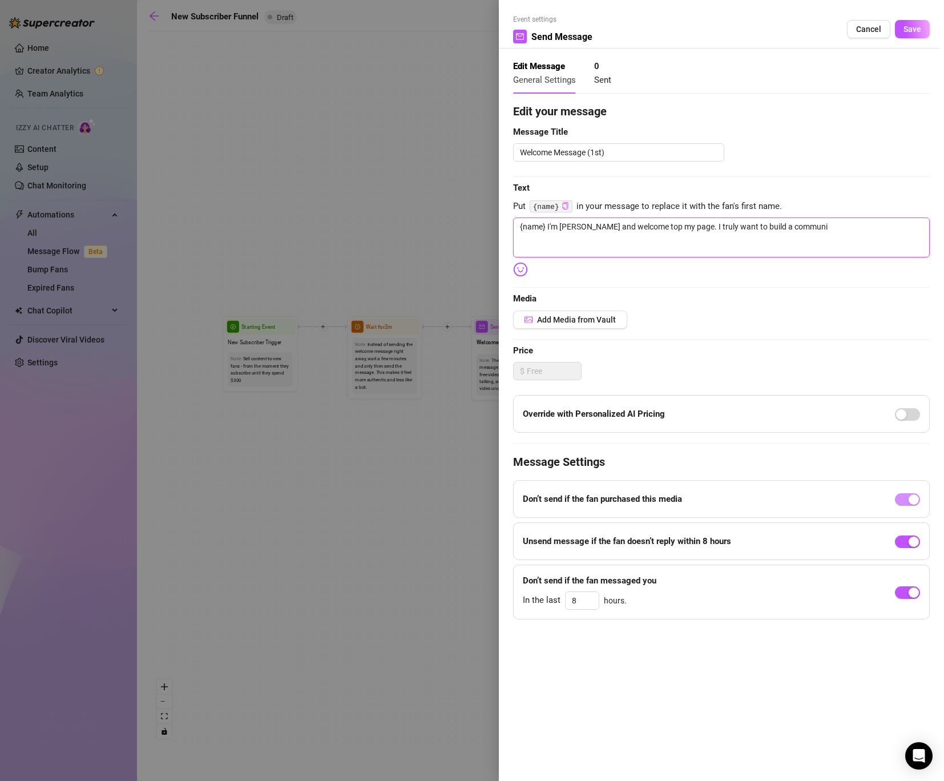
type textarea "{name} I'm [PERSON_NAME] and welcome top my page. I truly want to build a commu…"
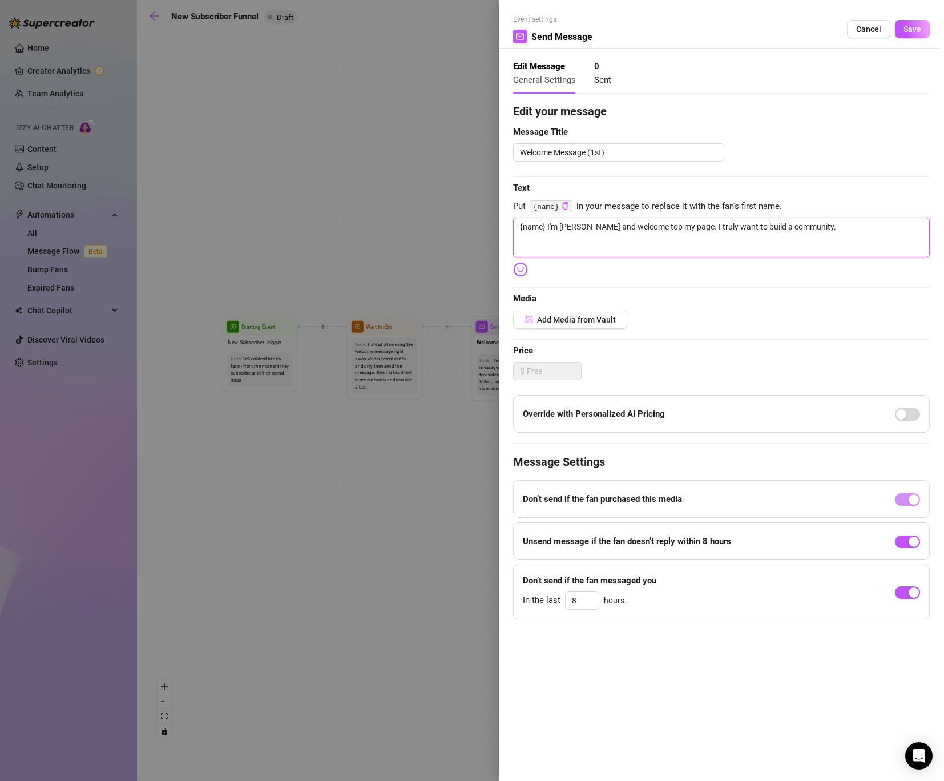
type textarea "{name} I'm [PERSON_NAME] and welcome top my page. I truly want to build a commu…"
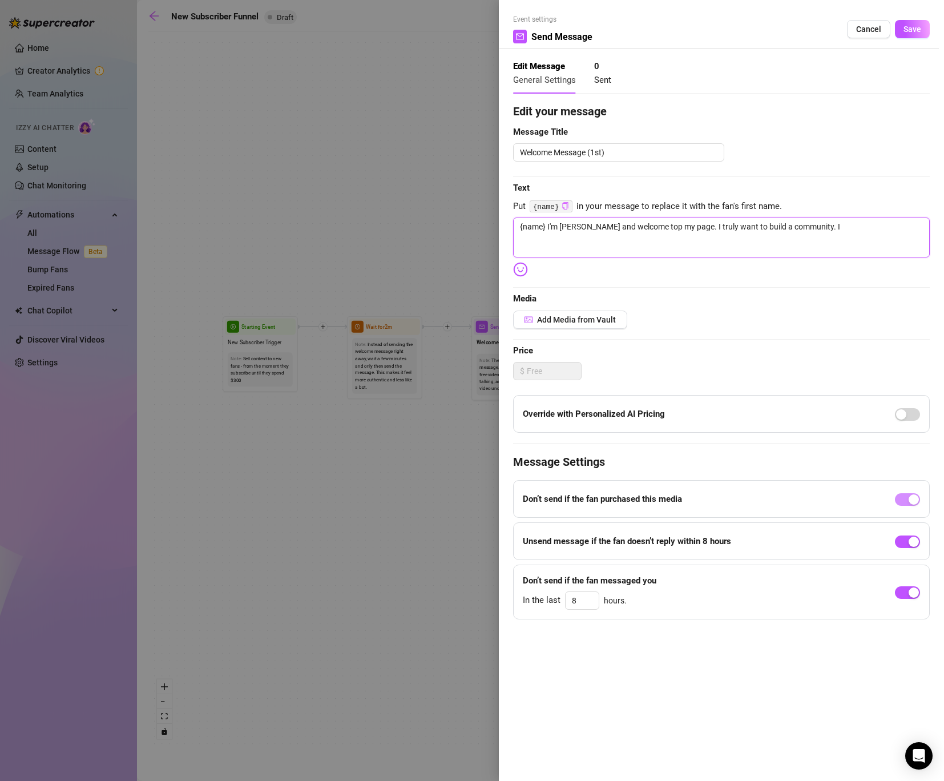
type textarea "{name} I'm [PERSON_NAME] and welcome top my page. I truly want to build a commu…"
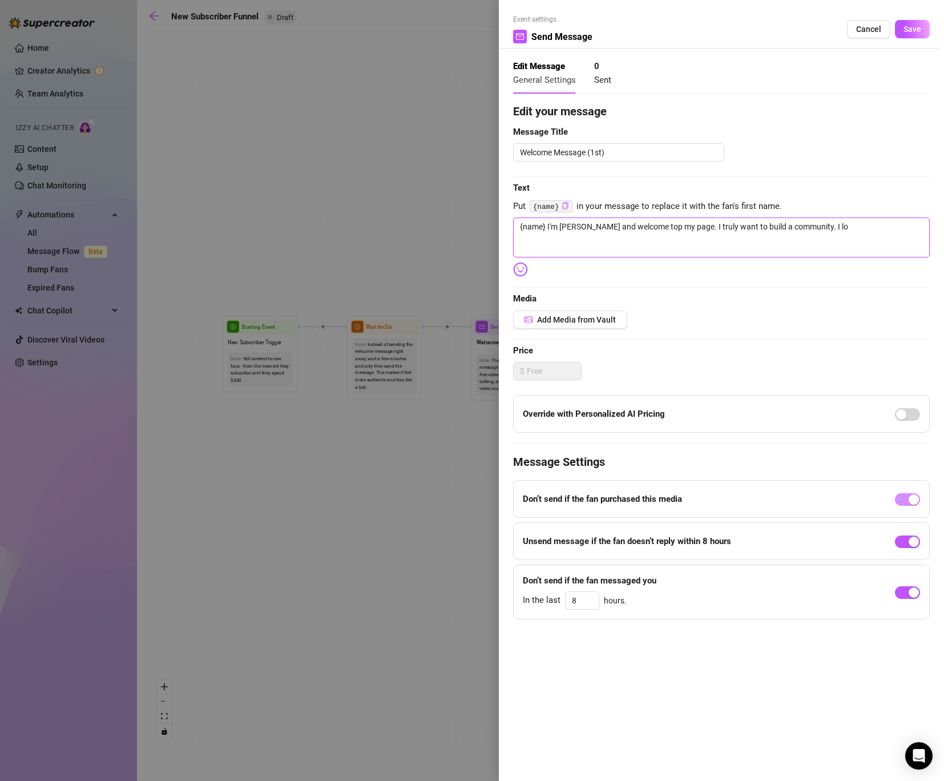
type textarea "{name} I'm [PERSON_NAME] and welcome top my page. I truly want to build a commu…"
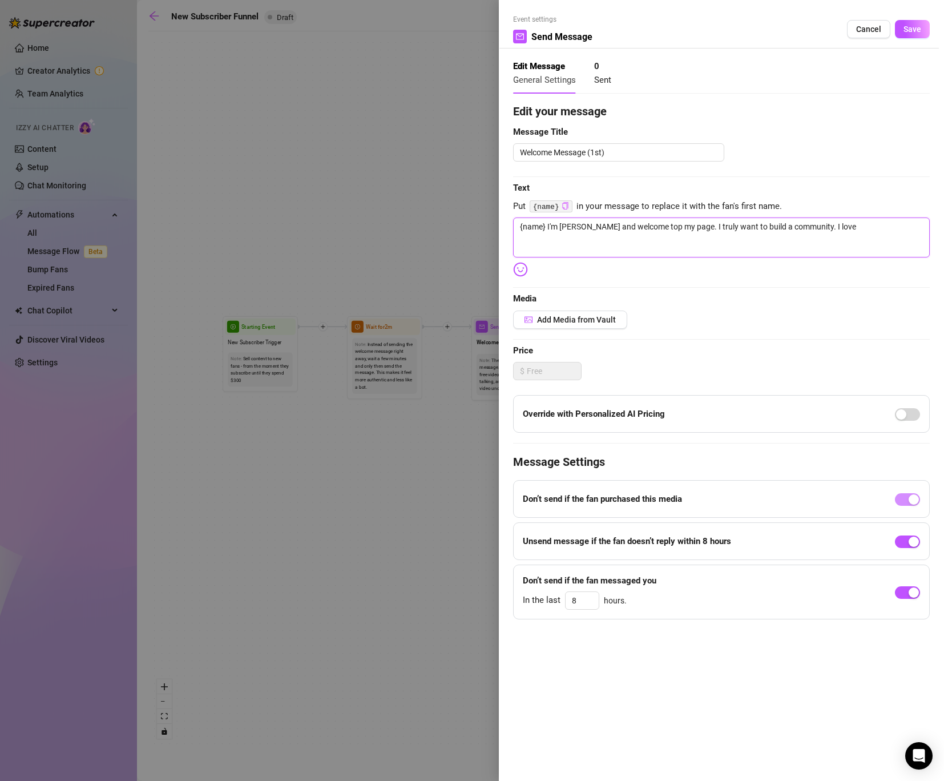
type textarea "{name} I'm [PERSON_NAME] and welcome top my page. I truly want to build a commu…"
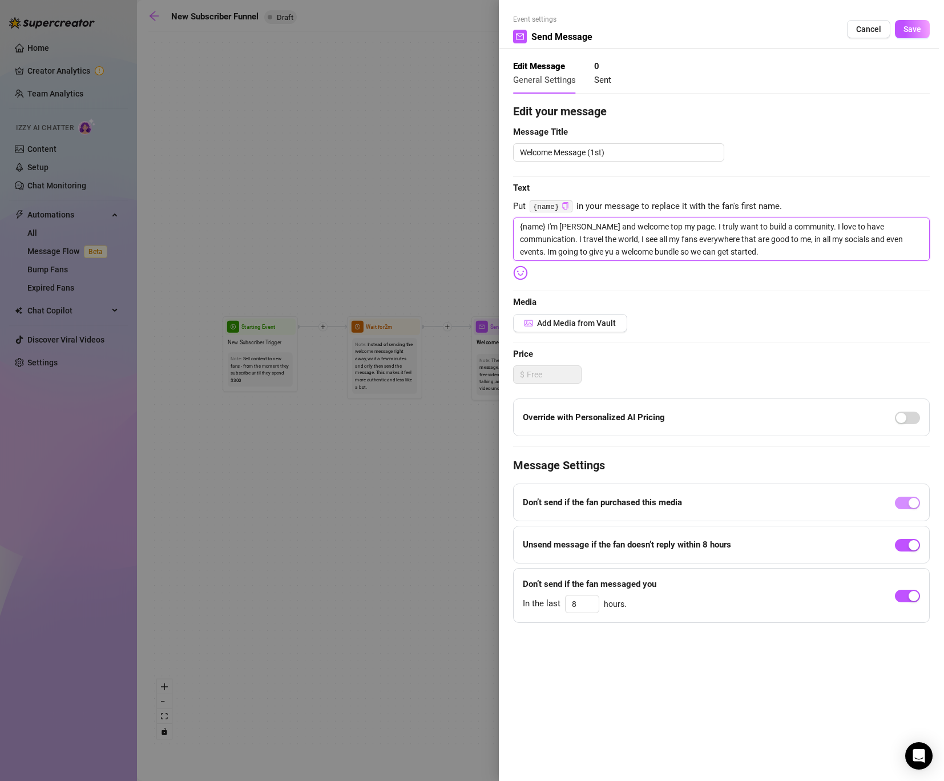
drag, startPoint x: 545, startPoint y: 251, endPoint x: 535, endPoint y: 252, distance: 9.7
click at [535, 252] on textarea "{name} I'm [PERSON_NAME] and welcome top my page. I truly want to build a commu…" at bounding box center [721, 238] width 417 height 43
click at [592, 319] on span "Add Media from Vault" at bounding box center [576, 322] width 79 height 9
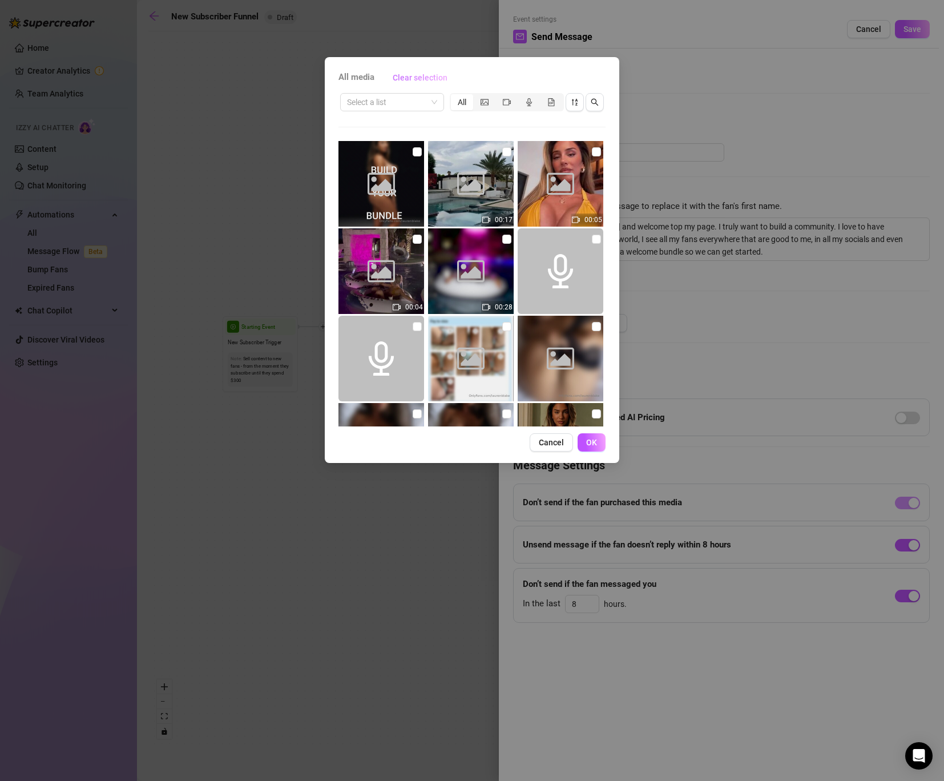
click at [433, 74] on span "Clear selection" at bounding box center [420, 77] width 55 height 9
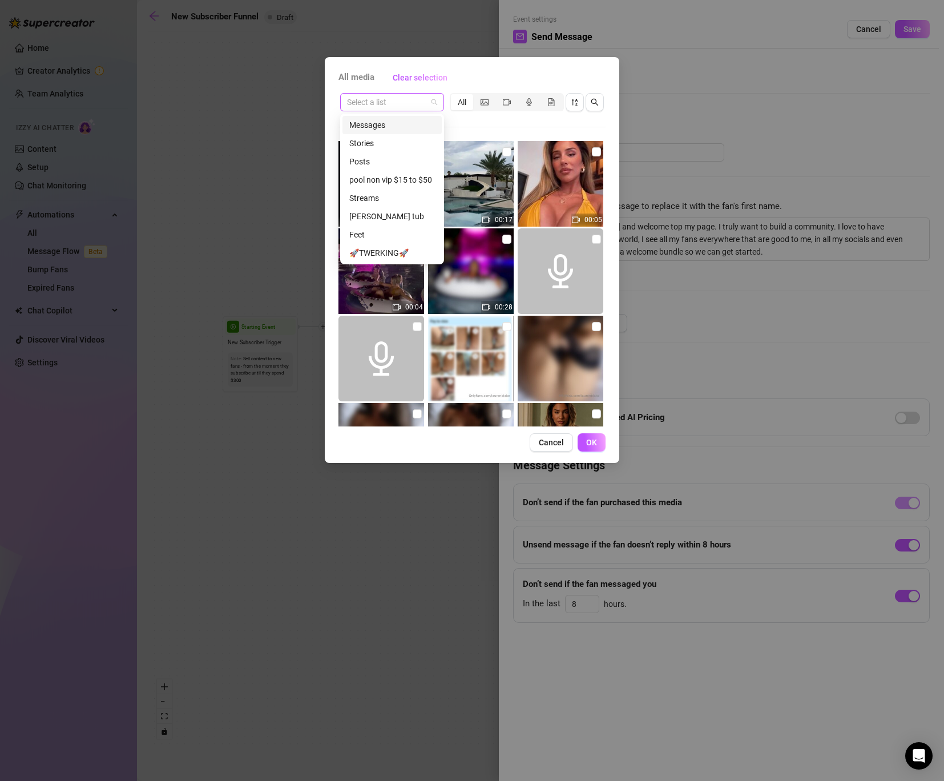
click at [434, 104] on span at bounding box center [392, 102] width 90 height 17
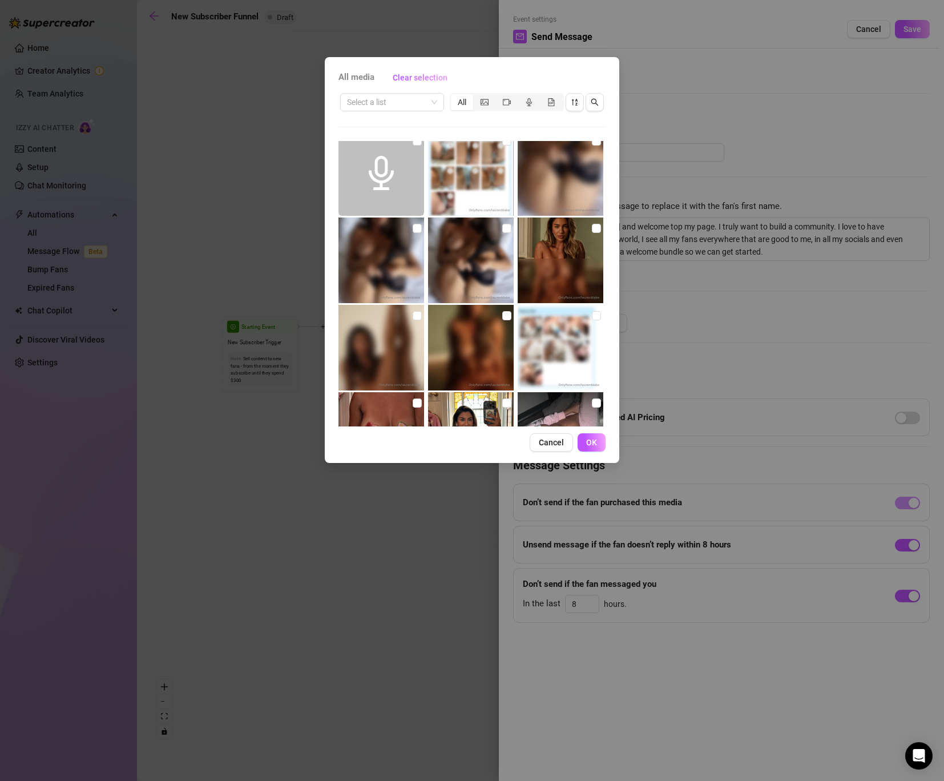
scroll to position [430, 0]
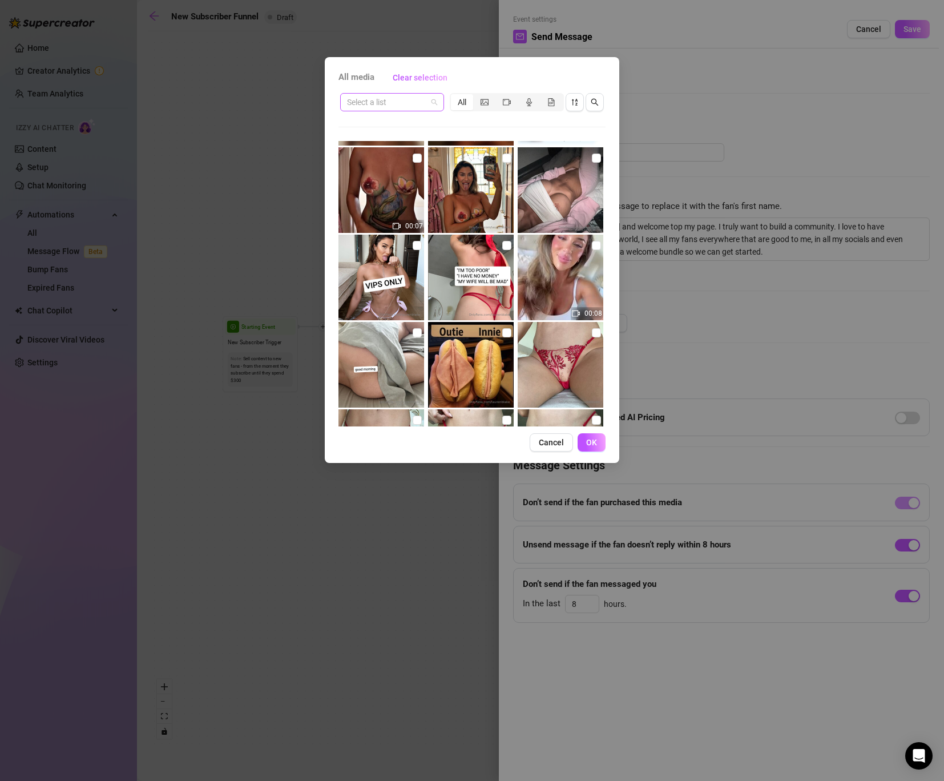
click at [414, 103] on input "search" at bounding box center [387, 102] width 80 height 17
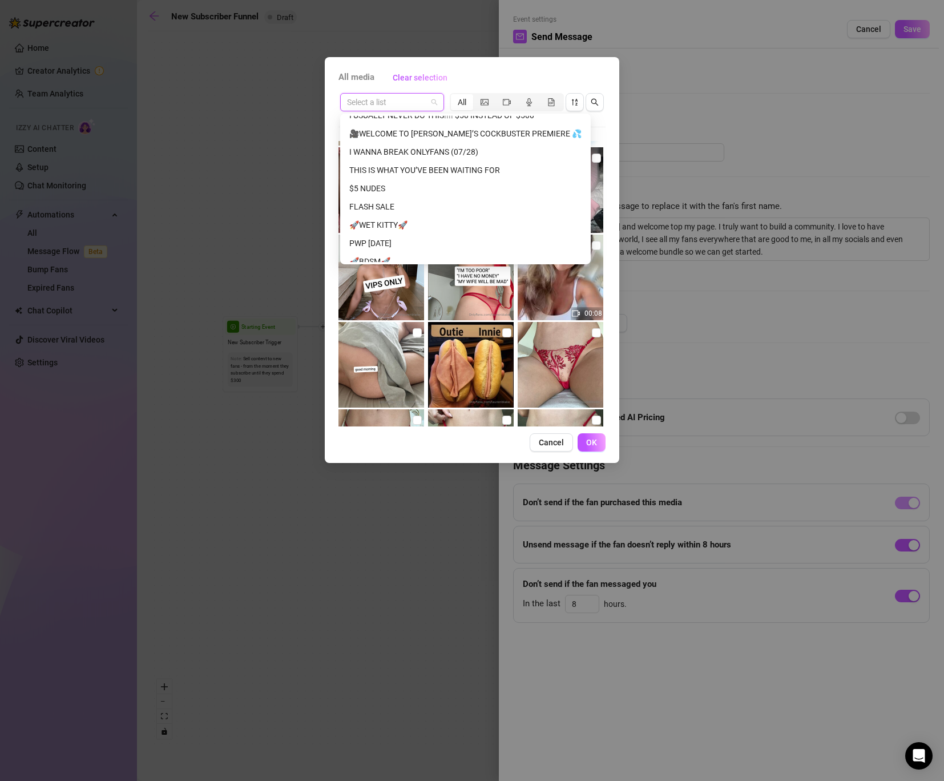
scroll to position [1817, 0]
click at [447, 131] on div "🎥WELCOME TO [PERSON_NAME]’S COCKBUSTER PREMIERE 💦" at bounding box center [465, 133] width 232 height 13
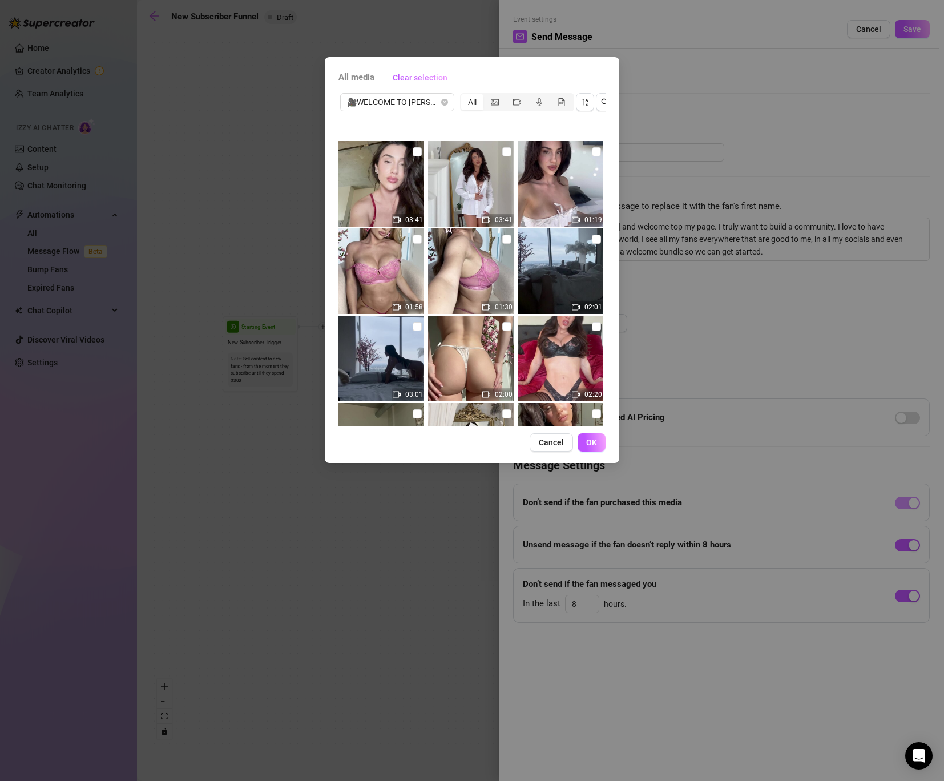
click at [389, 205] on img at bounding box center [381, 184] width 86 height 86
click at [393, 197] on img at bounding box center [381, 184] width 86 height 86
click at [402, 185] on img at bounding box center [381, 184] width 86 height 86
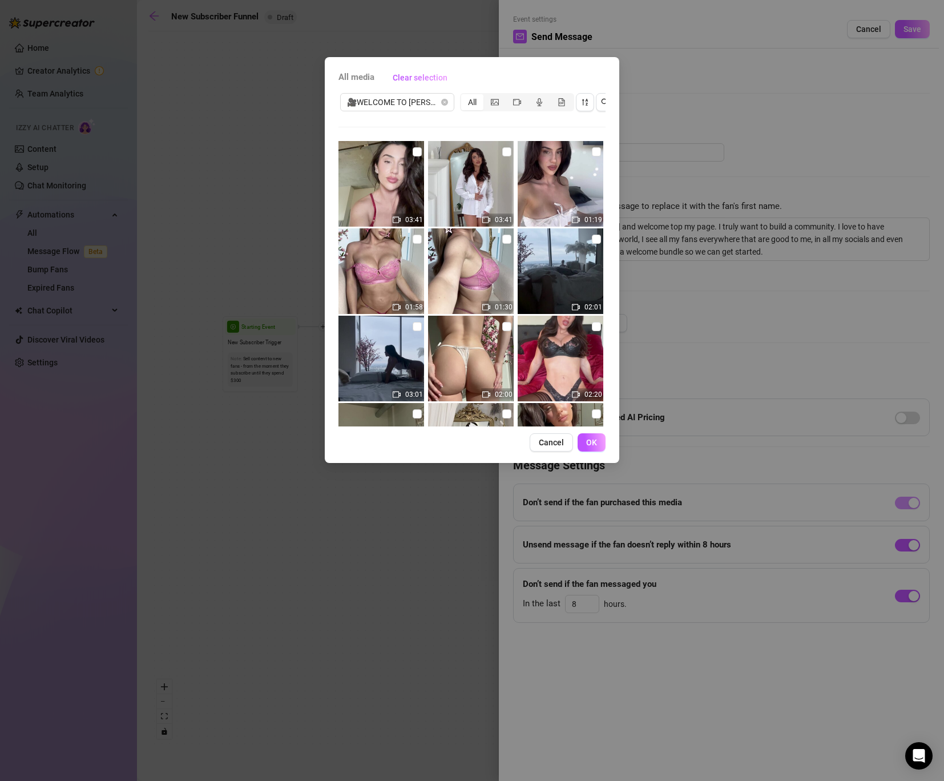
click at [402, 185] on img at bounding box center [381, 184] width 86 height 86
click at [435, 95] on span "🎥WELCOME TO [PERSON_NAME]’S COCKBUSTER PREMIERE 💦" at bounding box center [397, 102] width 100 height 17
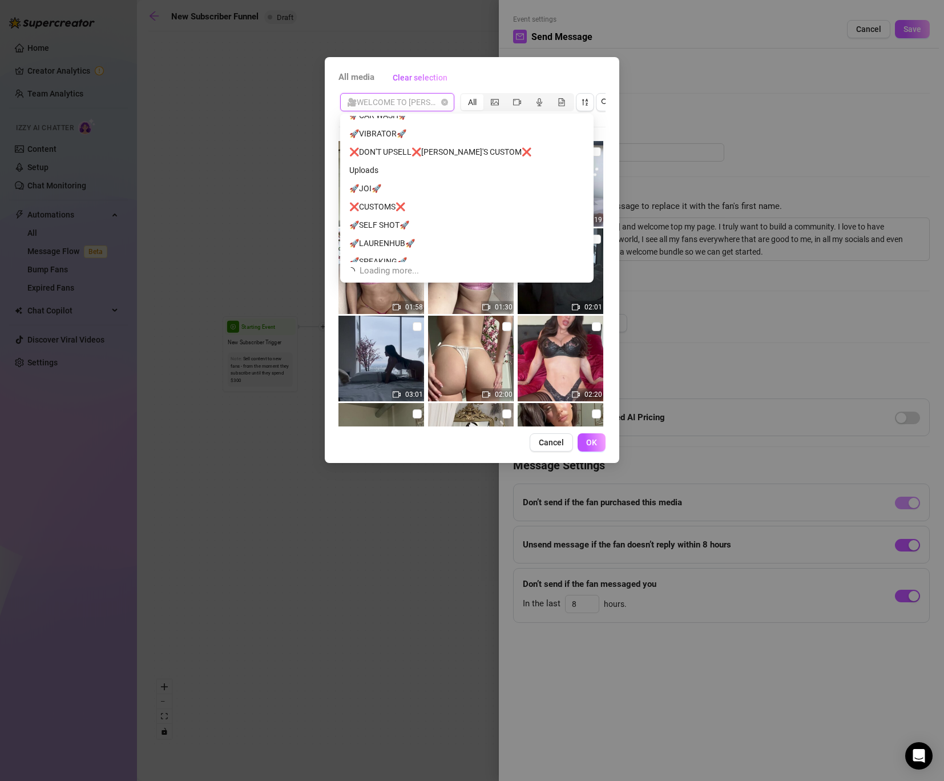
scroll to position [2291, 0]
click at [425, 166] on div "❌DON'T UPSELL❌[PERSON_NAME]'S CUSTOM❌" at bounding box center [466, 171] width 235 height 13
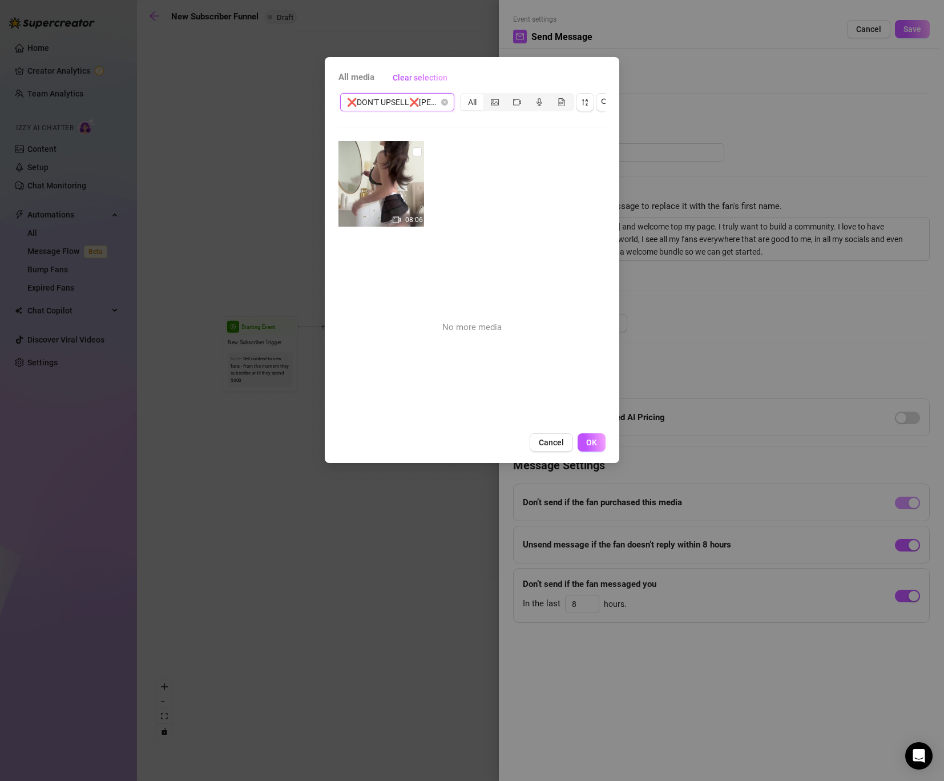
click at [423, 91] on div "❌DON'T UPSELL❌[PERSON_NAME]'S CUSTOM❌ ❌DON'T UPSELL❌[PERSON_NAME]'S CUSTOM❌ All" at bounding box center [471, 102] width 267 height 22
click at [419, 101] on span "❌DON'T UPSELL❌[PERSON_NAME]'S CUSTOM❌" at bounding box center [397, 102] width 100 height 17
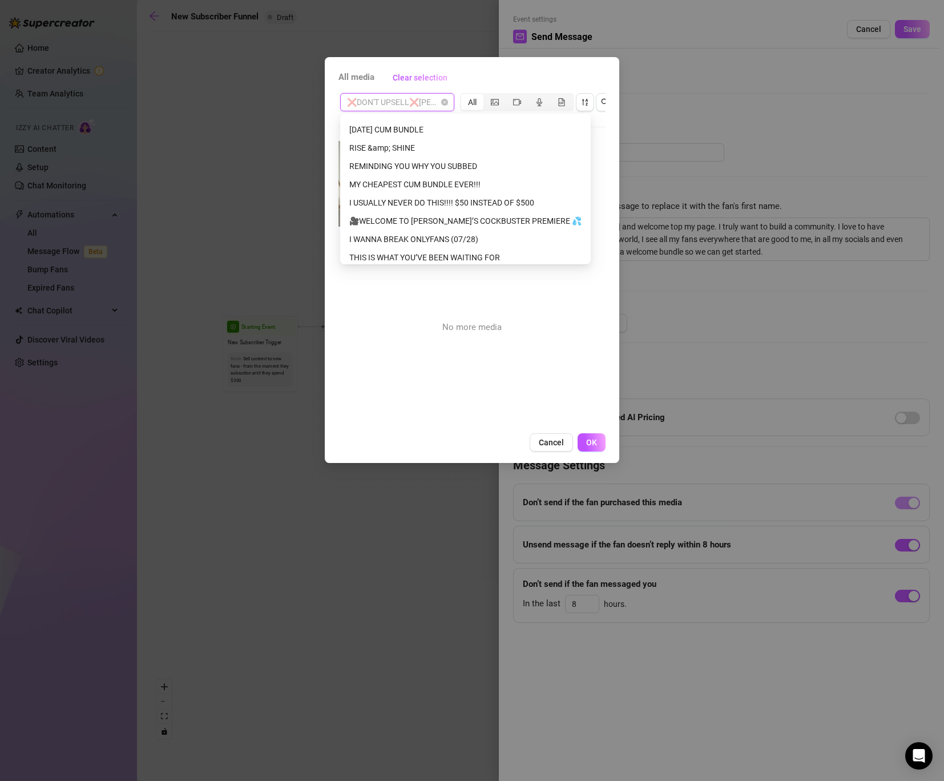
scroll to position [1730, 0]
click at [394, 240] on div "I WANNA BREAK ONLYFANS (07/28)" at bounding box center [465, 239] width 232 height 13
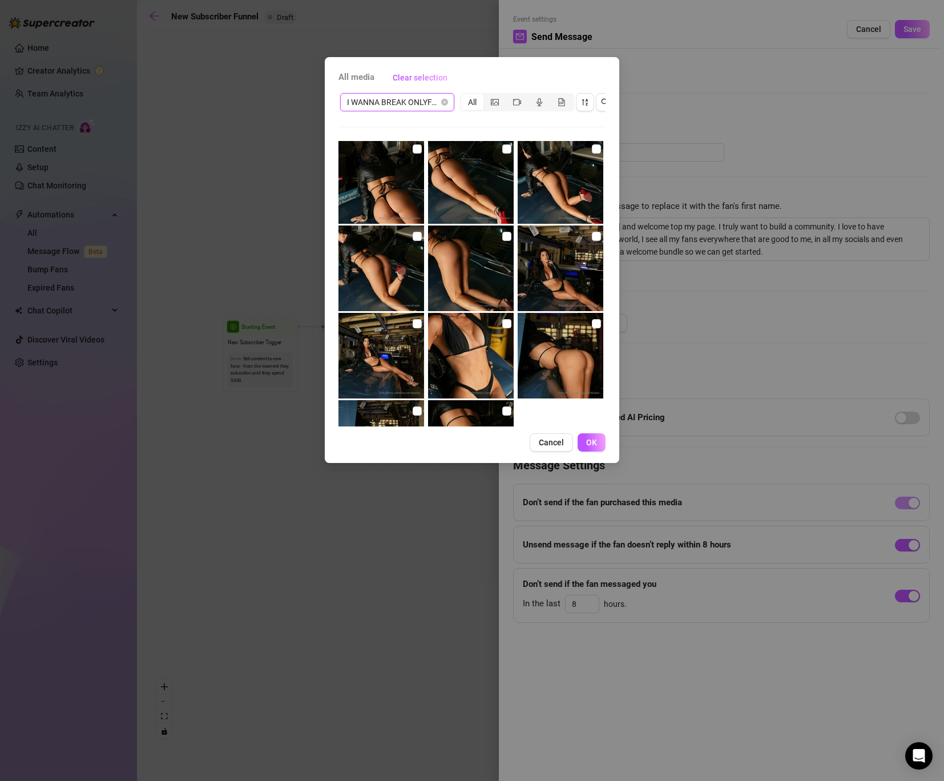
scroll to position [180, 0]
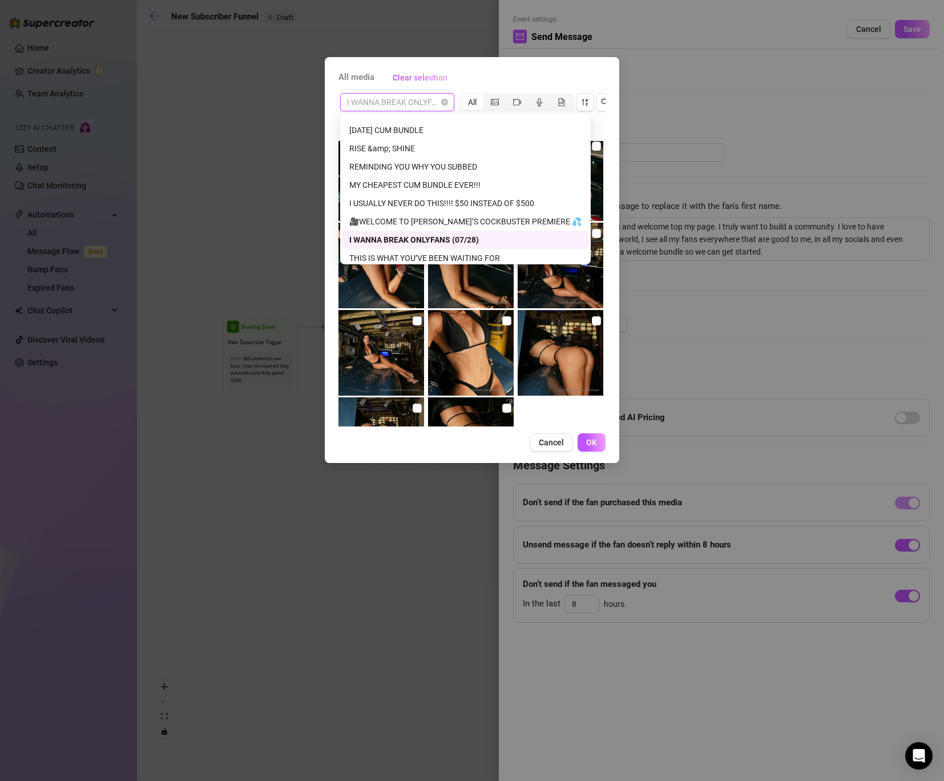
click at [426, 95] on span "I WANNA BREAK ONLYFANS (07/28)" at bounding box center [397, 102] width 100 height 17
click at [413, 184] on div "MY CHEAPEST CUM BUNDLE EVER!!!" at bounding box center [465, 185] width 232 height 13
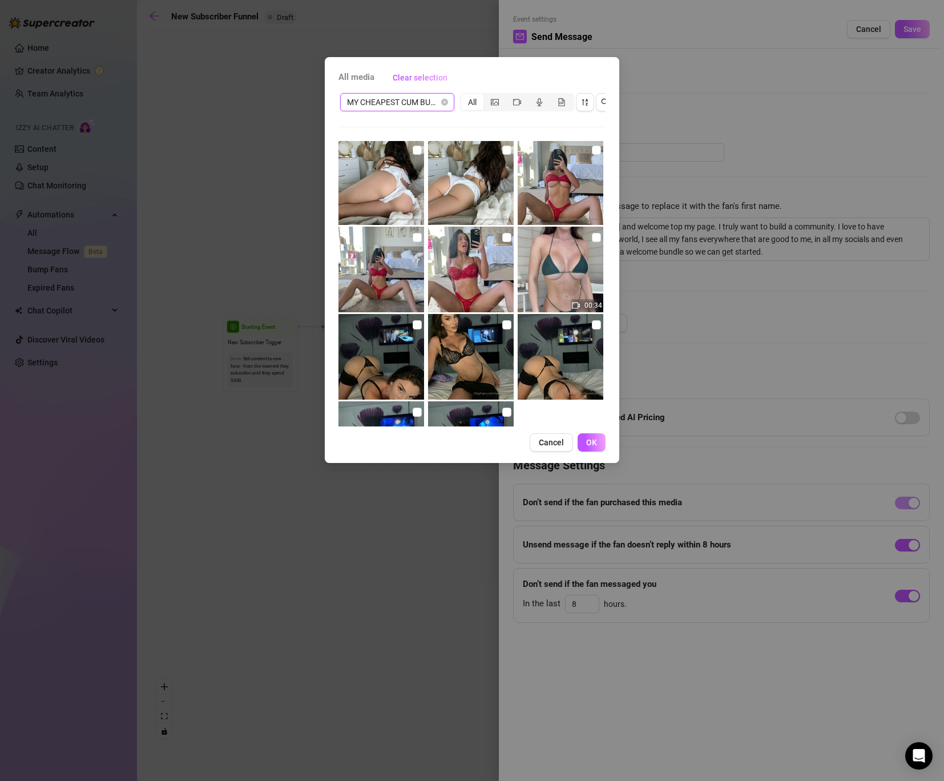
scroll to position [361, 0]
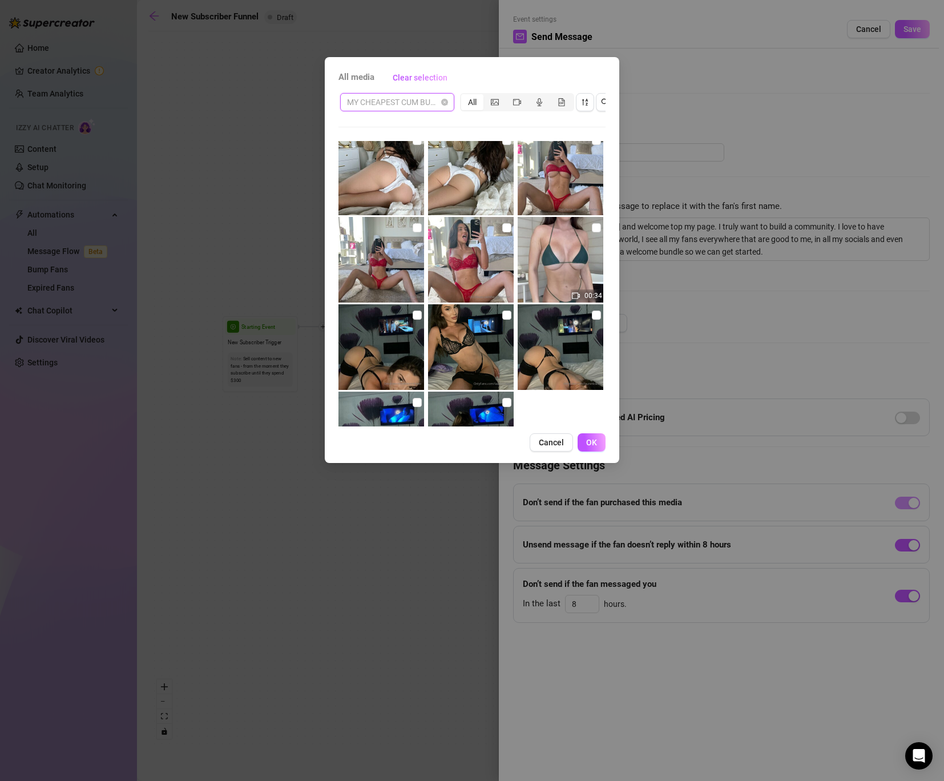
click at [425, 99] on span "MY CHEAPEST CUM BUNDLE EVER!!!" at bounding box center [397, 102] width 100 height 17
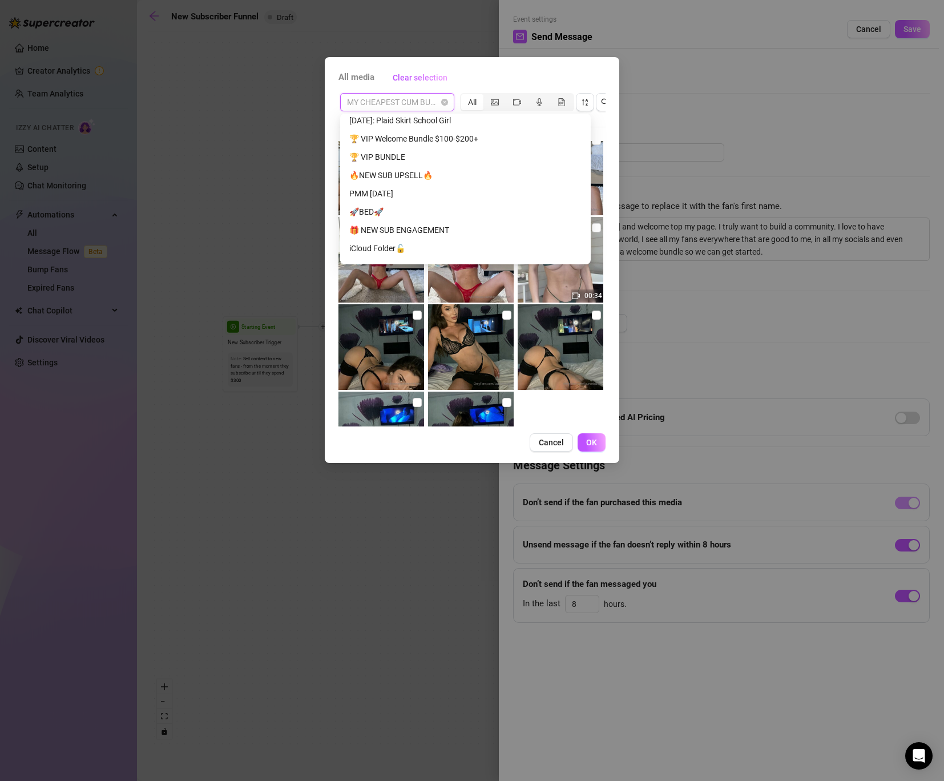
scroll to position [803, 0]
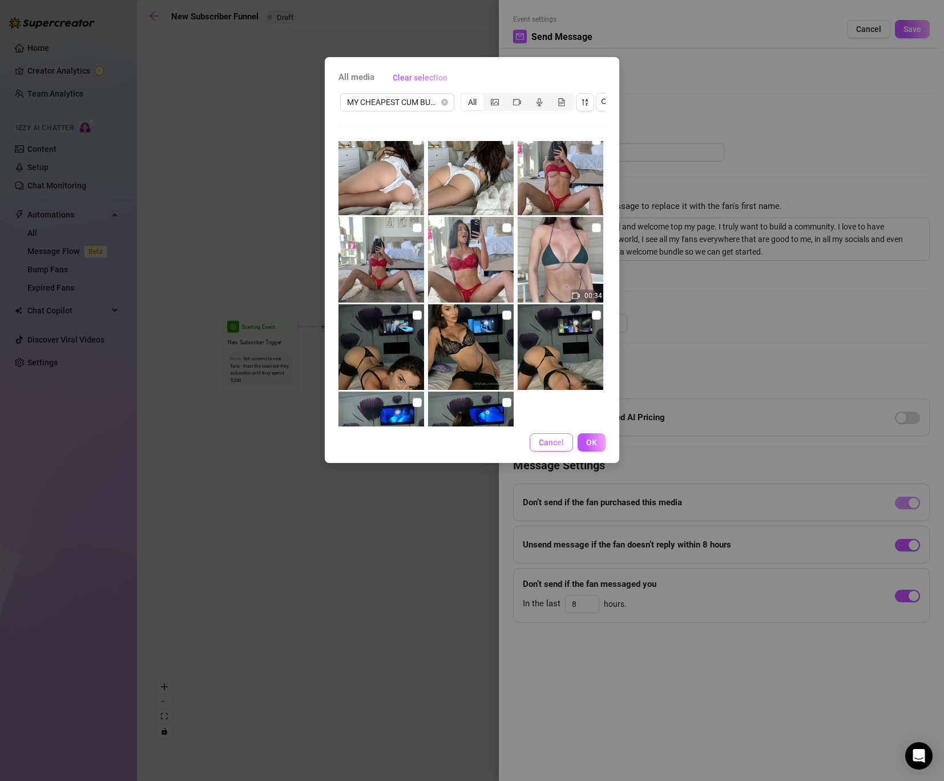
click at [548, 439] on span "Cancel" at bounding box center [551, 442] width 25 height 9
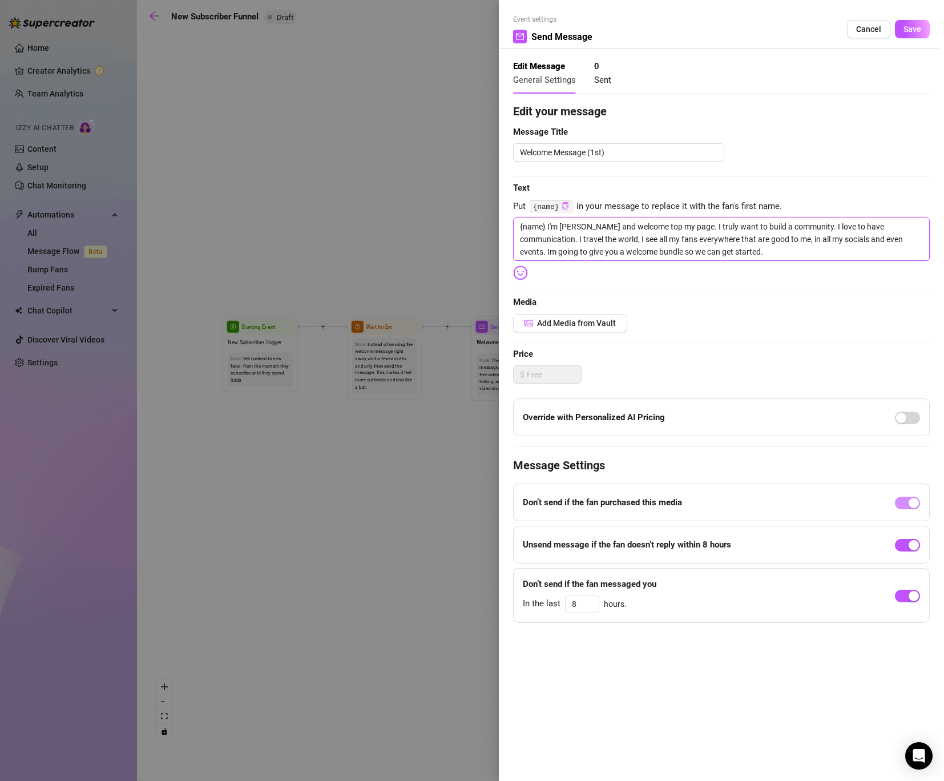
drag, startPoint x: 712, startPoint y: 251, endPoint x: 371, endPoint y: 191, distance: 345.2
click at [371, 191] on div "Event settings Send Message Cancel Save Edit Message General Settings 0 Sent Ed…" at bounding box center [472, 390] width 944 height 781
